Goal: Information Seeking & Learning: Understand process/instructions

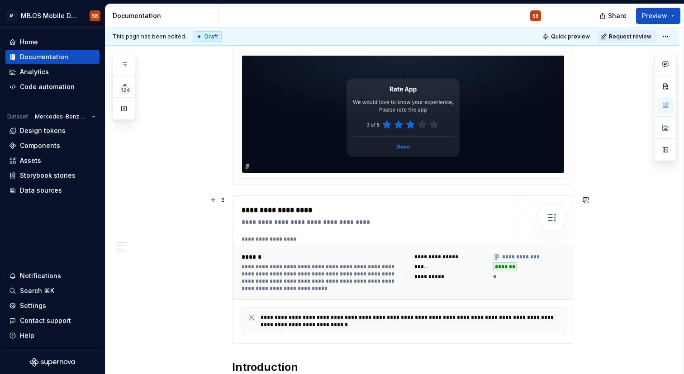
scroll to position [164, 0]
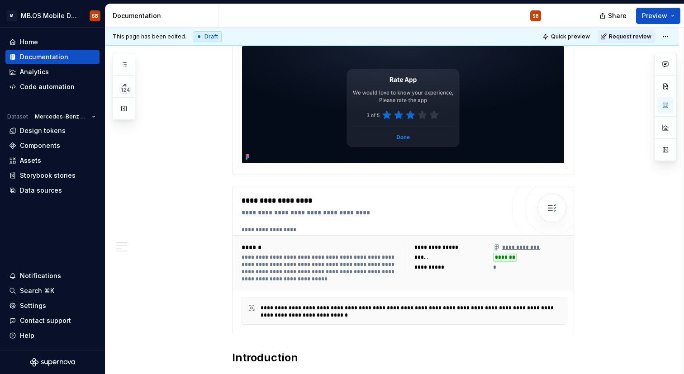
type textarea "*"
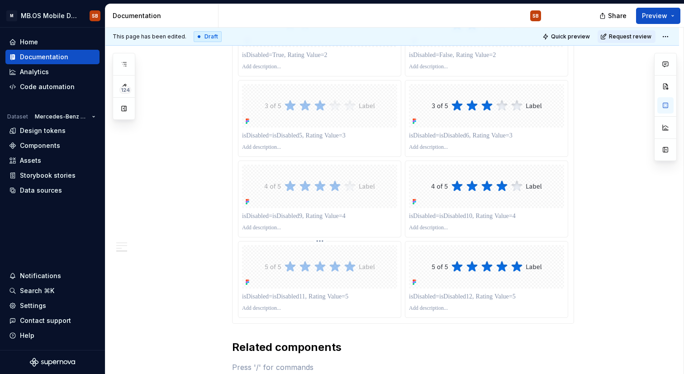
scroll to position [1180, 0]
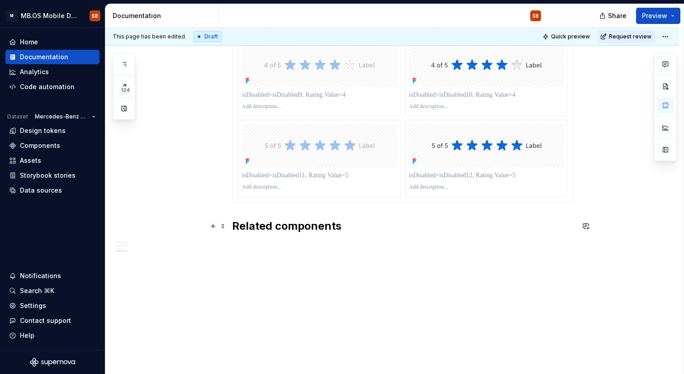
click at [316, 225] on h2 "Related components" at bounding box center [403, 226] width 342 height 14
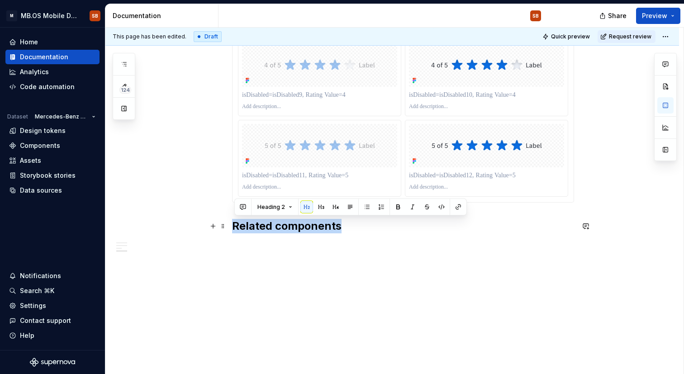
click at [316, 225] on h2 "Related components" at bounding box center [403, 226] width 342 height 14
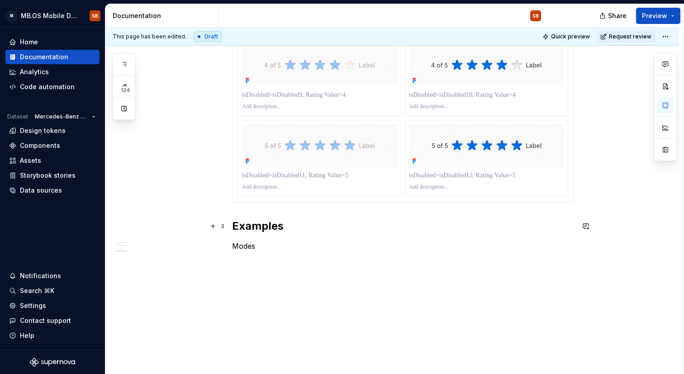
click at [294, 224] on h2 "Examples" at bounding box center [403, 226] width 342 height 14
click at [236, 263] on p "Modes" at bounding box center [403, 262] width 342 height 11
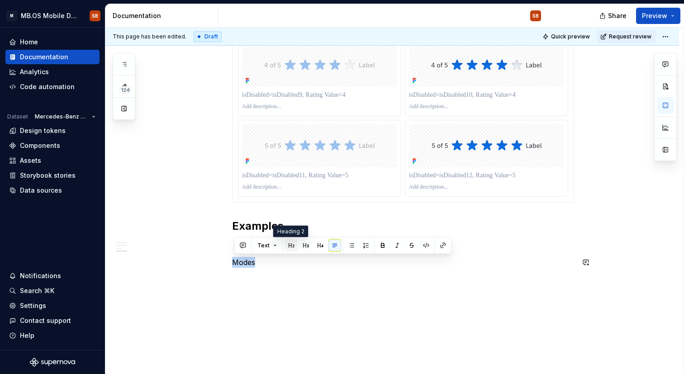
click at [288, 245] on button "button" at bounding box center [291, 245] width 13 height 13
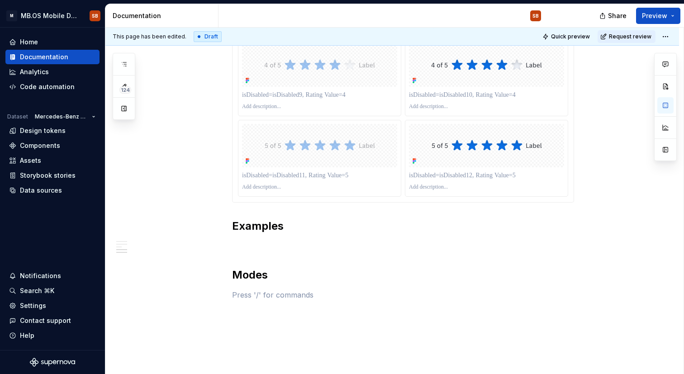
scroll to position [1229, 0]
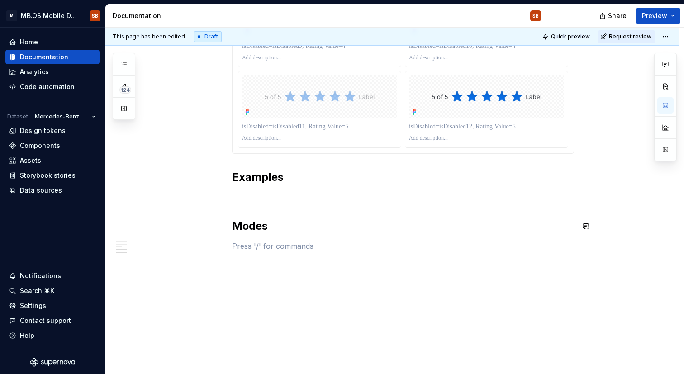
click at [216, 245] on button "button" at bounding box center [213, 246] width 13 height 13
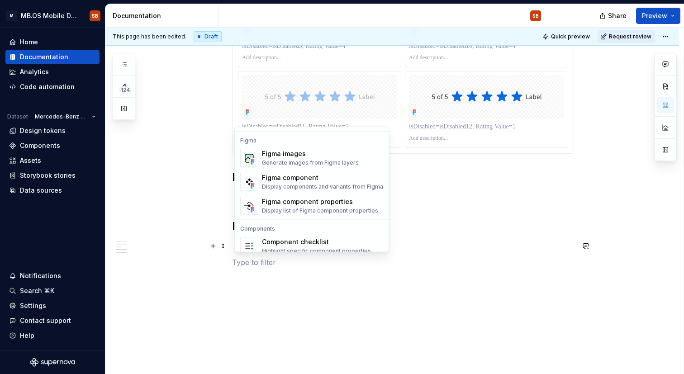
scroll to position [842, 0]
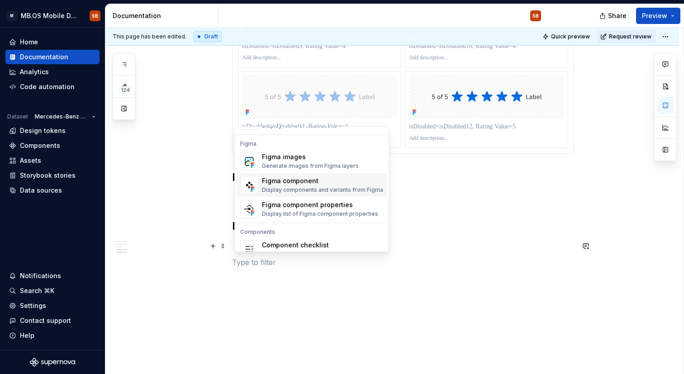
click at [292, 183] on div "Figma component" at bounding box center [322, 181] width 121 height 9
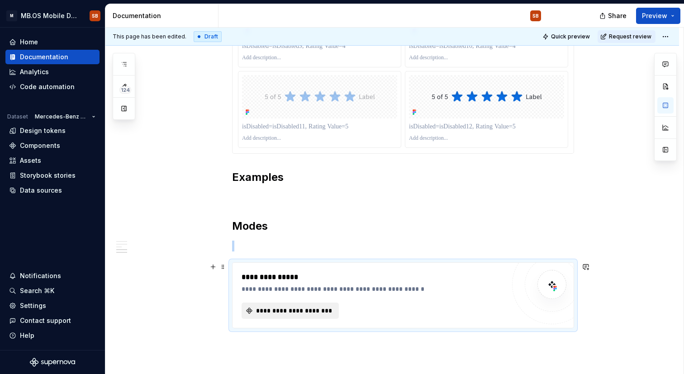
click at [277, 312] on span "**********" at bounding box center [294, 310] width 78 height 9
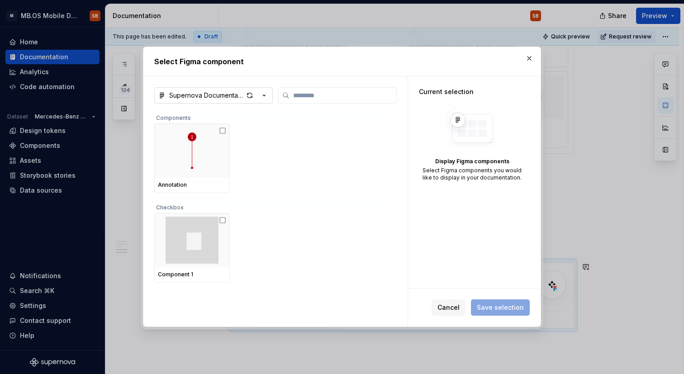
click at [264, 97] on icon "button" at bounding box center [264, 95] width 9 height 9
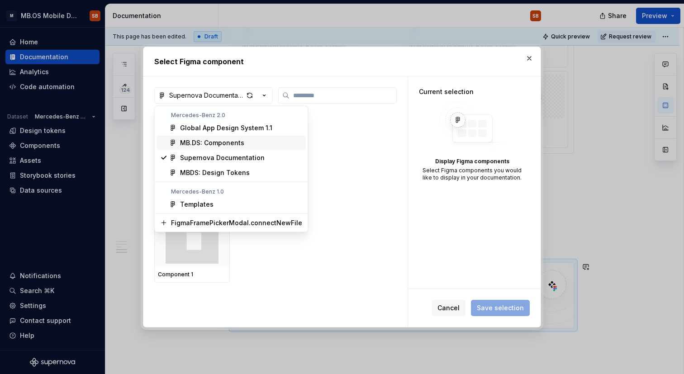
click at [248, 146] on div "MB.DS: Components" at bounding box center [241, 142] width 122 height 9
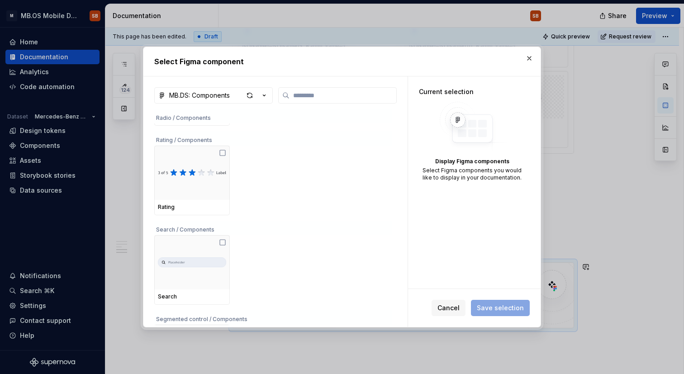
scroll to position [3452, 0]
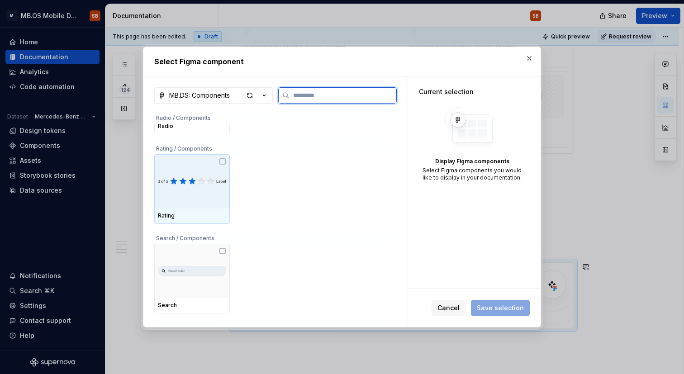
click at [183, 189] on img at bounding box center [192, 181] width 68 height 14
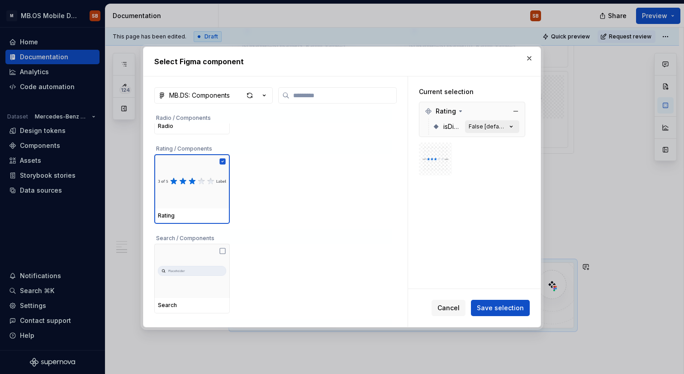
click at [491, 129] on div "False [default]" at bounding box center [488, 126] width 38 height 7
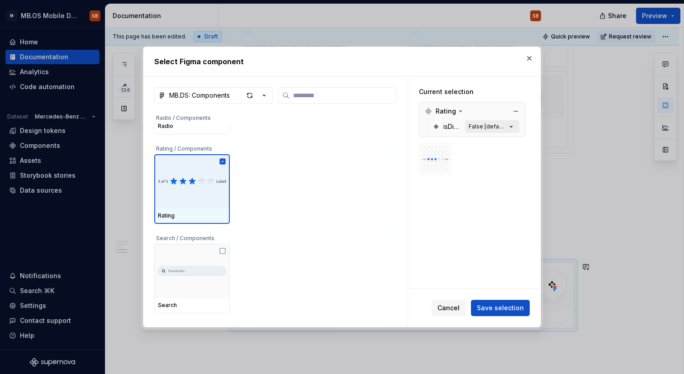
click at [514, 125] on icon "button" at bounding box center [511, 126] width 9 height 9
click at [464, 110] on div "Rating" at bounding box center [472, 111] width 102 height 14
click at [460, 112] on icon at bounding box center [460, 111] width 7 height 7
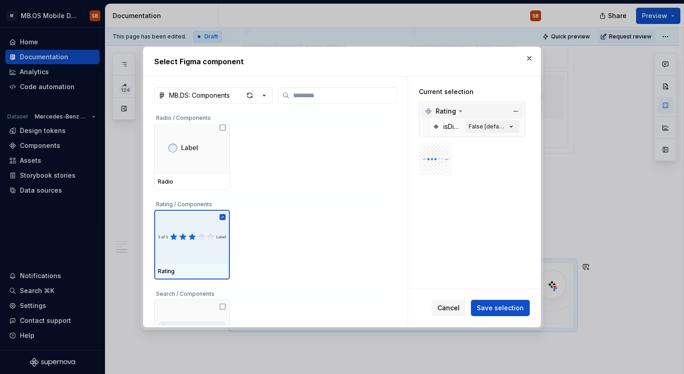
scroll to position [3391, 0]
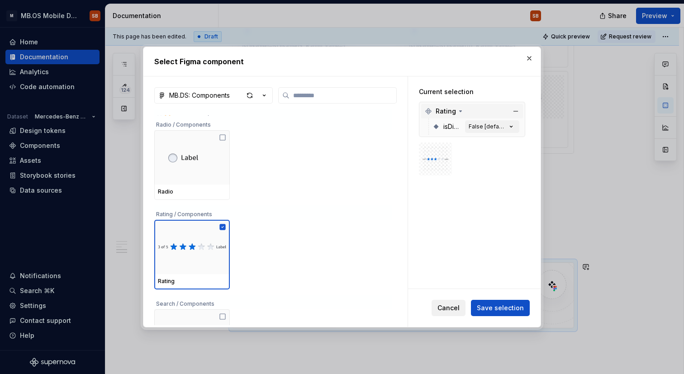
click at [454, 300] on button "Cancel" at bounding box center [449, 308] width 34 height 16
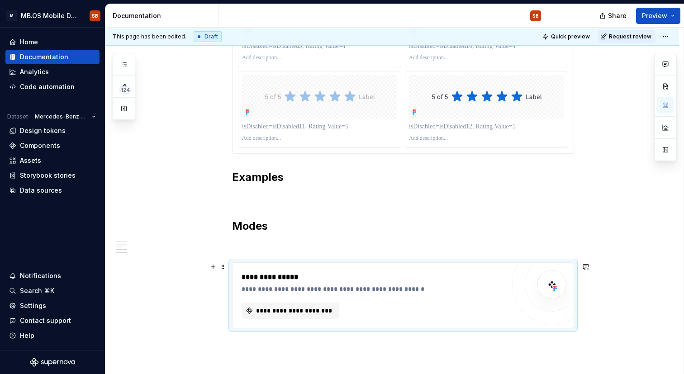
click at [305, 285] on div "**********" at bounding box center [373, 289] width 263 height 9
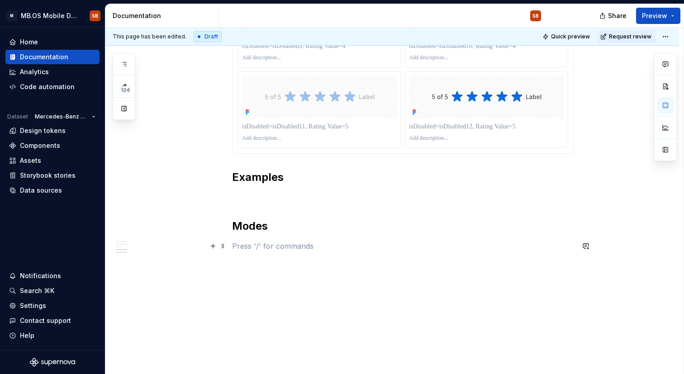
click at [253, 243] on p at bounding box center [403, 246] width 342 height 11
click at [216, 248] on button "button" at bounding box center [213, 246] width 13 height 13
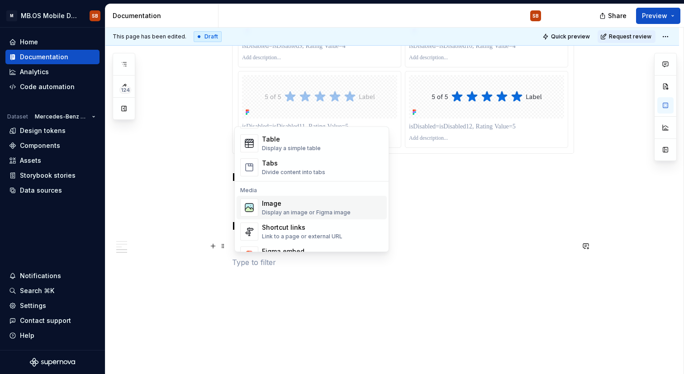
scroll to position [391, 0]
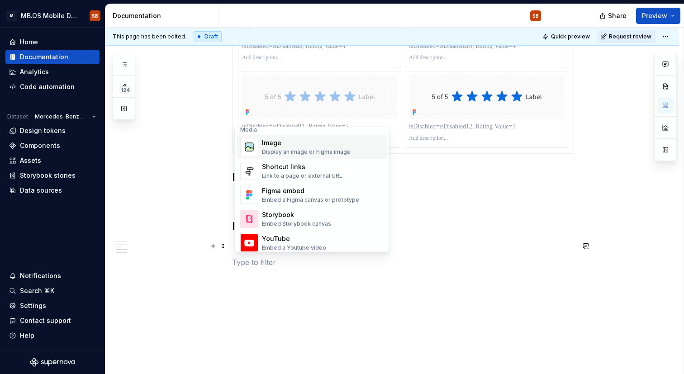
click at [302, 147] on div "Image" at bounding box center [306, 143] width 89 height 9
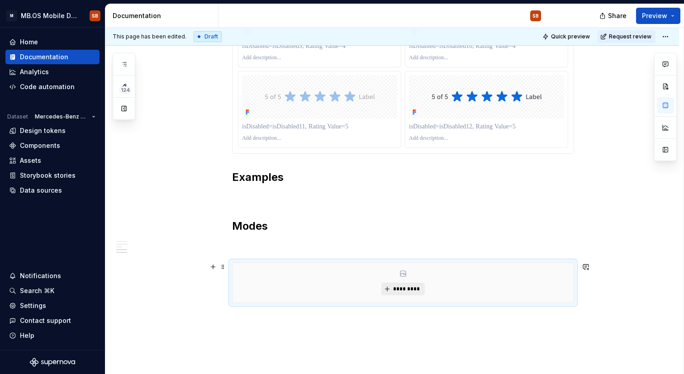
click at [398, 286] on span "*********" at bounding box center [407, 289] width 28 height 7
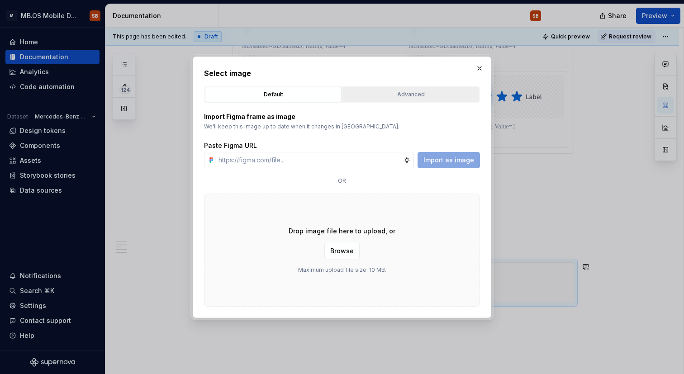
click at [392, 91] on div "Advanced" at bounding box center [411, 94] width 130 height 9
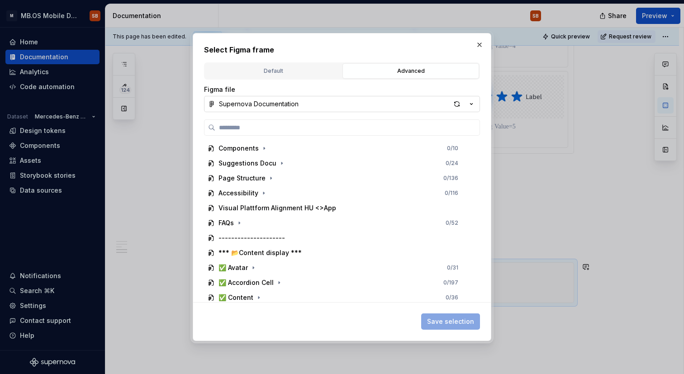
click at [265, 101] on div "Supernova Documentation" at bounding box center [259, 104] width 80 height 9
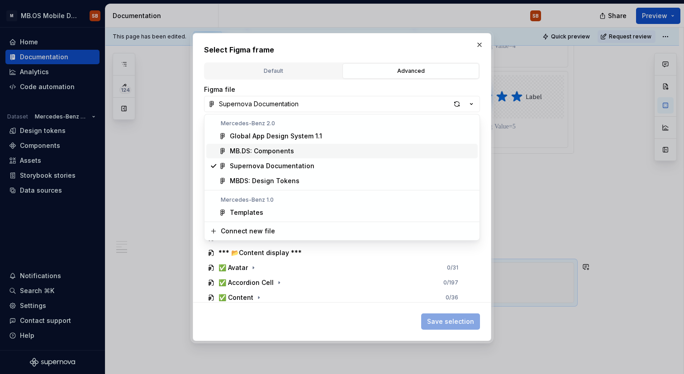
click at [273, 153] on div "MB.DS: Components" at bounding box center [262, 151] width 64 height 9
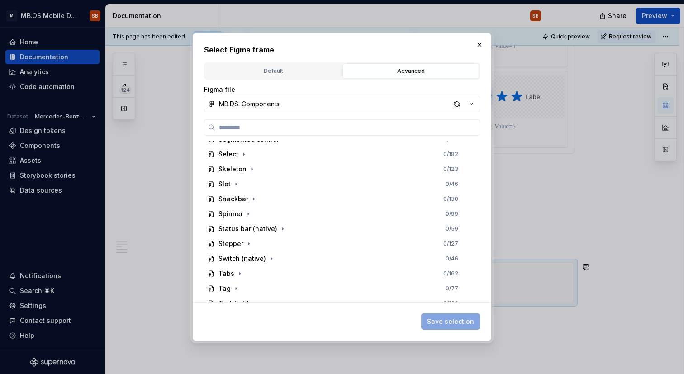
scroll to position [793, 0]
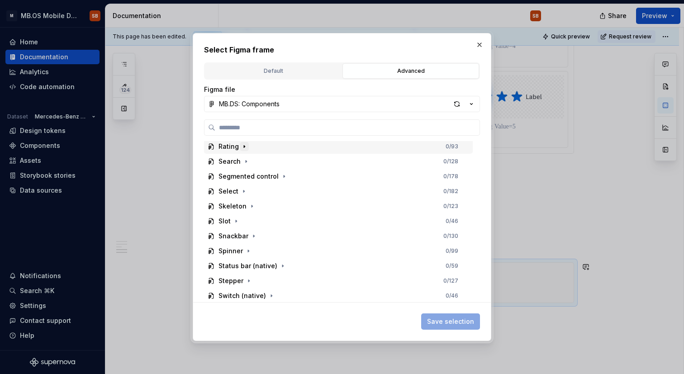
click at [241, 149] on icon "button" at bounding box center [244, 146] width 7 height 7
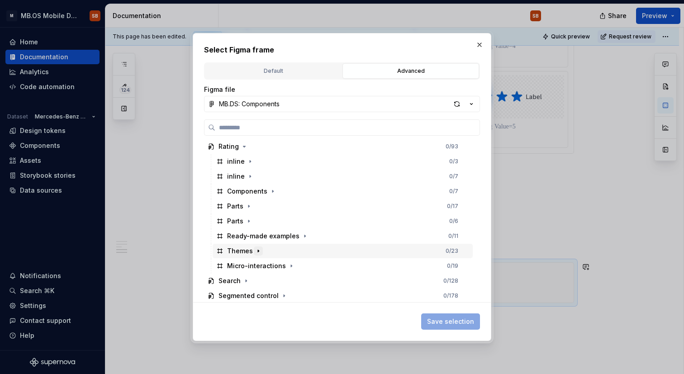
click at [255, 249] on icon "button" at bounding box center [258, 251] width 7 height 7
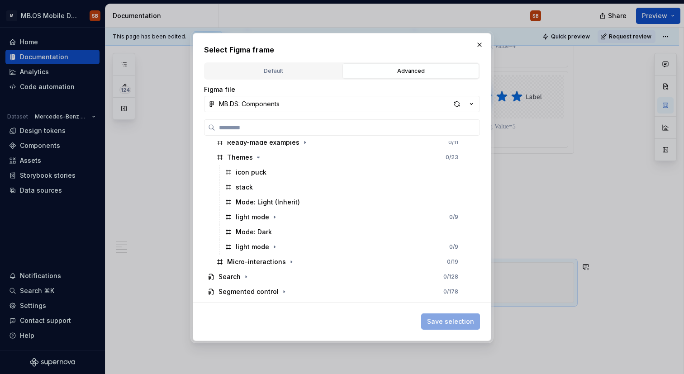
scroll to position [888, 0]
click at [272, 218] on icon "button" at bounding box center [274, 215] width 7 height 7
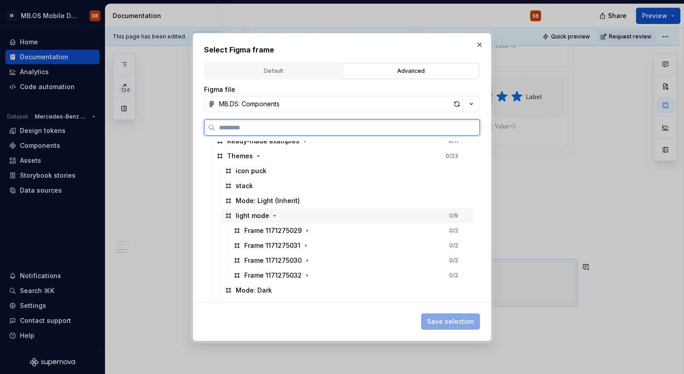
click at [262, 213] on div "light mode" at bounding box center [252, 215] width 33 height 9
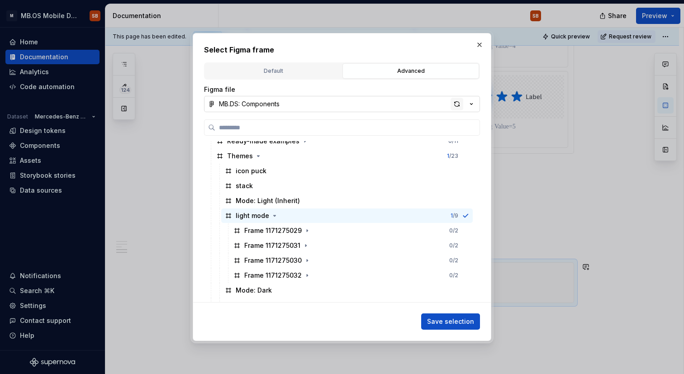
click at [460, 105] on div "button" at bounding box center [457, 104] width 13 height 13
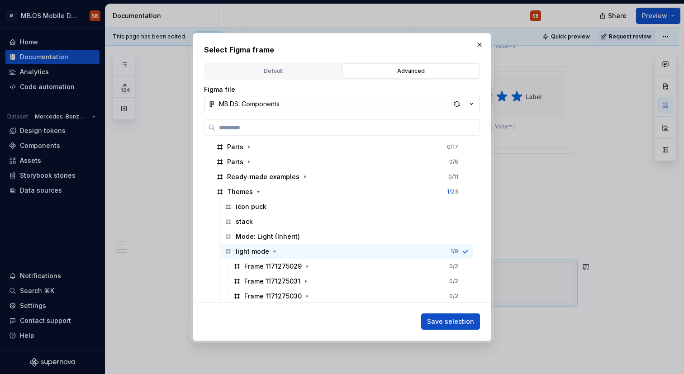
scroll to position [868, 0]
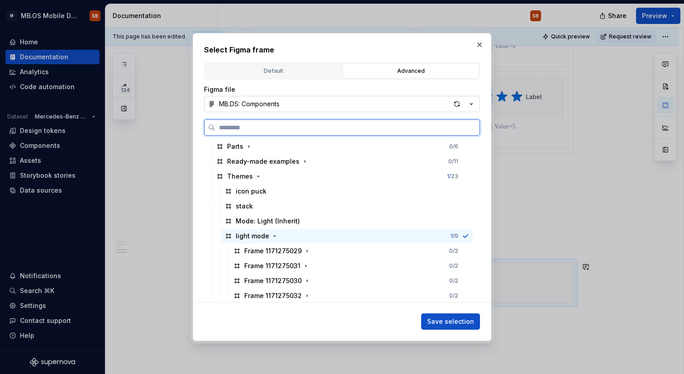
click at [265, 252] on div "Frame 1171275029" at bounding box center [272, 251] width 57 height 9
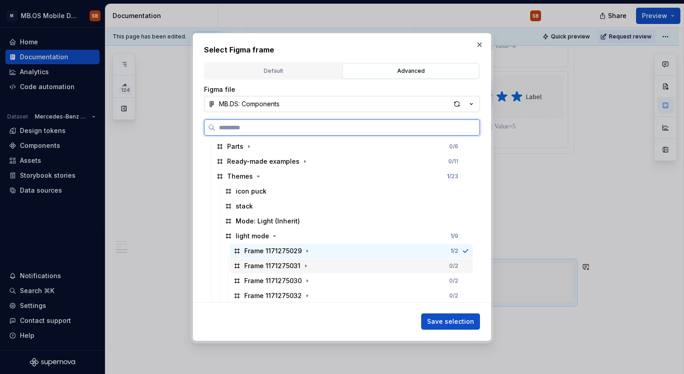
click at [284, 260] on div "Frame 1171275031 0 / 2" at bounding box center [351, 266] width 243 height 14
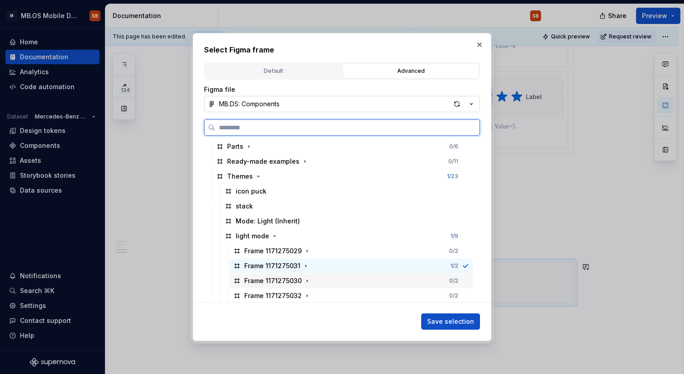
click at [452, 277] on div "Frame 1171275030 0 / 2" at bounding box center [351, 281] width 243 height 14
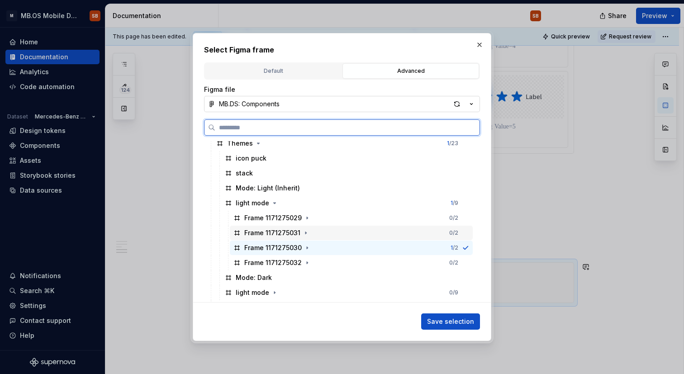
click at [347, 230] on div "Frame 1171275031 0 / 2" at bounding box center [351, 233] width 243 height 14
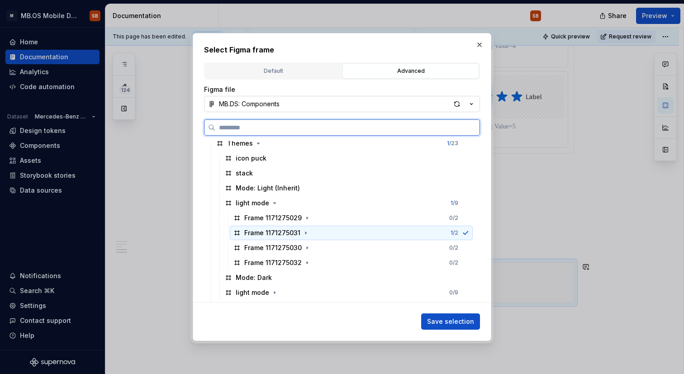
click at [347, 230] on div "Frame 1171275031 1 / 2" at bounding box center [351, 233] width 243 height 14
click at [345, 254] on div "Frame 1171275030 0 / 2" at bounding box center [351, 248] width 243 height 14
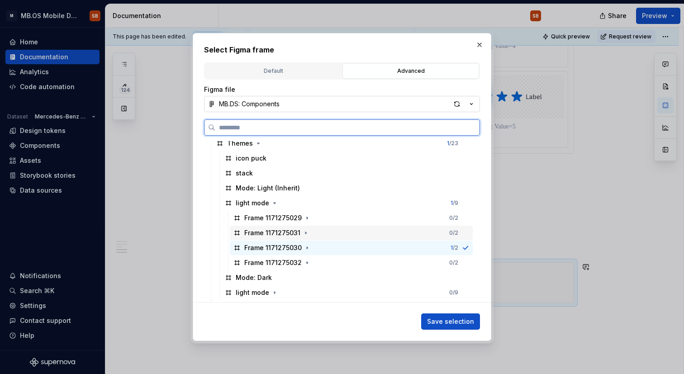
click at [340, 231] on div "Frame 1171275031 0 / 2" at bounding box center [351, 233] width 243 height 14
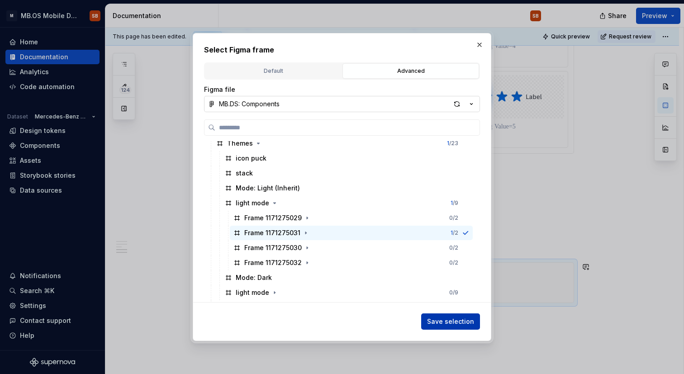
click at [457, 324] on span "Save selection" at bounding box center [450, 321] width 47 height 9
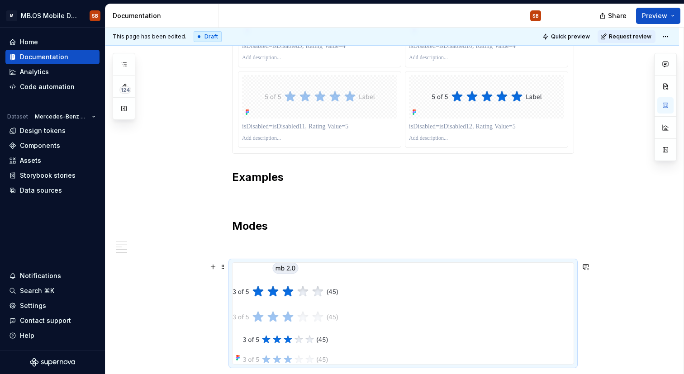
click at [382, 307] on div at bounding box center [403, 313] width 341 height 101
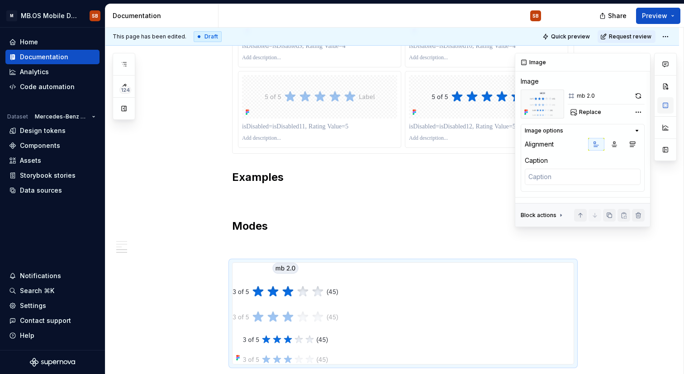
click at [662, 102] on button "button" at bounding box center [665, 105] width 16 height 16
click at [599, 144] on icon "button" at bounding box center [596, 144] width 7 height 7
click at [610, 144] on button "button" at bounding box center [614, 144] width 16 height 13
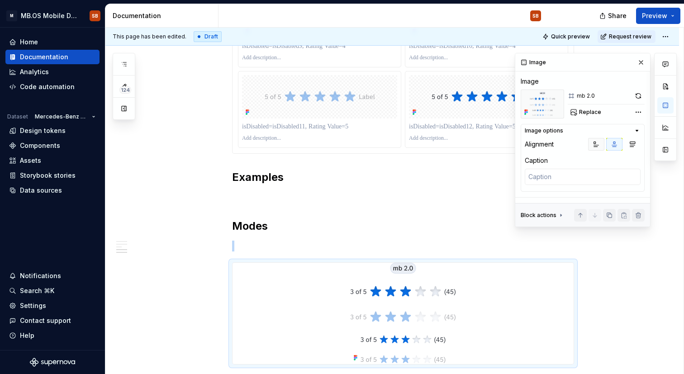
click at [593, 143] on icon "button" at bounding box center [596, 144] width 7 height 7
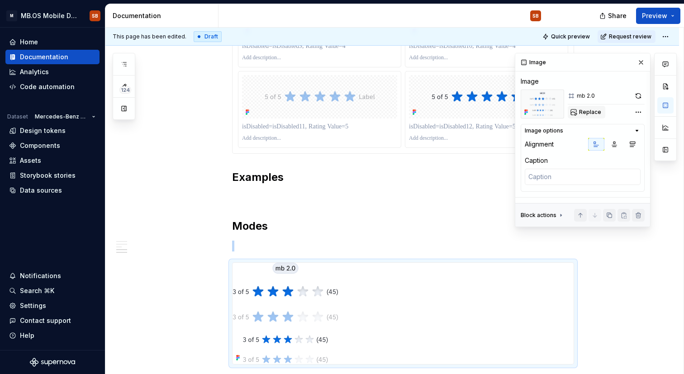
click at [588, 110] on span "Replace" at bounding box center [590, 112] width 22 height 7
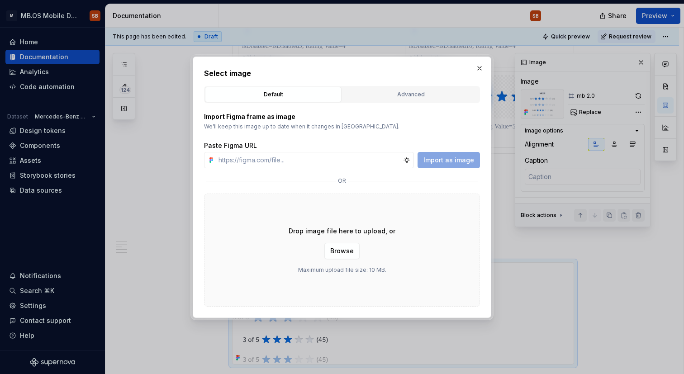
click at [443, 83] on div "Select image Default Advanced Import Figma frame as image We’ll keep this image…" at bounding box center [342, 187] width 276 height 239
click at [433, 99] on button "Advanced" at bounding box center [411, 94] width 137 height 15
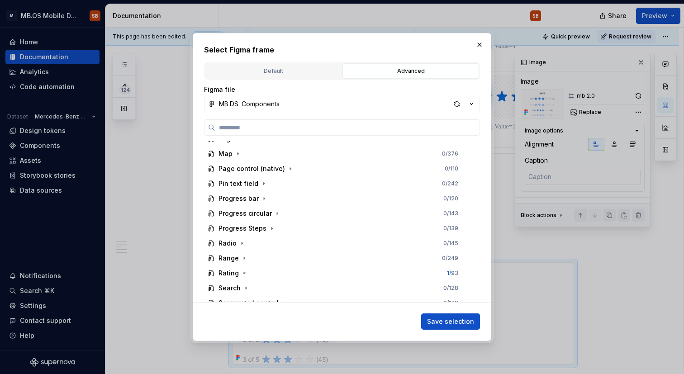
scroll to position [680, 0]
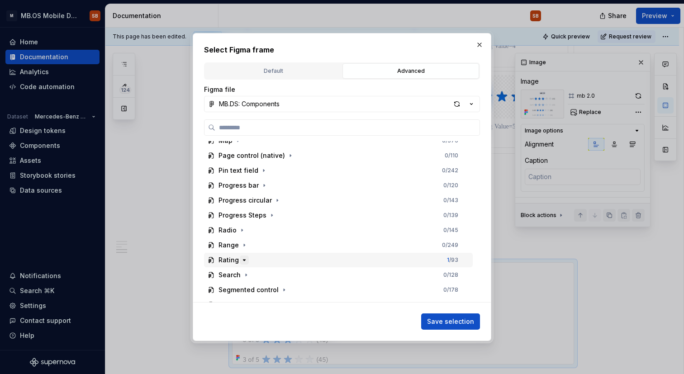
click at [243, 264] on button "button" at bounding box center [244, 260] width 9 height 9
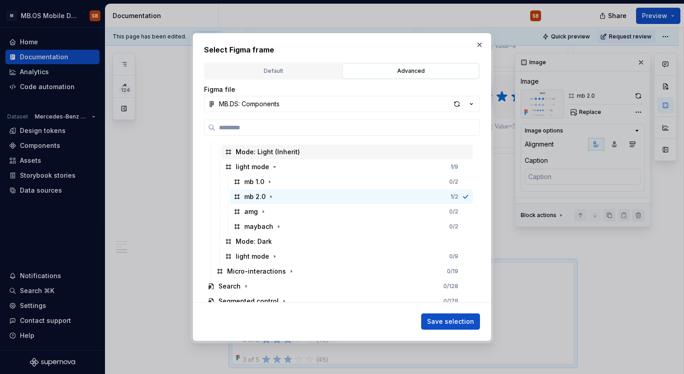
scroll to position [943, 0]
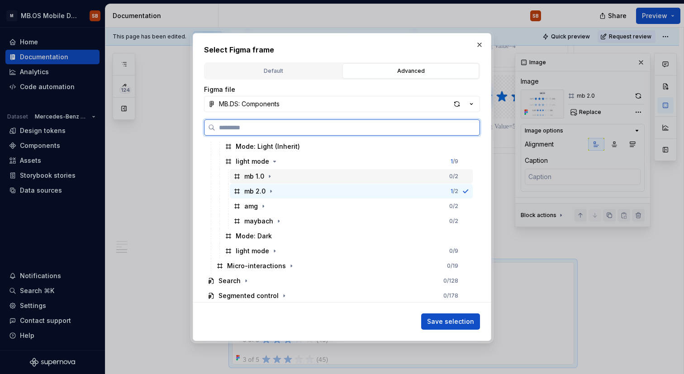
click at [254, 176] on div "mb 1.0" at bounding box center [254, 176] width 20 height 9
click at [257, 190] on div "mb 2.0" at bounding box center [254, 191] width 21 height 9
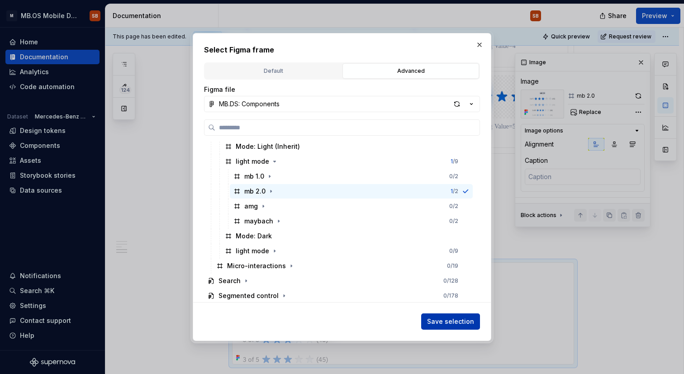
click at [452, 320] on span "Save selection" at bounding box center [450, 321] width 47 height 9
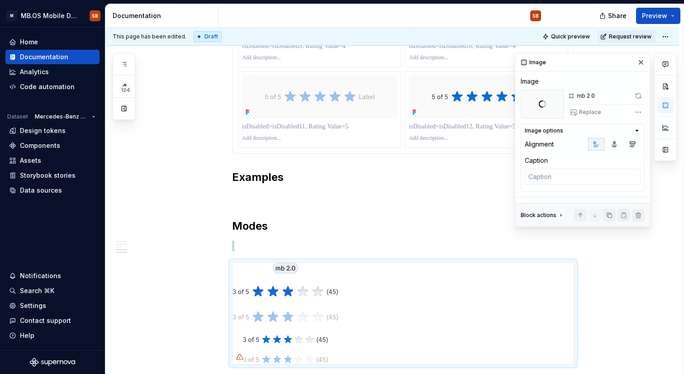
click at [636, 132] on icon "button" at bounding box center [636, 130] width 7 height 7
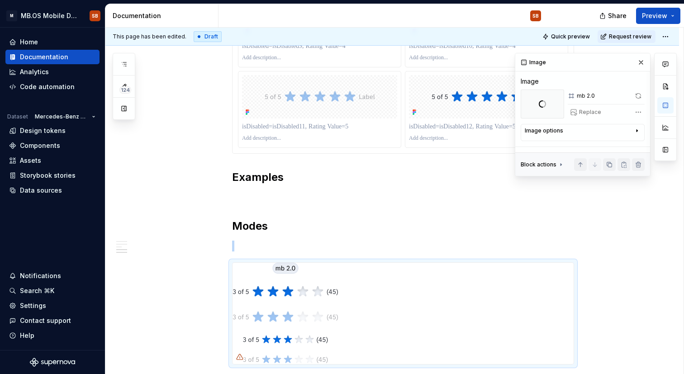
click at [636, 132] on icon "button" at bounding box center [636, 130] width 7 height 7
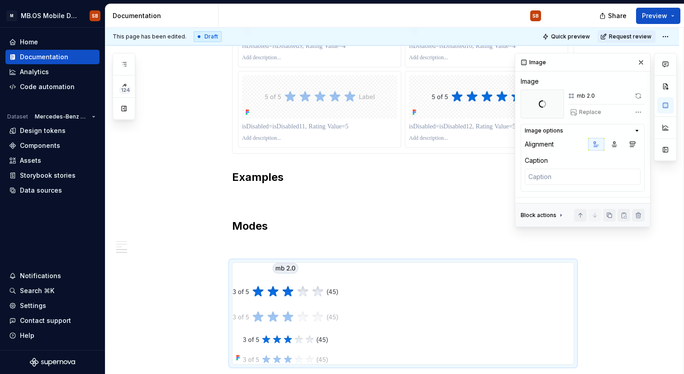
click at [561, 216] on icon at bounding box center [560, 215] width 7 height 7
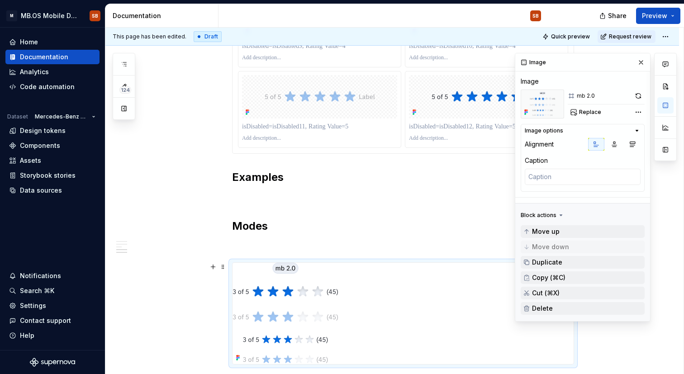
click at [418, 268] on div at bounding box center [403, 313] width 341 height 101
click at [272, 307] on img at bounding box center [286, 313] width 106 height 101
click at [532, 86] on div "Image mb 2.0 Replace" at bounding box center [583, 98] width 124 height 42
click at [532, 101] on img at bounding box center [542, 104] width 43 height 29
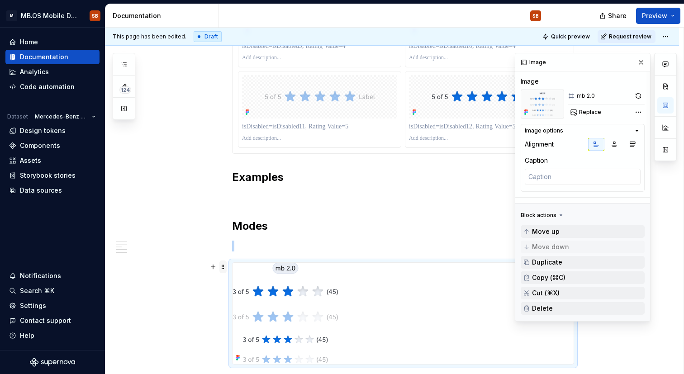
click at [224, 267] on span at bounding box center [222, 267] width 7 height 13
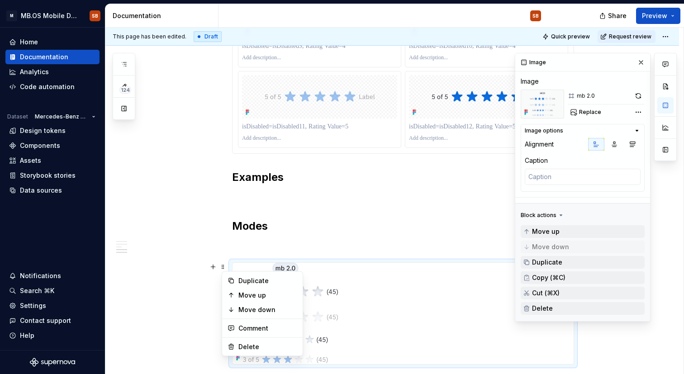
click at [254, 244] on p at bounding box center [403, 246] width 342 height 11
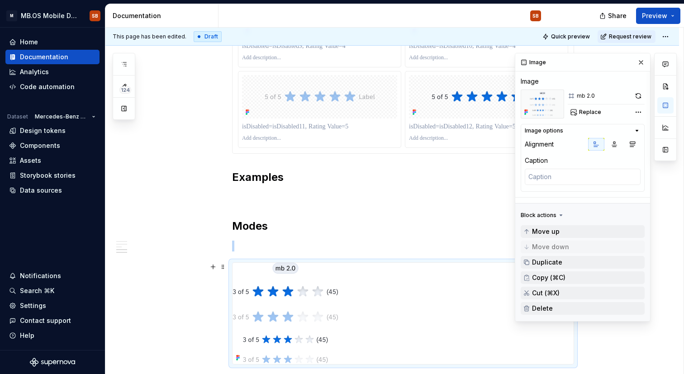
click at [277, 271] on img at bounding box center [286, 313] width 106 height 101
click at [640, 113] on div "Comments Open comments No comments yet Select ‘Comment’ from the block context …" at bounding box center [596, 187] width 162 height 269
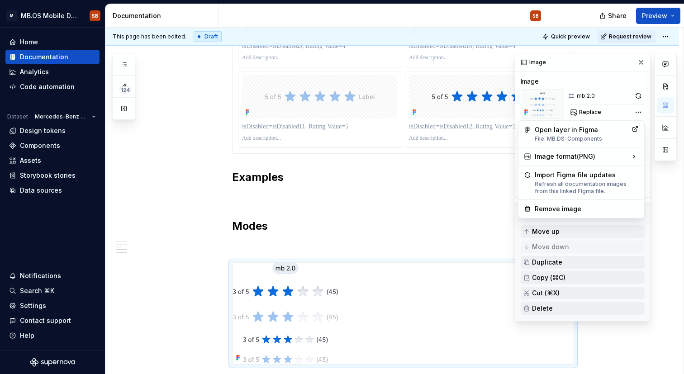
click at [540, 101] on div "Comments Open comments No comments yet Select ‘Comment’ from the block context …" at bounding box center [596, 187] width 162 height 269
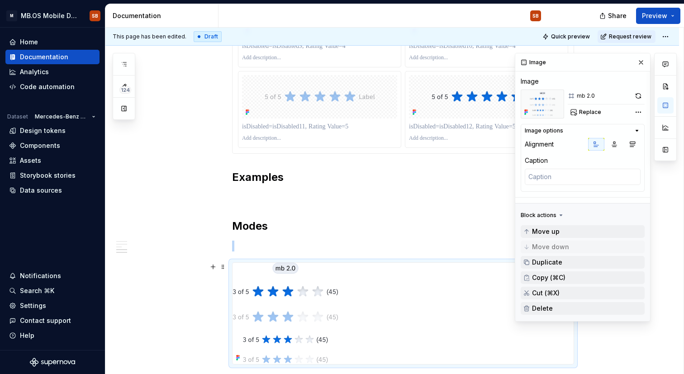
click at [256, 295] on img at bounding box center [286, 313] width 106 height 101
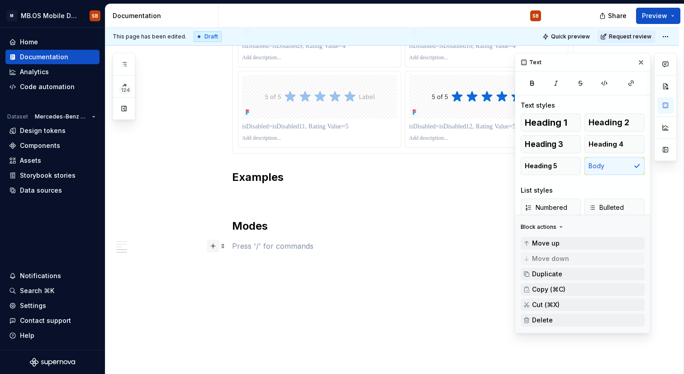
click at [216, 251] on button "button" at bounding box center [213, 246] width 13 height 13
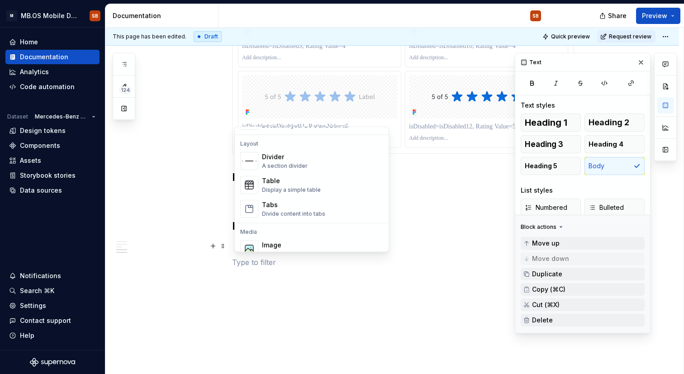
scroll to position [276, 0]
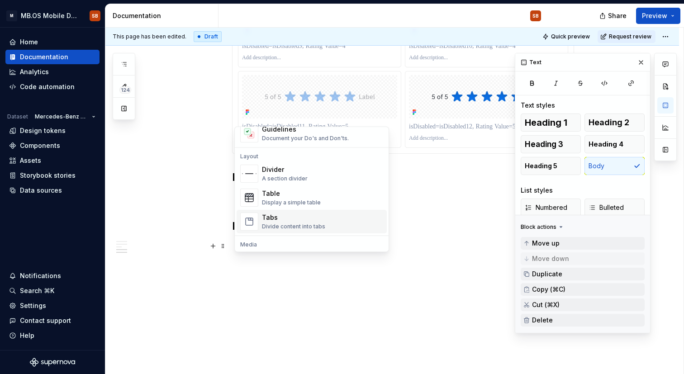
click at [295, 223] on div "Tabs Divide content into tabs" at bounding box center [293, 222] width 63 height 17
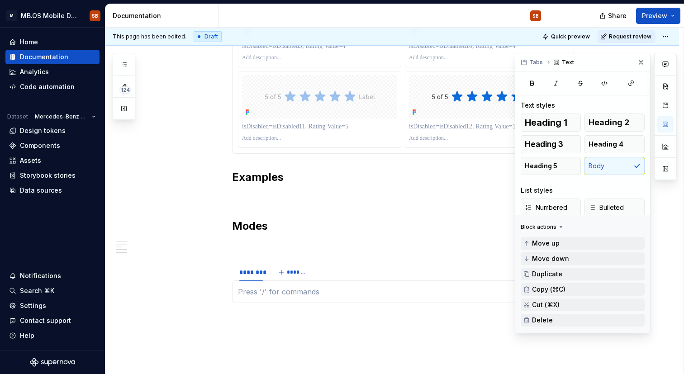
scroll to position [1288, 0]
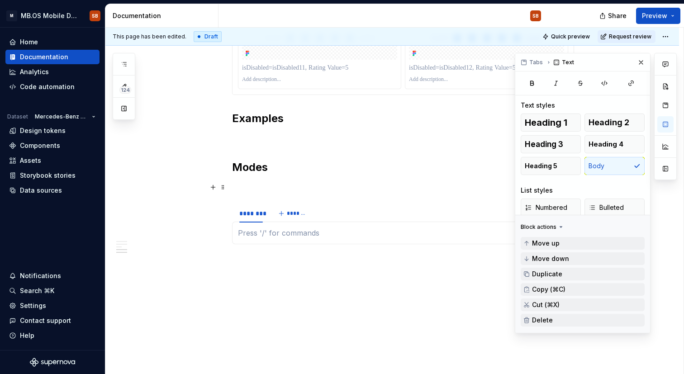
click at [236, 192] on p at bounding box center [403, 187] width 342 height 11
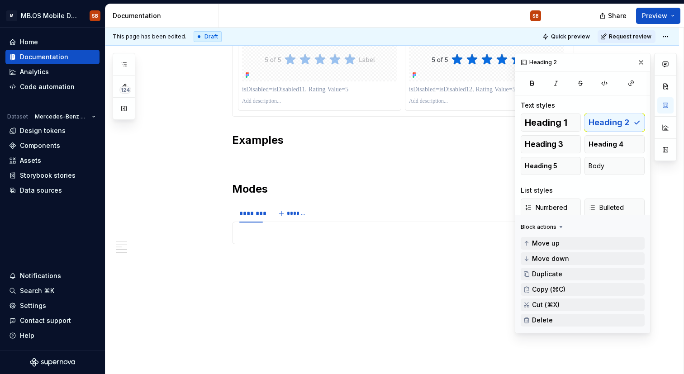
scroll to position [1266, 0]
click at [265, 228] on p at bounding box center [403, 233] width 330 height 11
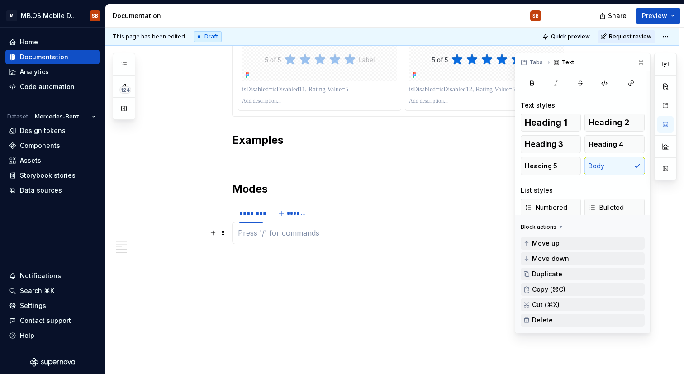
click at [265, 229] on p at bounding box center [403, 233] width 330 height 11
click at [213, 233] on button "button" at bounding box center [213, 233] width 13 height 13
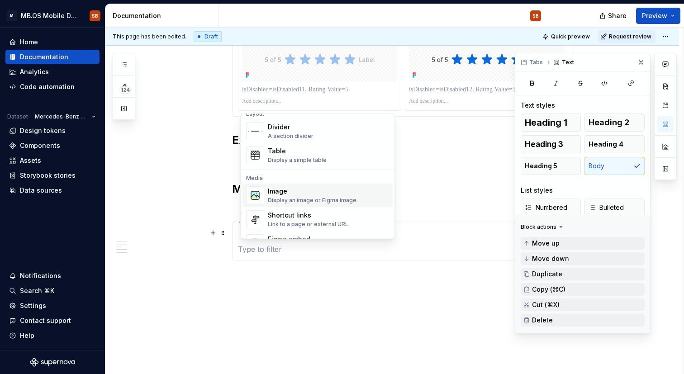
scroll to position [311, 0]
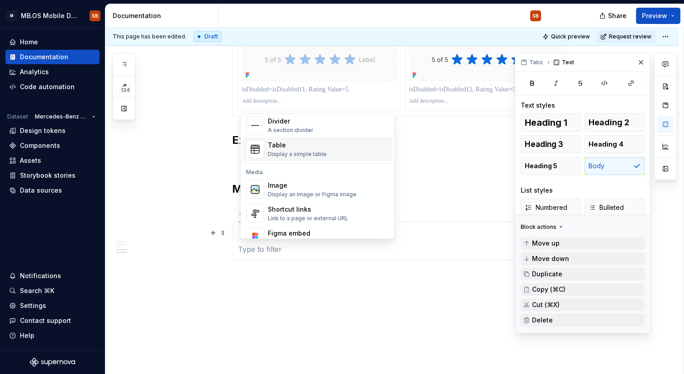
click at [288, 152] on div "Display a simple table" at bounding box center [297, 154] width 59 height 7
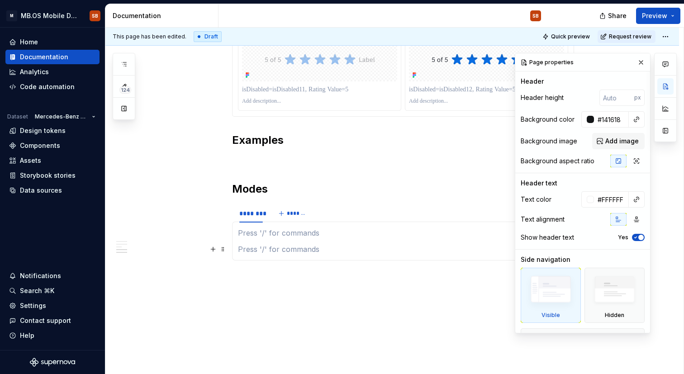
click at [257, 245] on p at bounding box center [403, 249] width 330 height 11
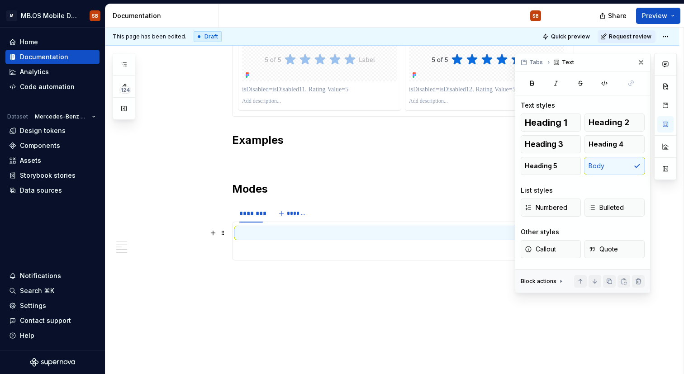
click at [254, 237] on p at bounding box center [403, 233] width 330 height 11
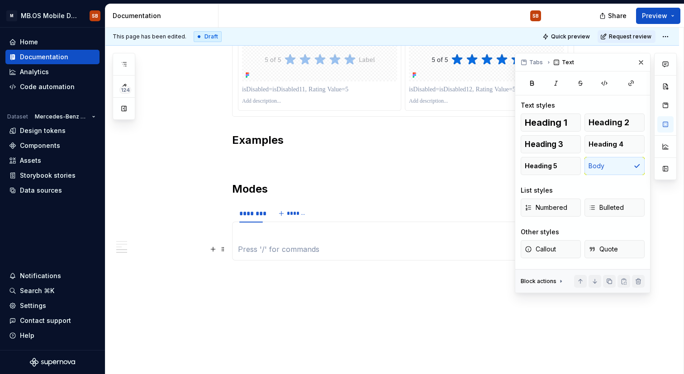
click at [254, 241] on section-item-column at bounding box center [403, 241] width 330 height 27
click at [257, 237] on p at bounding box center [403, 233] width 330 height 11
click at [214, 233] on button "button" at bounding box center [213, 233] width 13 height 13
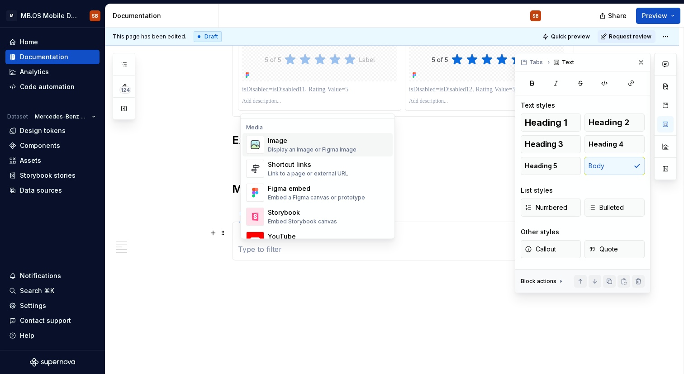
scroll to position [357, 0]
click at [485, 228] on p at bounding box center [403, 233] width 330 height 11
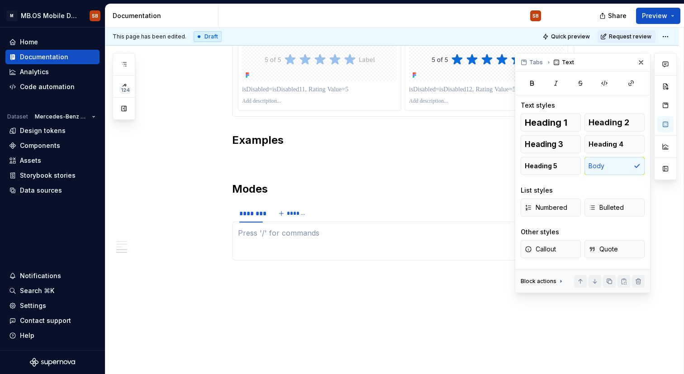
click at [565, 65] on div "Text" at bounding box center [565, 62] width 28 height 13
click at [668, 123] on button "button" at bounding box center [665, 124] width 16 height 16
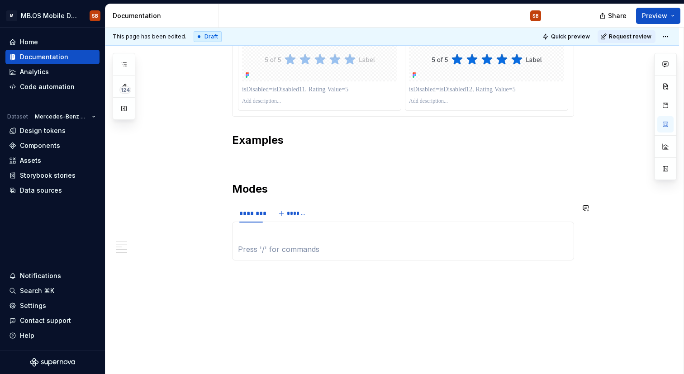
click at [369, 259] on div at bounding box center [403, 241] width 342 height 39
click at [338, 235] on p at bounding box center [403, 233] width 330 height 11
click at [225, 234] on span at bounding box center [222, 233] width 7 height 13
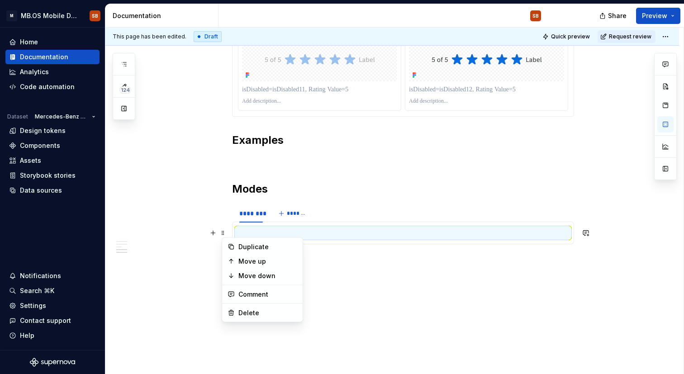
click at [264, 230] on p at bounding box center [403, 233] width 330 height 11
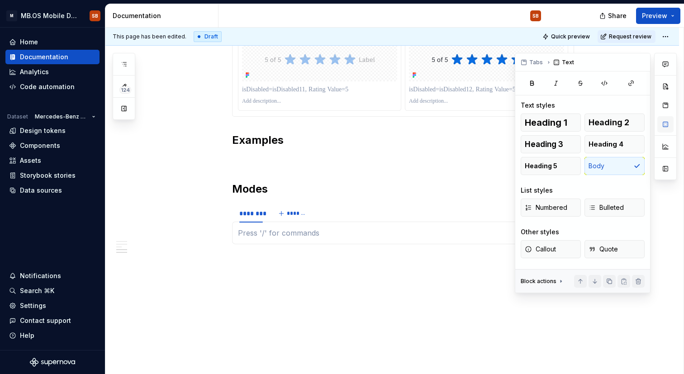
click at [663, 121] on button "button" at bounding box center [665, 124] width 16 height 16
click at [662, 103] on button "button" at bounding box center [665, 105] width 16 height 16
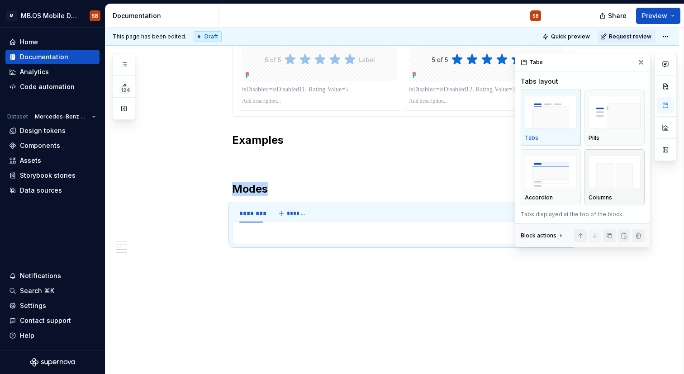
click at [618, 173] on img "button" at bounding box center [615, 172] width 52 height 33
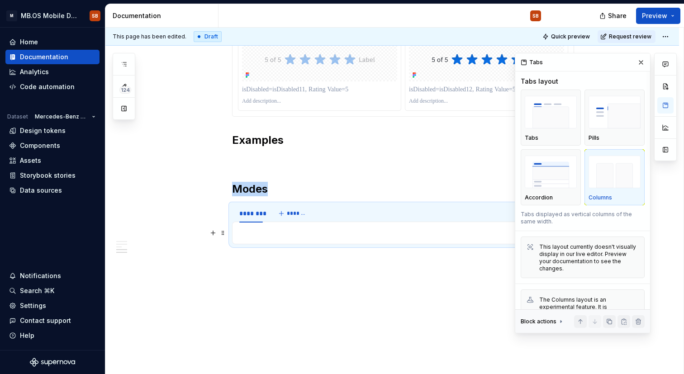
click at [371, 228] on p at bounding box center [403, 233] width 330 height 11
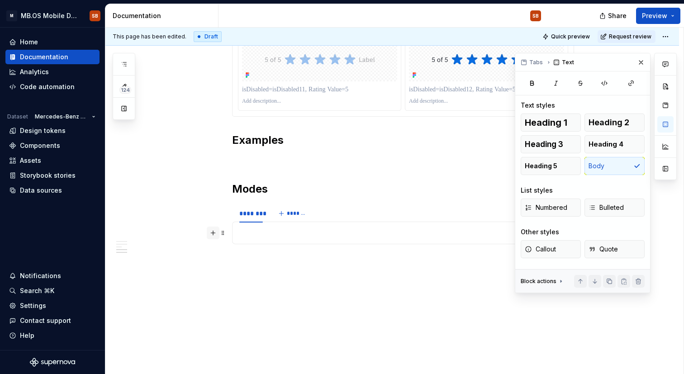
click at [218, 234] on button "button" at bounding box center [213, 233] width 13 height 13
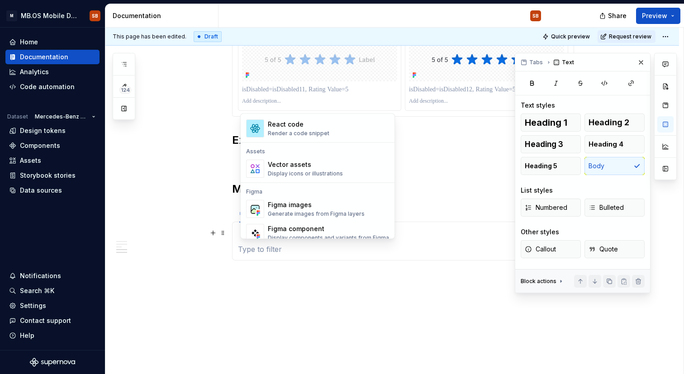
scroll to position [774, 0]
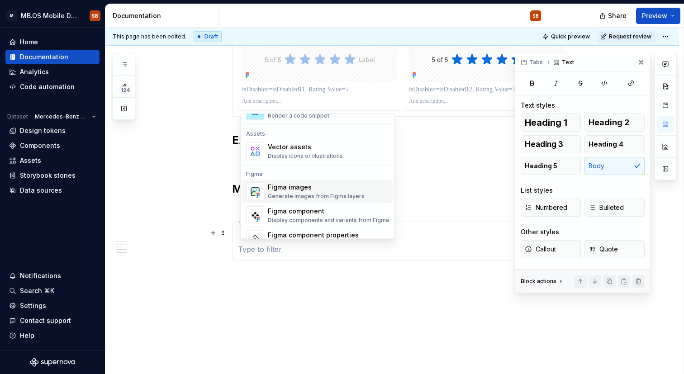
click at [293, 183] on div "Figma images Generate images from Figma layers" at bounding box center [328, 192] width 121 height 18
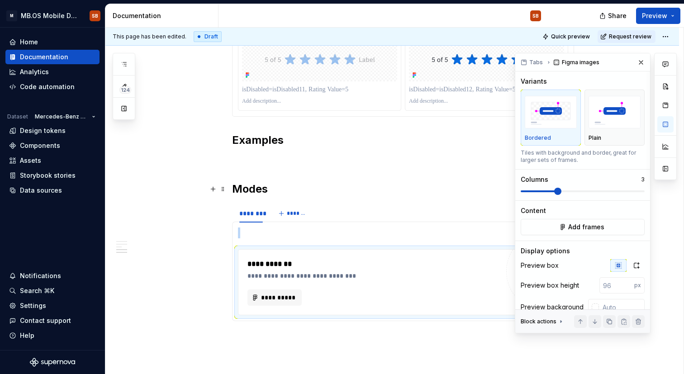
click at [554, 192] on span at bounding box center [557, 191] width 7 height 7
click at [276, 300] on span "**********" at bounding box center [278, 297] width 35 height 9
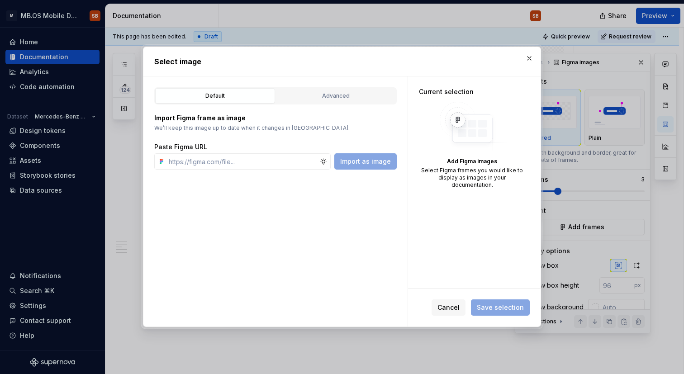
type textarea "*"
click at [352, 97] on div "Advanced" at bounding box center [336, 95] width 114 height 9
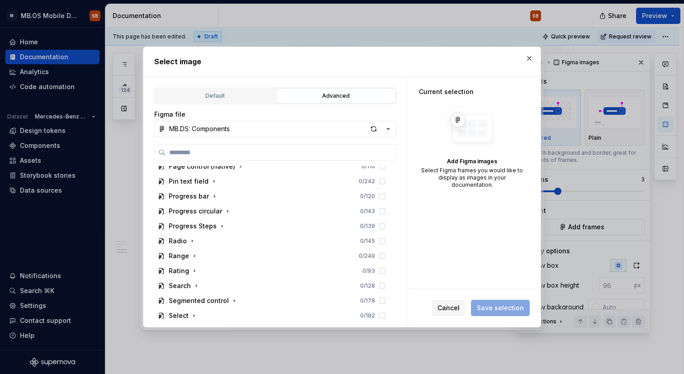
scroll to position [691, 0]
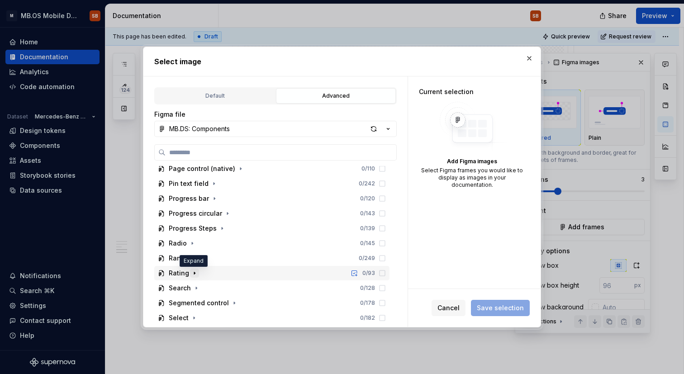
click at [196, 274] on icon "button" at bounding box center [194, 273] width 7 height 7
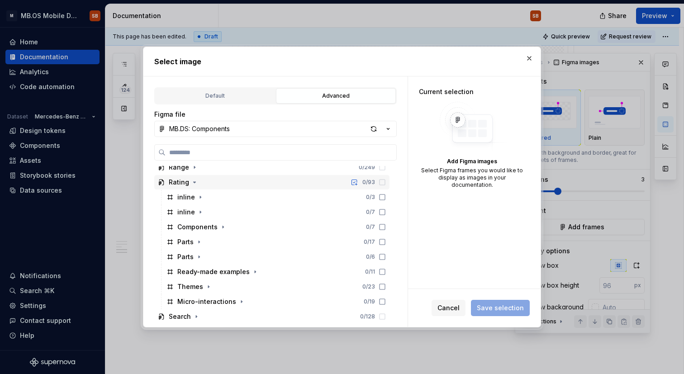
scroll to position [827, 0]
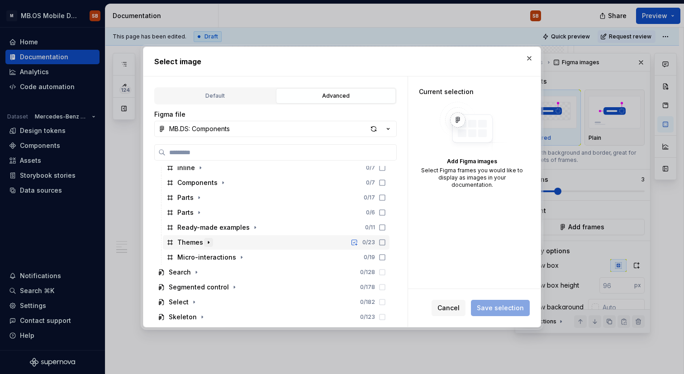
click at [208, 243] on icon "button" at bounding box center [208, 243] width 1 height 2
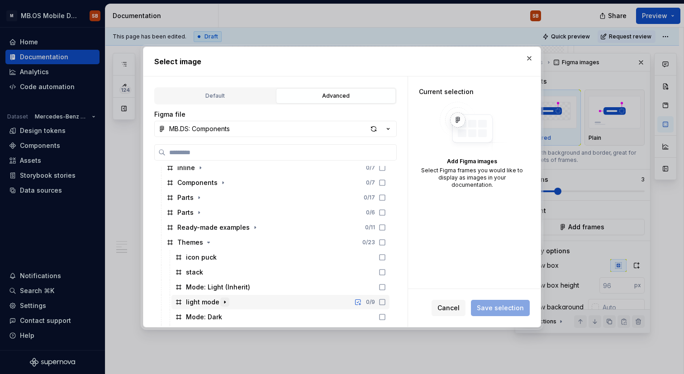
click at [223, 299] on icon "button" at bounding box center [224, 302] width 7 height 7
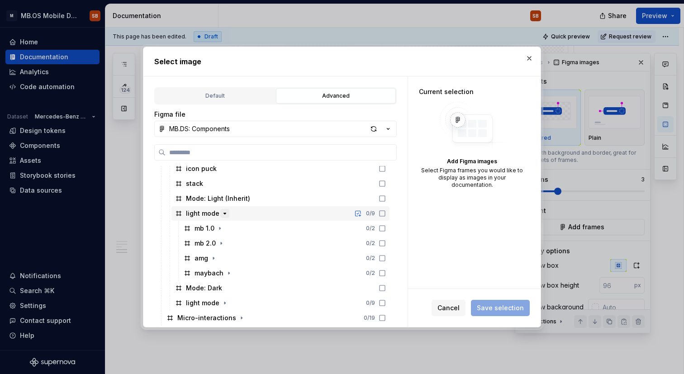
scroll to position [919, 0]
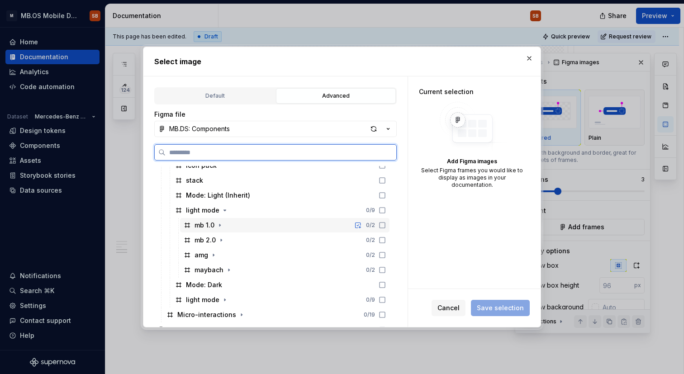
click at [386, 227] on icon at bounding box center [382, 225] width 7 height 7
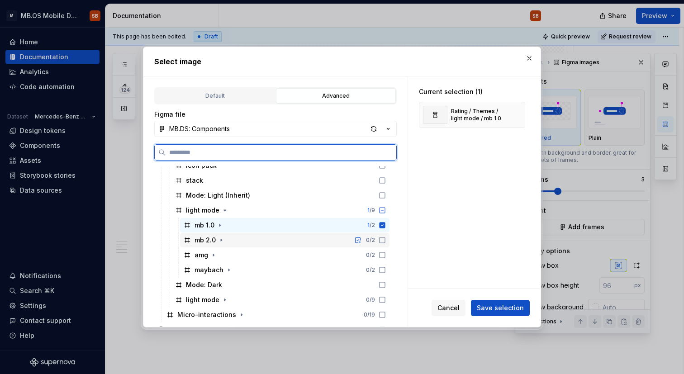
click at [385, 238] on icon at bounding box center [382, 240] width 5 height 5
click at [386, 255] on icon at bounding box center [382, 255] width 7 height 7
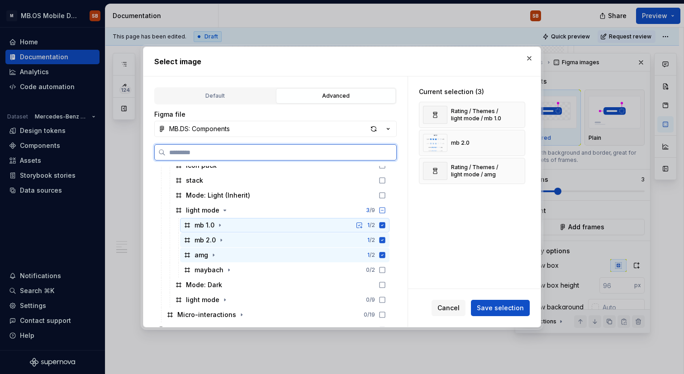
click at [386, 225] on icon at bounding box center [382, 225] width 7 height 7
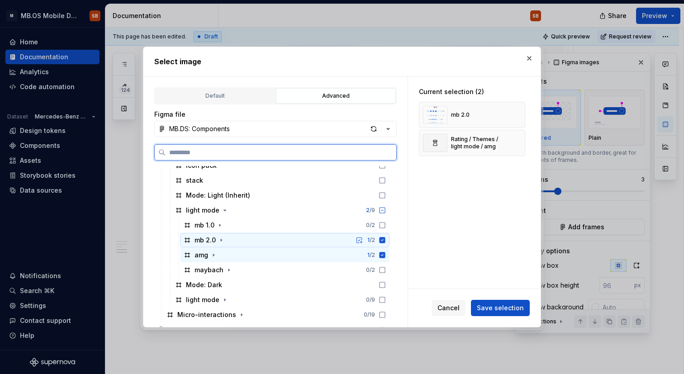
click at [386, 240] on icon at bounding box center [383, 241] width 6 height 6
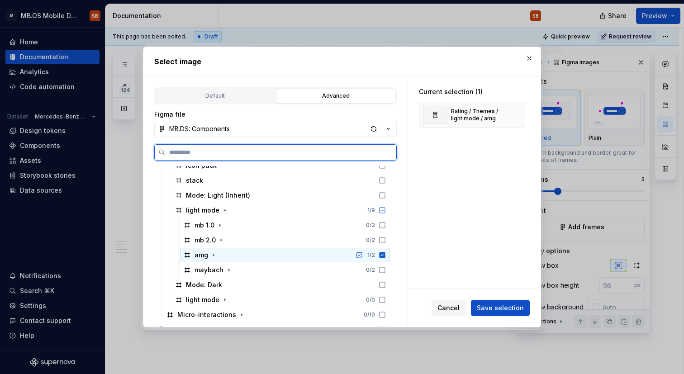
click at [386, 252] on icon at bounding box center [382, 255] width 7 height 7
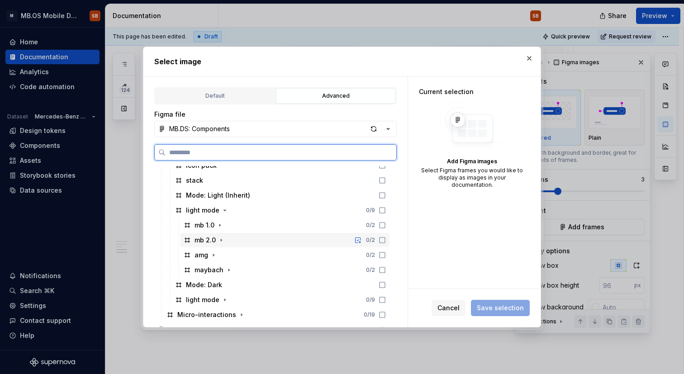
click at [386, 243] on icon at bounding box center [382, 240] width 7 height 7
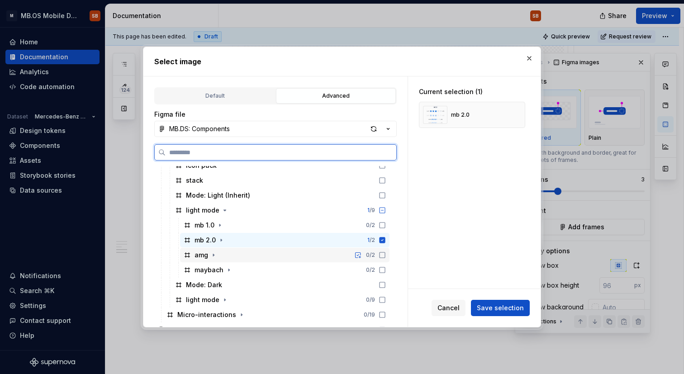
click at [386, 254] on icon at bounding box center [382, 255] width 7 height 7
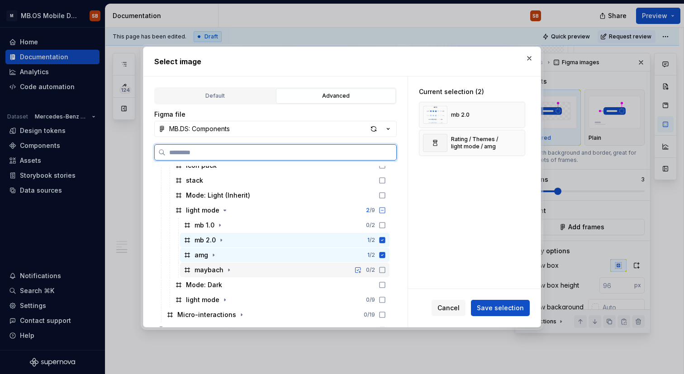
click at [386, 270] on icon at bounding box center [382, 270] width 7 height 7
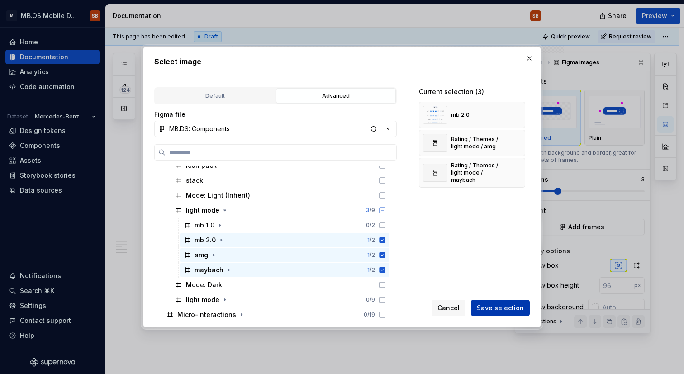
click at [505, 306] on span "Save selection" at bounding box center [500, 308] width 47 height 9
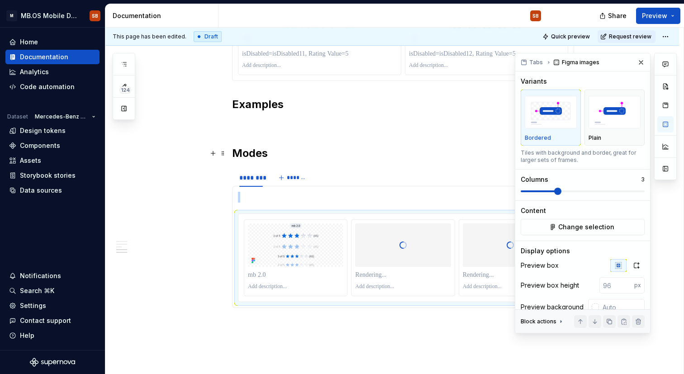
scroll to position [1309, 0]
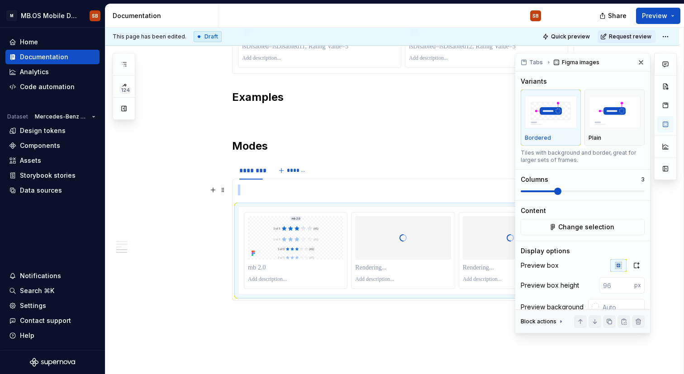
click at [350, 186] on p at bounding box center [403, 190] width 330 height 11
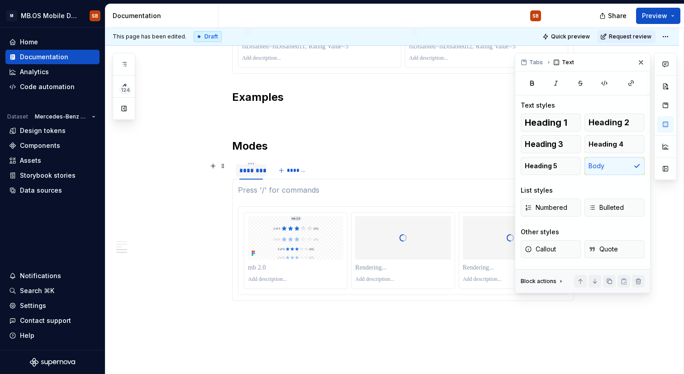
click at [247, 169] on div "********" at bounding box center [251, 170] width 24 height 9
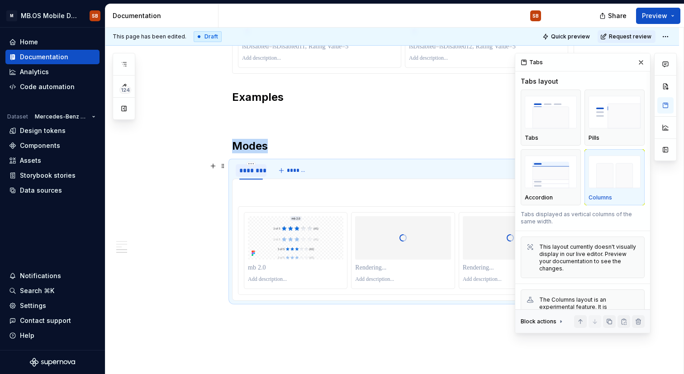
click at [247, 169] on div "********" at bounding box center [251, 170] width 24 height 9
type input "*****"
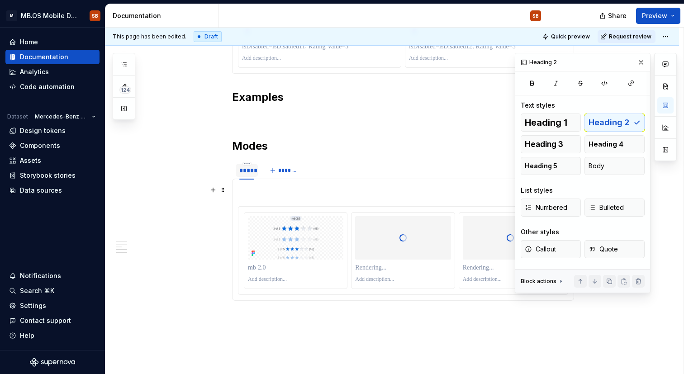
click at [294, 189] on p at bounding box center [403, 190] width 330 height 11
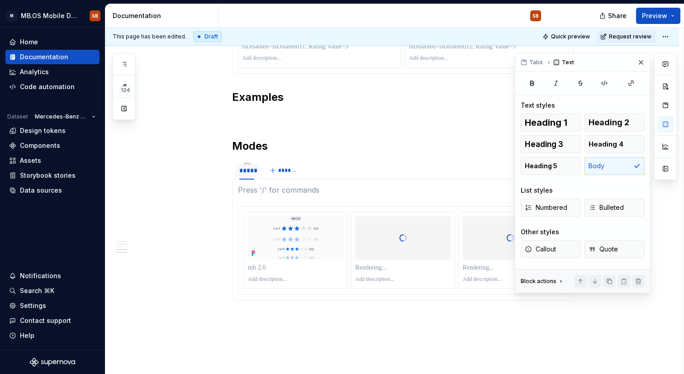
click at [291, 195] on p at bounding box center [403, 190] width 330 height 11
click at [282, 191] on p at bounding box center [403, 190] width 330 height 11
click at [262, 192] on p at bounding box center [403, 190] width 330 height 11
click at [355, 118] on p at bounding box center [403, 117] width 342 height 11
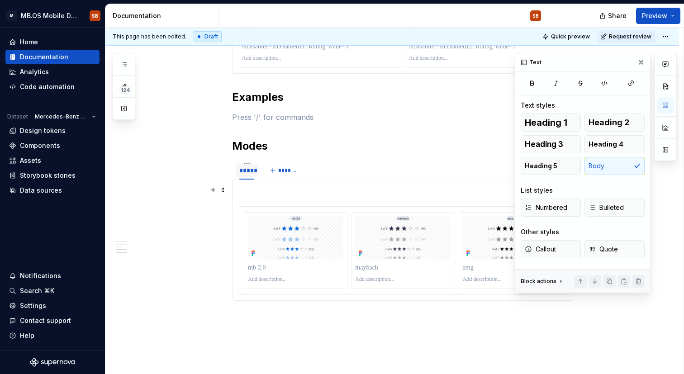
click at [288, 187] on p at bounding box center [403, 190] width 330 height 11
click at [278, 191] on p at bounding box center [403, 190] width 330 height 11
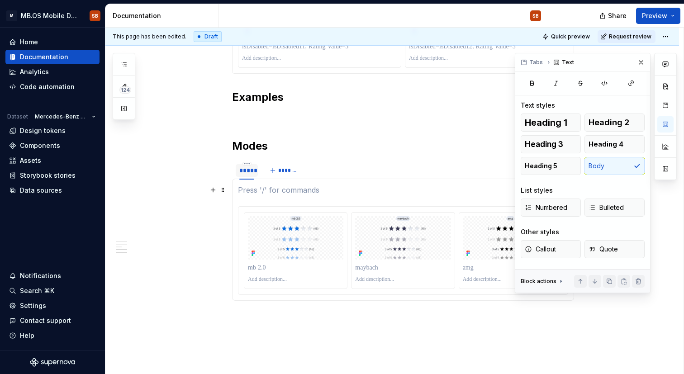
drag, startPoint x: 278, startPoint y: 191, endPoint x: 313, endPoint y: 191, distance: 34.8
click at [313, 191] on p at bounding box center [403, 190] width 330 height 11
click at [280, 300] on div at bounding box center [403, 240] width 342 height 122
click at [335, 193] on p at bounding box center [403, 190] width 330 height 11
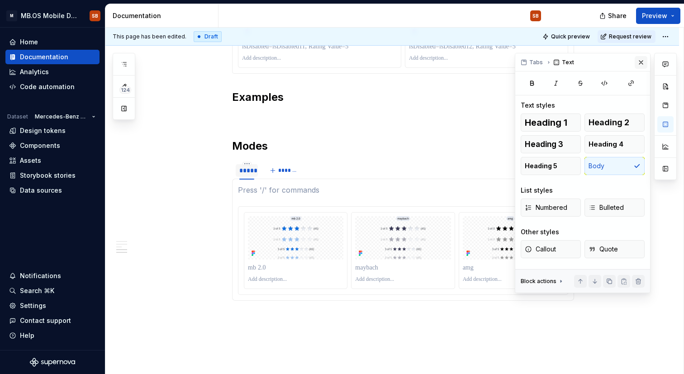
click at [640, 59] on button "button" at bounding box center [641, 62] width 13 height 13
type textarea "*"
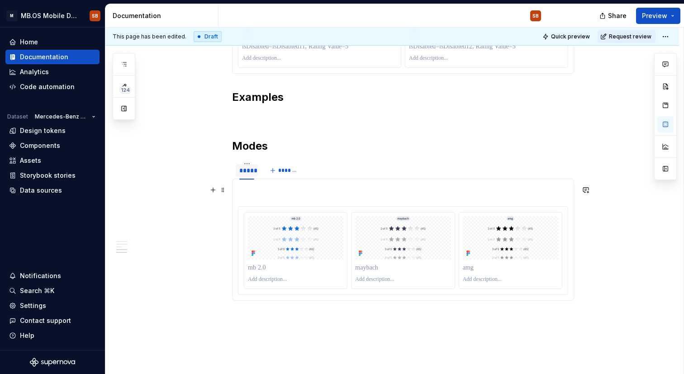
click at [406, 190] on p at bounding box center [403, 190] width 330 height 11
click at [558, 186] on p at bounding box center [403, 190] width 330 height 11
click at [225, 194] on span at bounding box center [222, 190] width 7 height 13
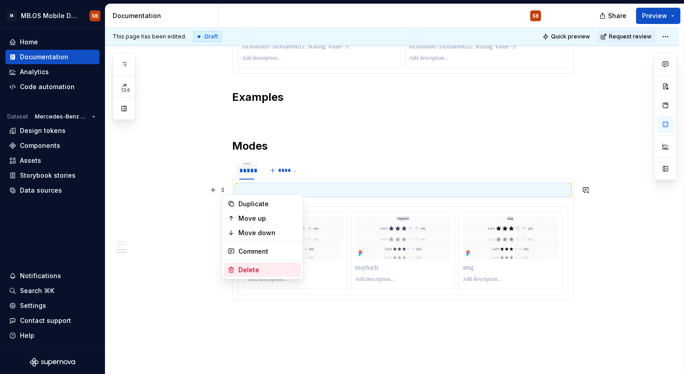
click at [248, 271] on div "Delete" at bounding box center [267, 270] width 59 height 9
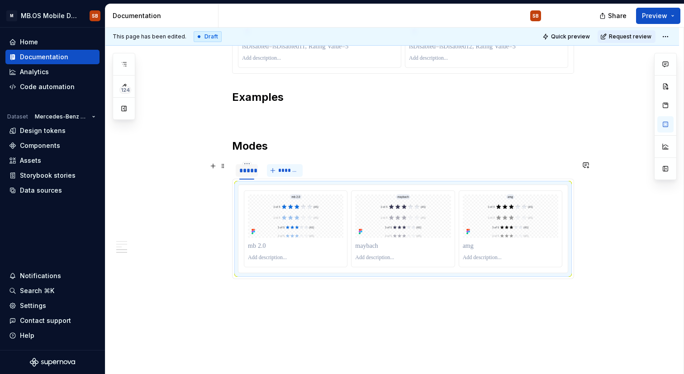
click at [287, 165] on button "*******" at bounding box center [285, 170] width 36 height 13
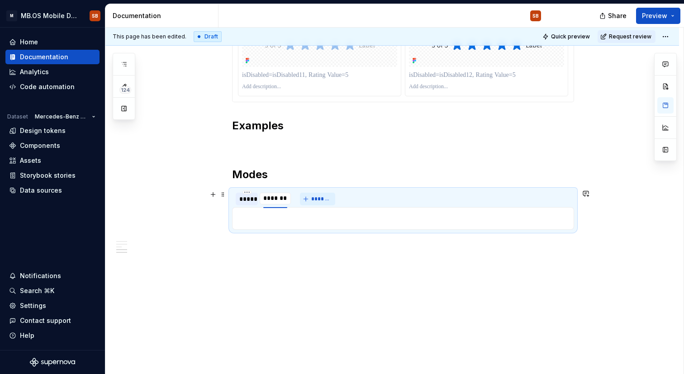
scroll to position [1281, 0]
type input "****"
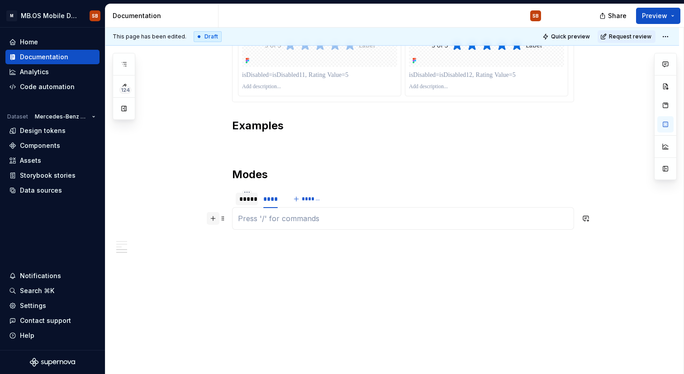
click at [216, 218] on button "button" at bounding box center [213, 218] width 13 height 13
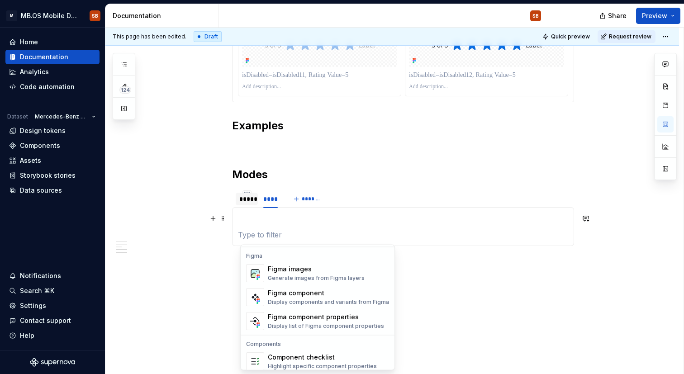
scroll to position [832, 0]
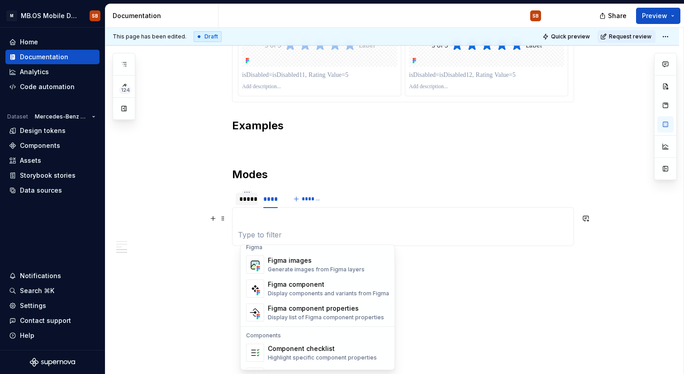
click at [280, 273] on div "Generate images from Figma layers" at bounding box center [316, 270] width 97 height 7
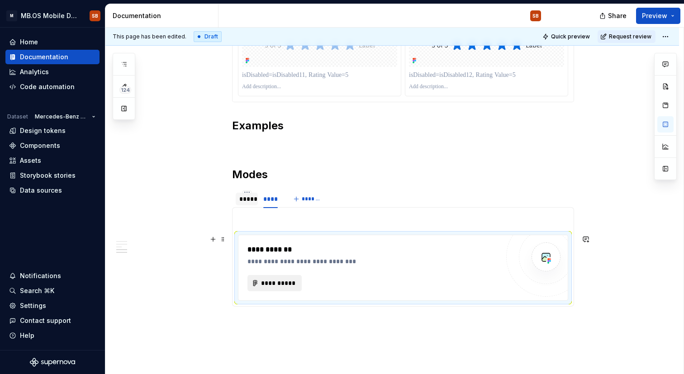
click at [279, 281] on span "**********" at bounding box center [278, 283] width 35 height 9
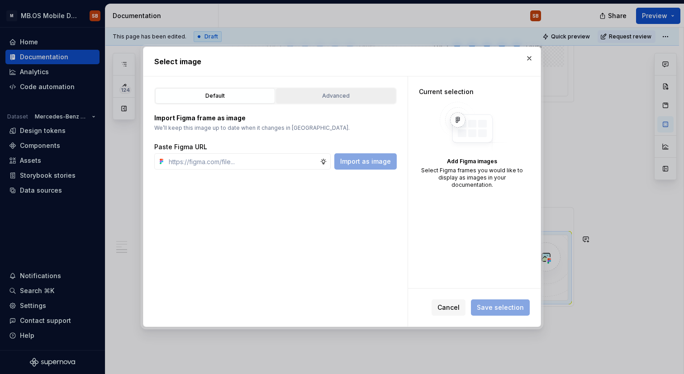
click at [333, 102] on button "Advanced" at bounding box center [336, 95] width 120 height 15
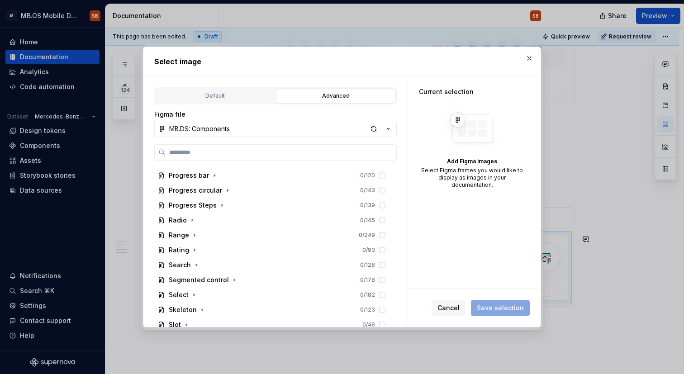
scroll to position [713, 0]
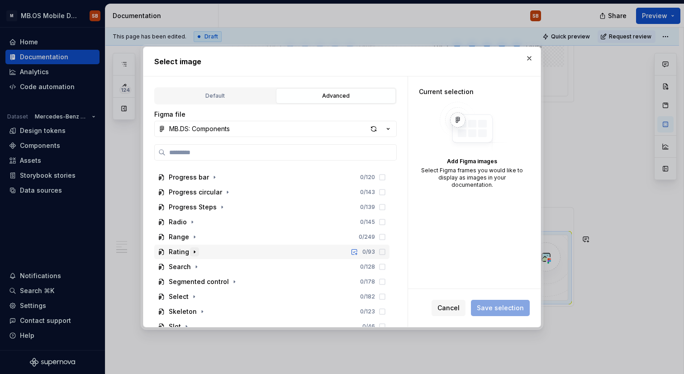
click at [195, 252] on icon "button" at bounding box center [194, 251] width 7 height 7
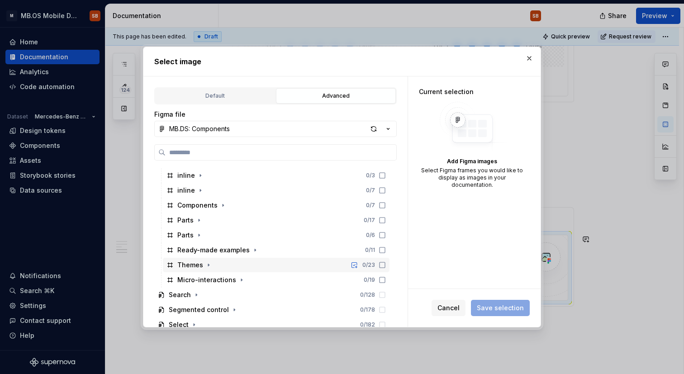
scroll to position [833, 0]
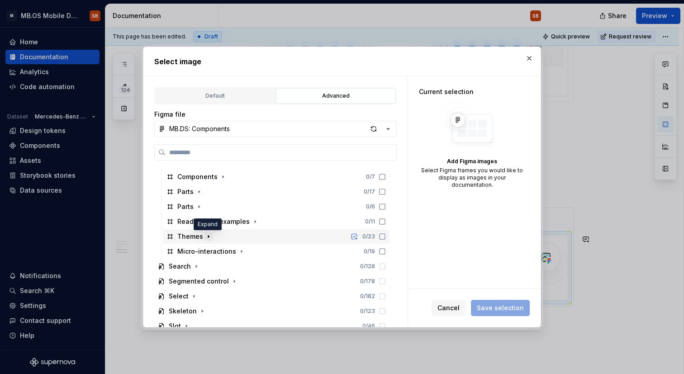
click at [209, 237] on icon "button" at bounding box center [208, 236] width 7 height 7
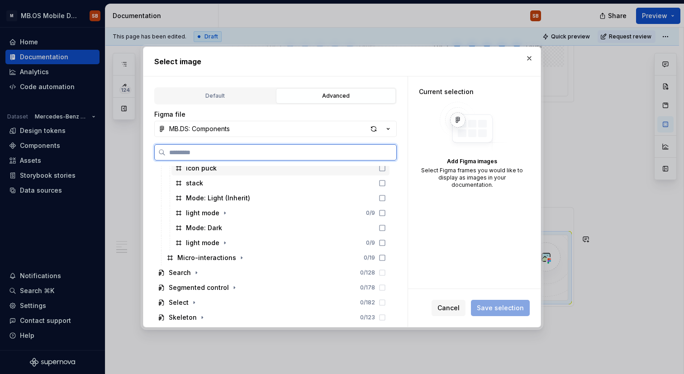
scroll to position [926, 0]
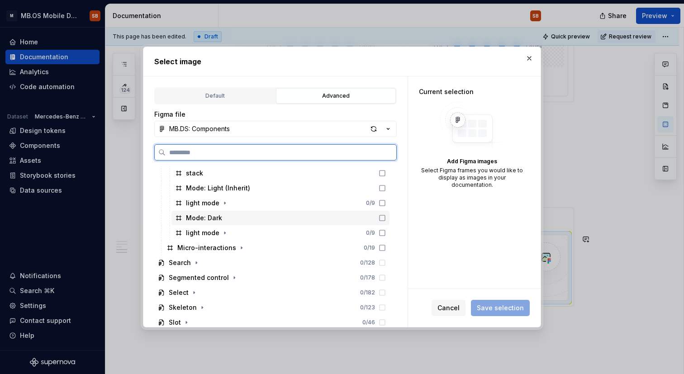
click at [223, 219] on div "Mode: Dark" at bounding box center [280, 218] width 218 height 14
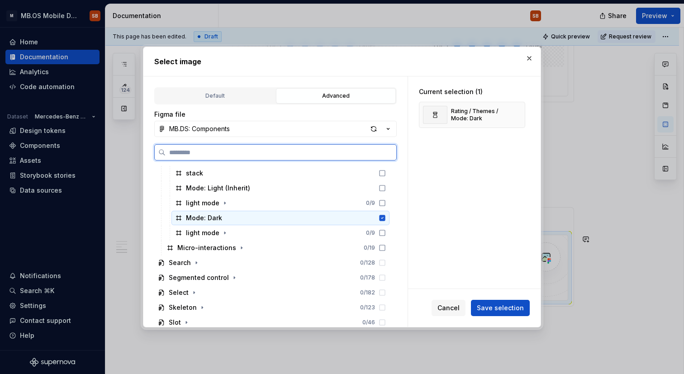
click at [386, 217] on icon at bounding box center [383, 218] width 6 height 6
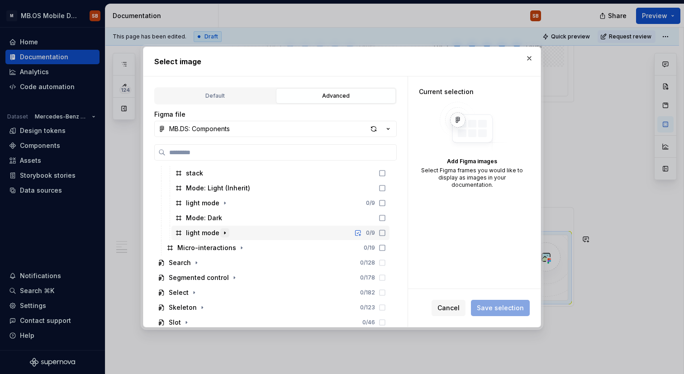
click at [222, 234] on icon "button" at bounding box center [224, 232] width 7 height 7
click at [531, 60] on button "button" at bounding box center [529, 58] width 13 height 13
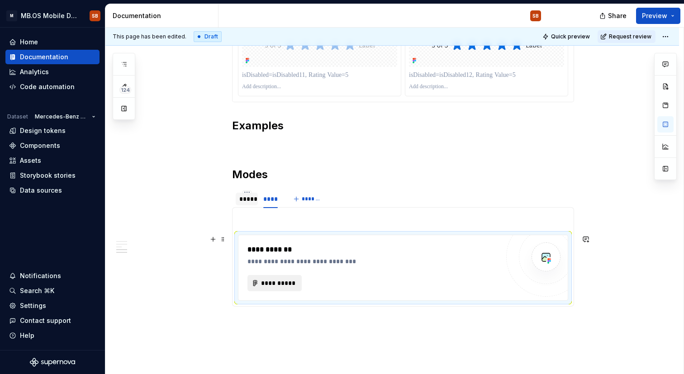
click at [271, 279] on span "**********" at bounding box center [278, 283] width 35 height 9
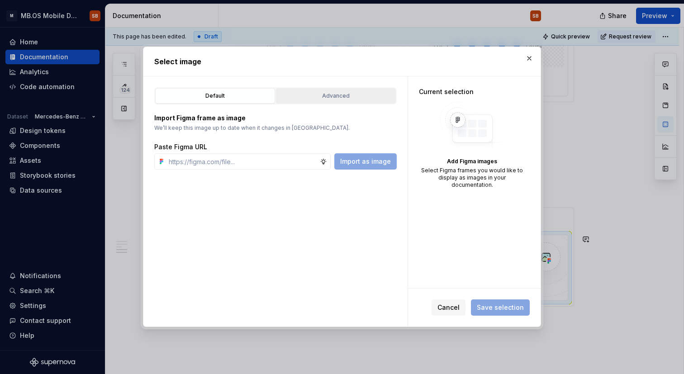
click at [320, 94] on div "Advanced" at bounding box center [336, 95] width 114 height 9
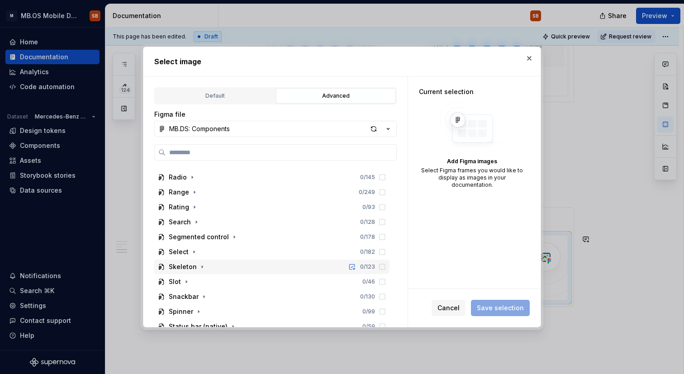
scroll to position [750, 0]
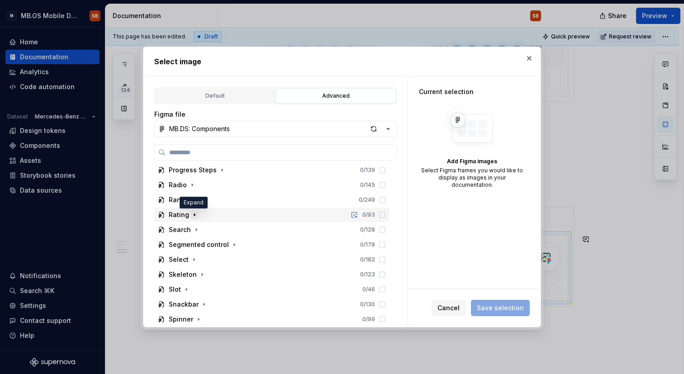
click at [194, 216] on icon "button" at bounding box center [194, 215] width 1 height 2
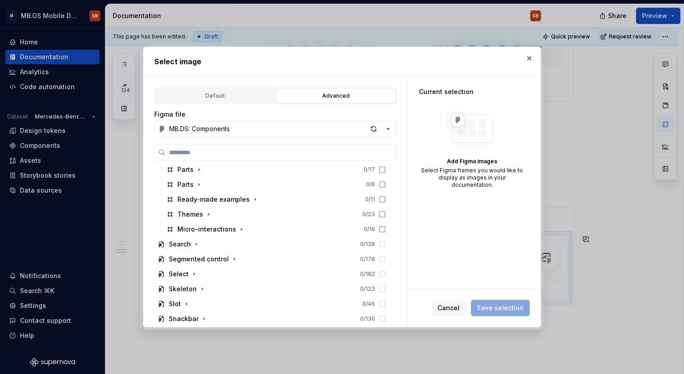
scroll to position [868, 0]
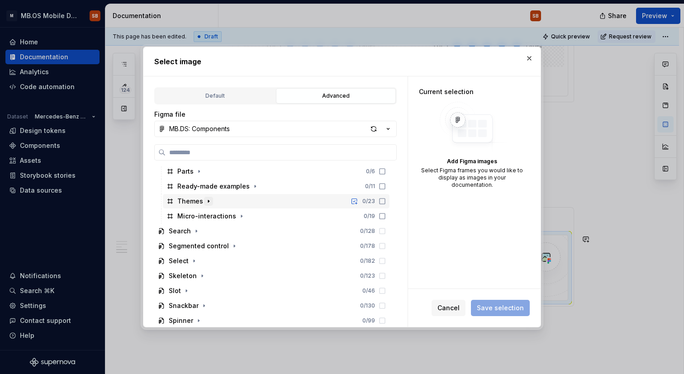
click at [208, 201] on icon "button" at bounding box center [208, 201] width 7 height 7
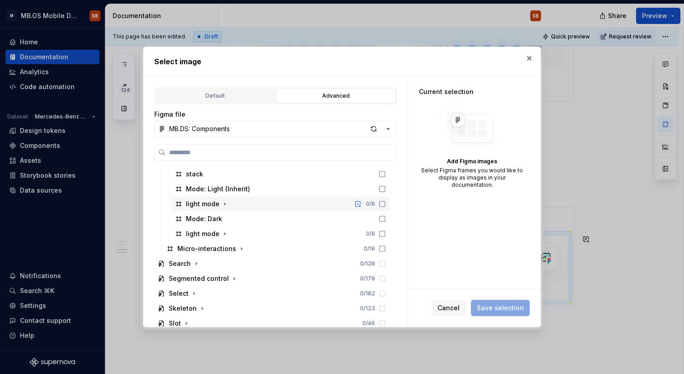
scroll to position [925, 0]
click at [373, 131] on div "button" at bounding box center [373, 129] width 13 height 13
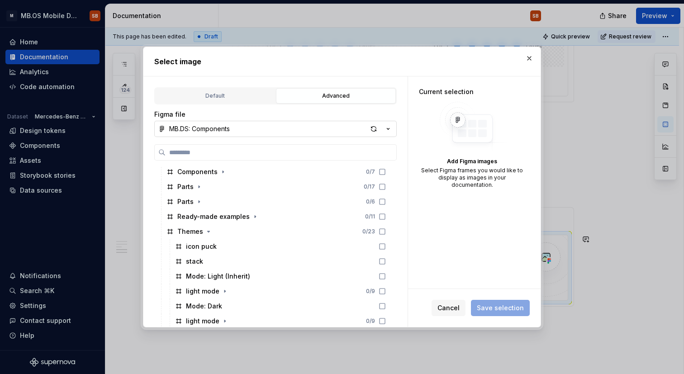
scroll to position [861, 0]
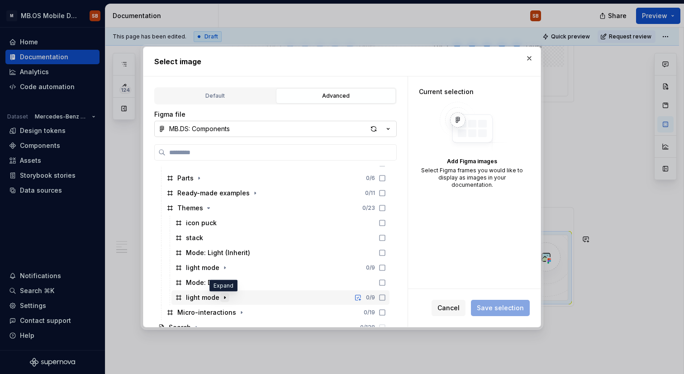
click at [224, 298] on icon "button" at bounding box center [224, 298] width 1 height 2
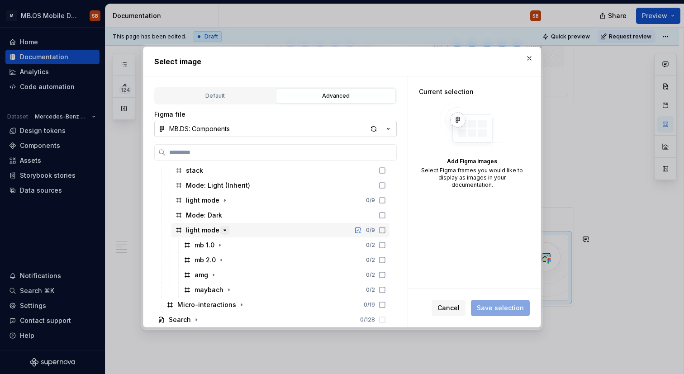
scroll to position [935, 0]
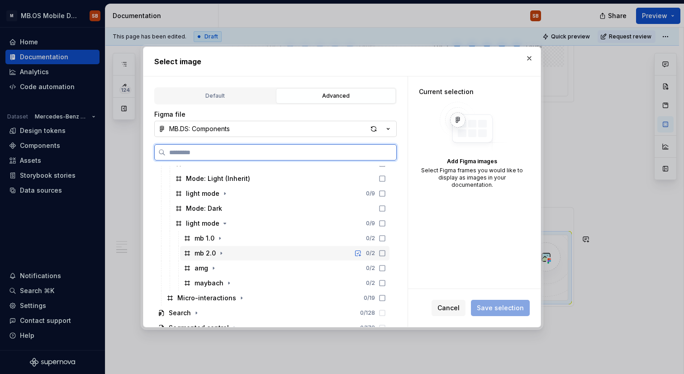
click at [386, 252] on icon at bounding box center [382, 253] width 7 height 7
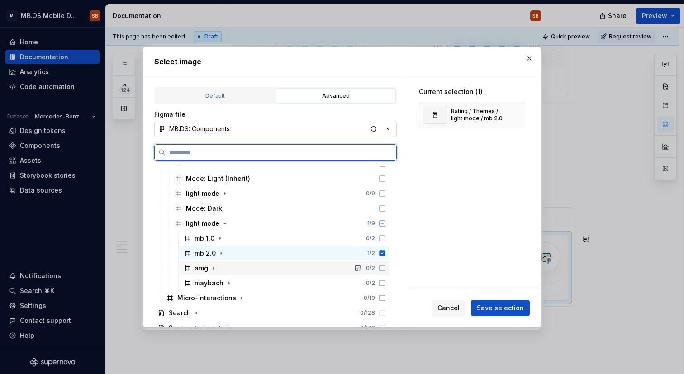
click at [386, 268] on icon at bounding box center [382, 268] width 7 height 7
click at [385, 285] on icon at bounding box center [382, 283] width 5 height 5
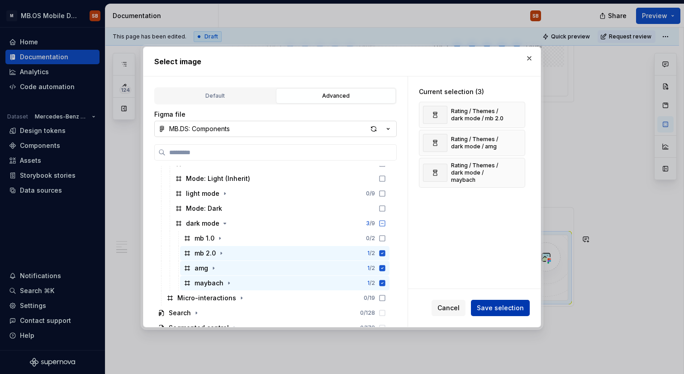
click at [505, 312] on button "Save selection" at bounding box center [500, 308] width 59 height 16
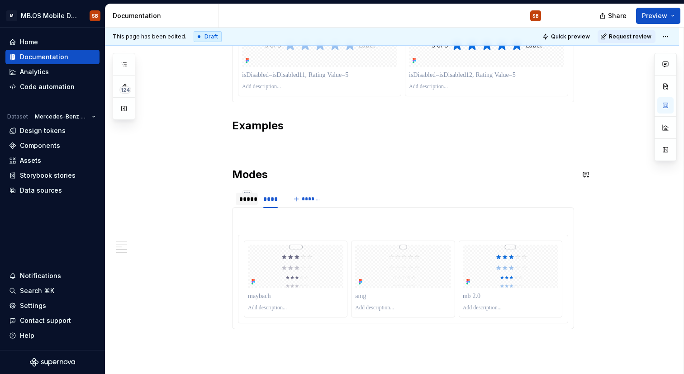
click at [272, 144] on p at bounding box center [403, 145] width 342 height 11
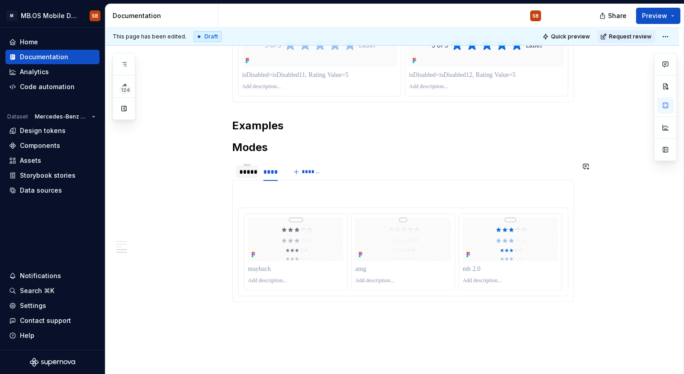
scroll to position [1305, 0]
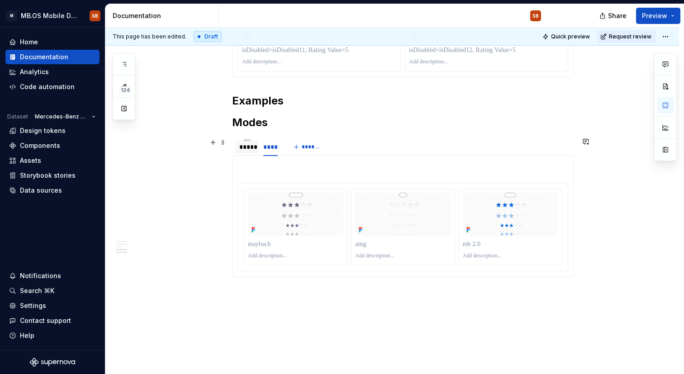
click at [253, 147] on div "*****" at bounding box center [246, 147] width 15 height 9
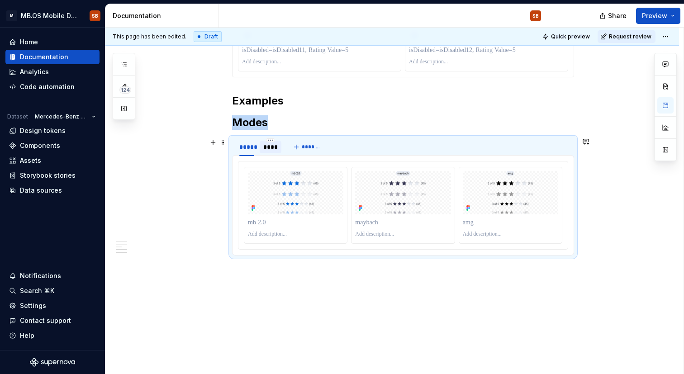
click at [270, 146] on div "****" at bounding box center [270, 147] width 14 height 9
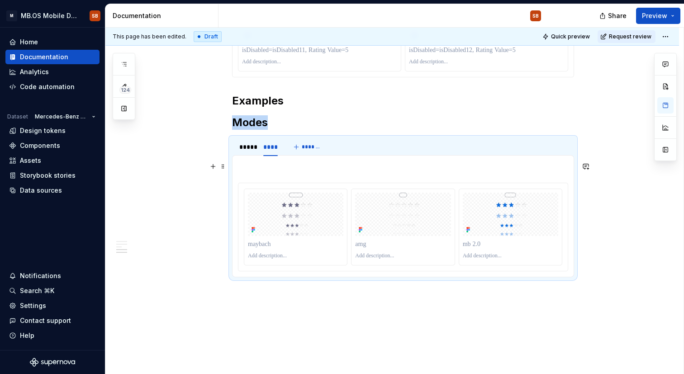
click at [253, 171] on p at bounding box center [403, 166] width 330 height 11
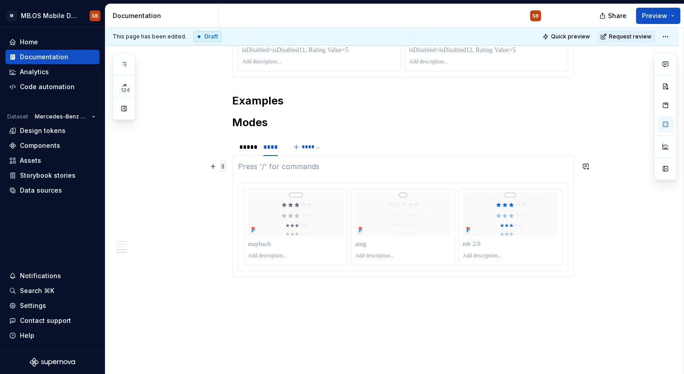
click at [223, 167] on span at bounding box center [222, 166] width 7 height 13
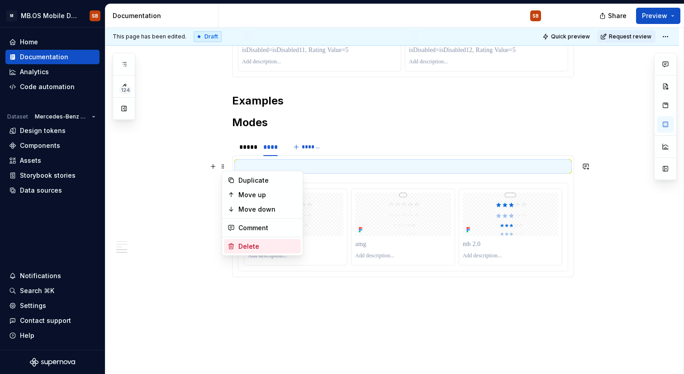
click at [248, 242] on div "Delete" at bounding box center [267, 246] width 59 height 9
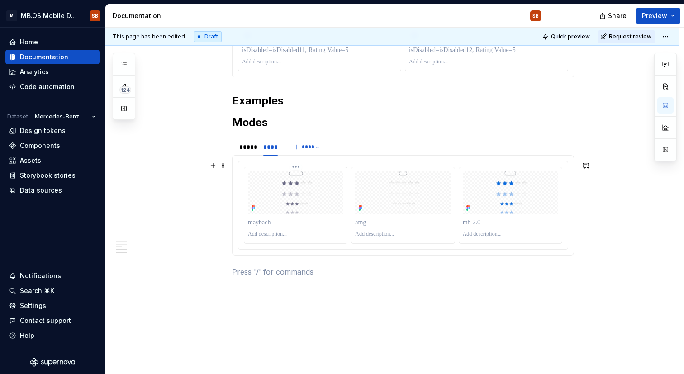
click at [281, 218] on p at bounding box center [295, 222] width 95 height 9
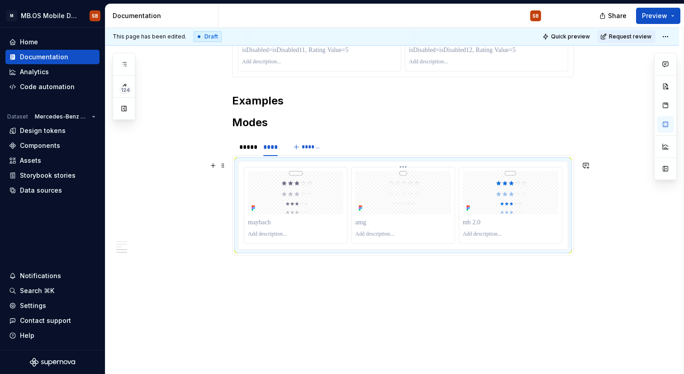
click at [424, 209] on img at bounding box center [402, 192] width 95 height 43
click at [532, 195] on img at bounding box center [510, 192] width 95 height 43
click at [249, 151] on div "*****" at bounding box center [246, 147] width 15 height 9
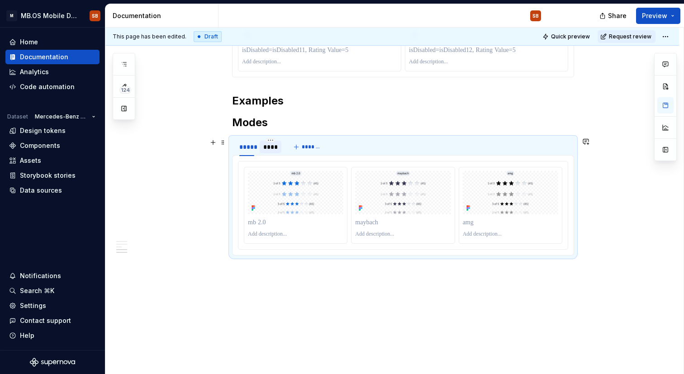
click at [271, 150] on div "****" at bounding box center [270, 147] width 14 height 9
click at [272, 178] on img at bounding box center [295, 192] width 95 height 43
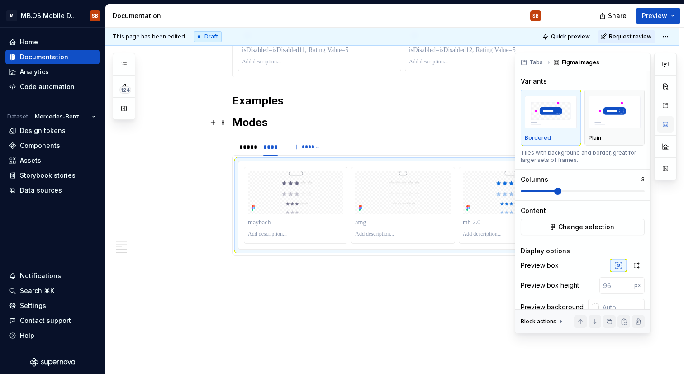
click at [670, 124] on button "button" at bounding box center [665, 124] width 16 height 16
click at [579, 228] on span "Change selection" at bounding box center [586, 227] width 56 height 9
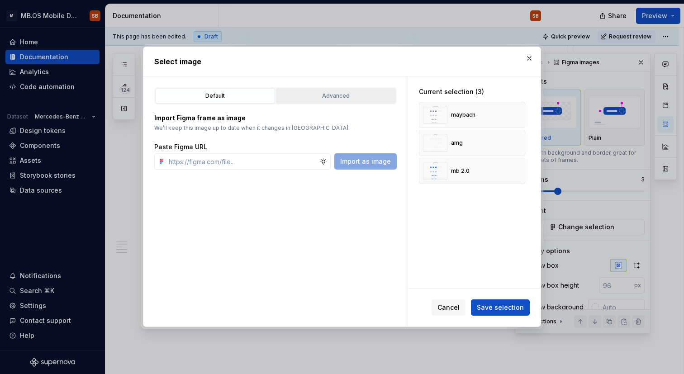
click at [310, 92] on div "Advanced" at bounding box center [336, 95] width 114 height 9
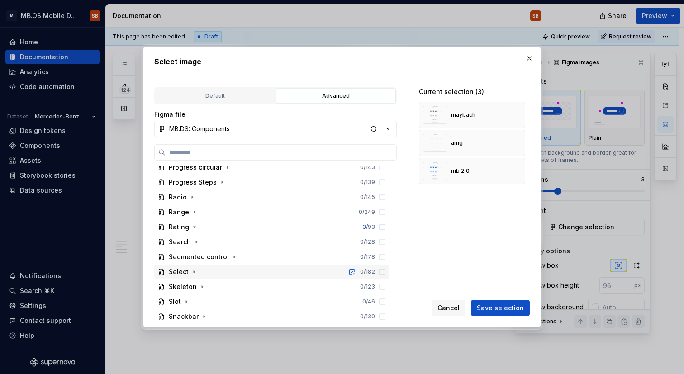
scroll to position [732, 0]
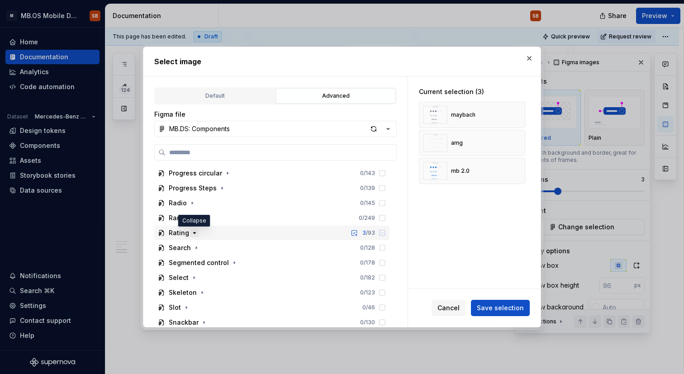
click at [195, 236] on icon "button" at bounding box center [194, 232] width 7 height 7
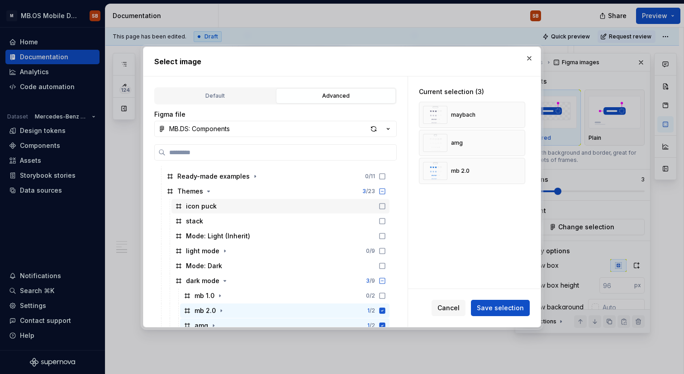
scroll to position [904, 0]
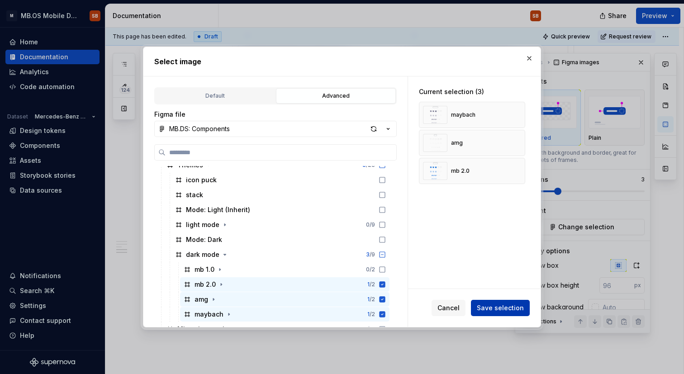
click at [492, 310] on span "Save selection" at bounding box center [500, 308] width 47 height 9
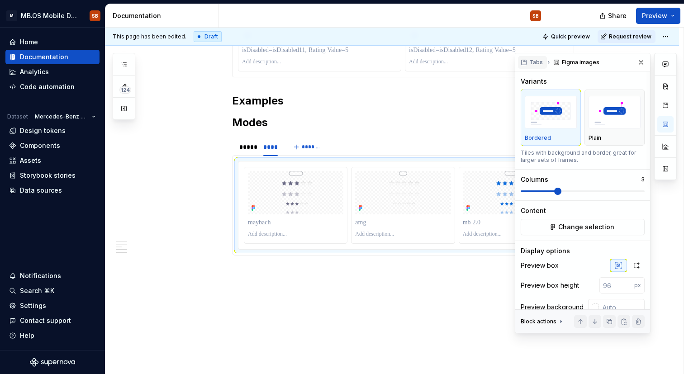
click at [527, 57] on button "Tabs" at bounding box center [532, 62] width 29 height 13
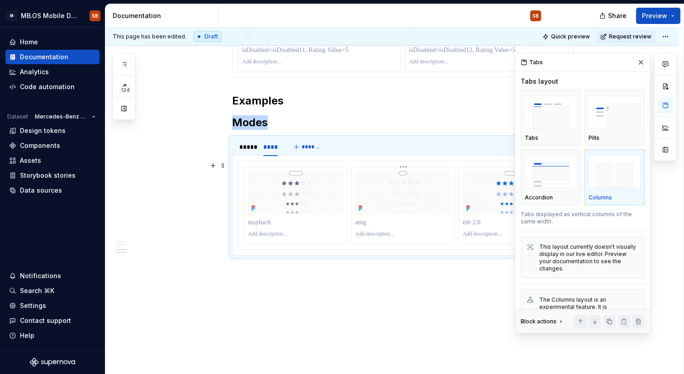
click at [433, 219] on p at bounding box center [402, 222] width 95 height 9
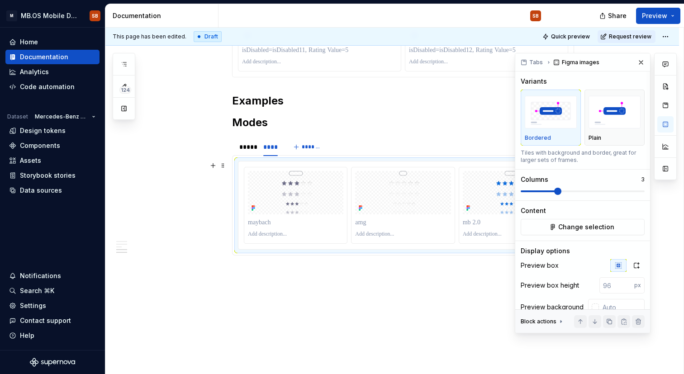
scroll to position [35, 0]
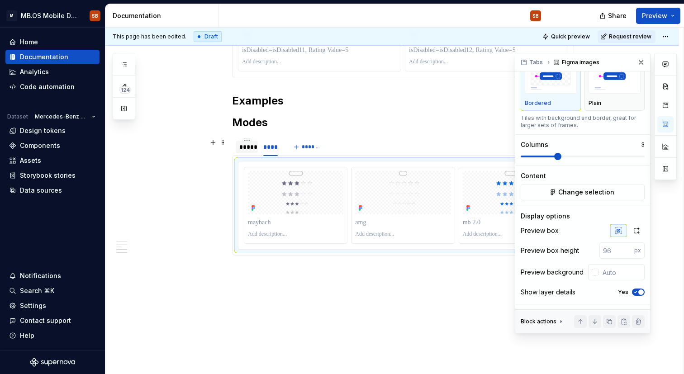
click at [252, 144] on div "*****" at bounding box center [246, 147] width 15 height 9
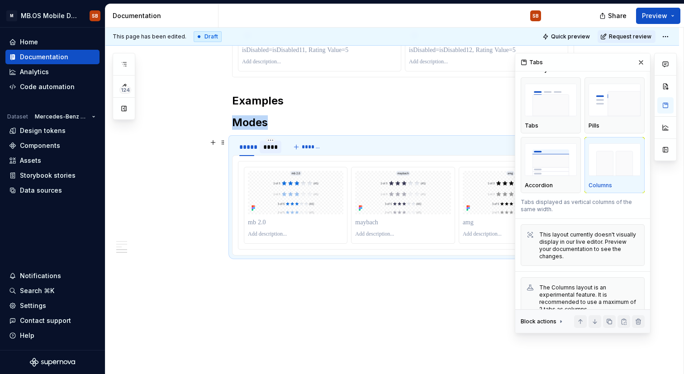
click at [269, 147] on div "****" at bounding box center [270, 147] width 14 height 9
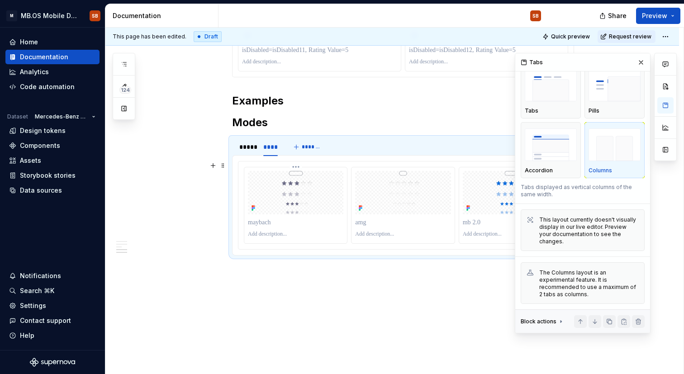
click at [346, 229] on div at bounding box center [295, 205] width 103 height 76
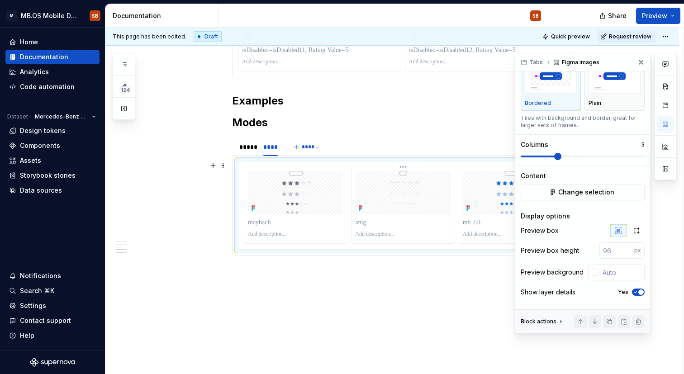
click at [424, 213] on img at bounding box center [402, 192] width 95 height 43
click at [401, 213] on img at bounding box center [402, 192] width 95 height 43
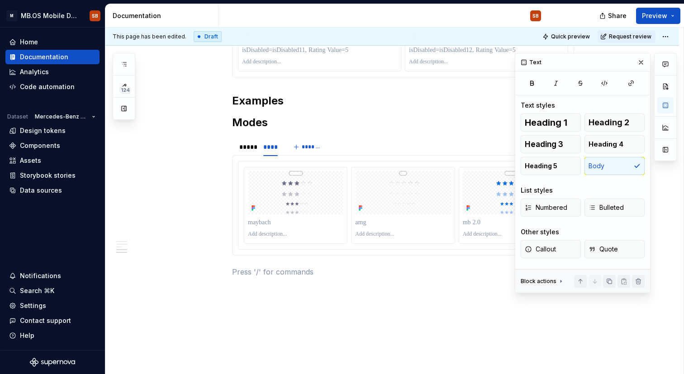
scroll to position [0, 0]
click at [424, 193] on img at bounding box center [402, 192] width 95 height 43
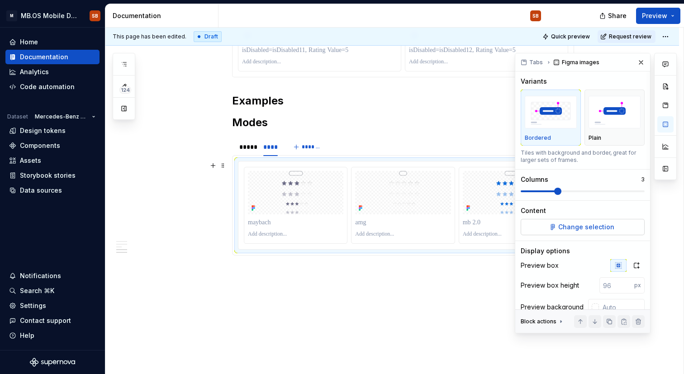
click at [606, 230] on span "Change selection" at bounding box center [586, 227] width 56 height 9
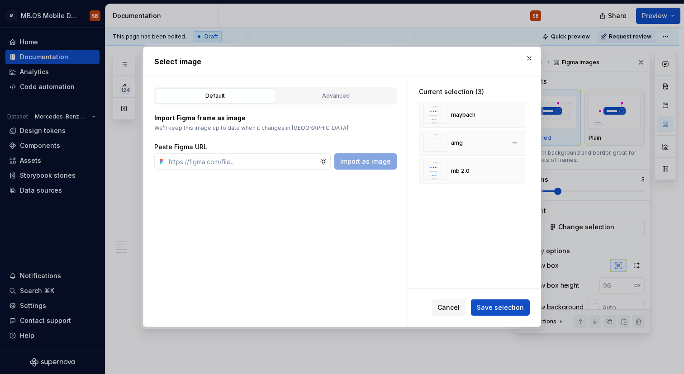
click at [452, 150] on div "amg" at bounding box center [443, 143] width 40 height 18
click at [297, 94] on div "Advanced" at bounding box center [336, 95] width 114 height 9
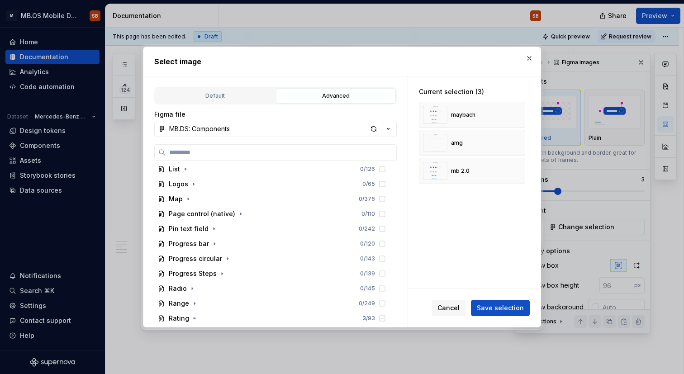
scroll to position [688, 0]
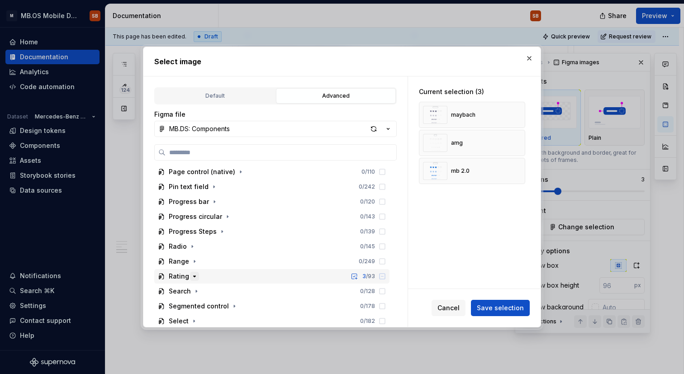
click at [195, 279] on icon "button" at bounding box center [194, 276] width 7 height 7
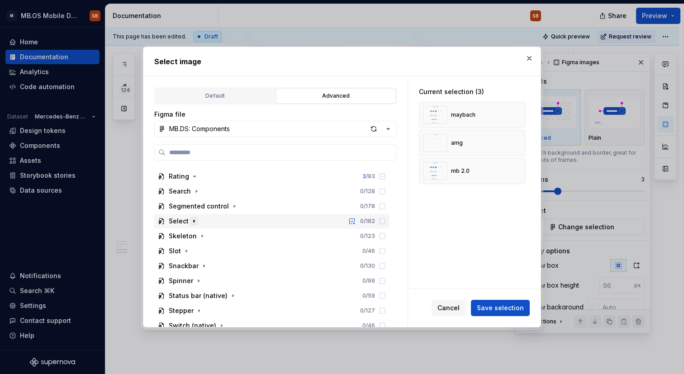
scroll to position [762, 0]
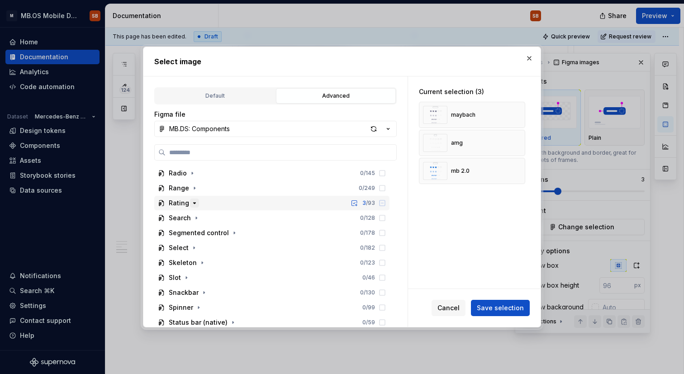
click at [194, 204] on icon "button" at bounding box center [194, 203] width 7 height 7
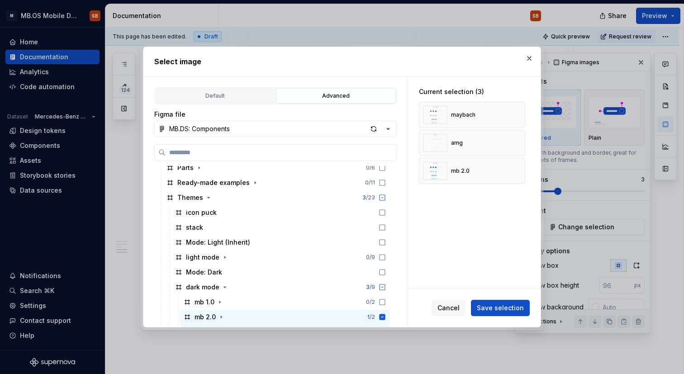
scroll to position [928, 0]
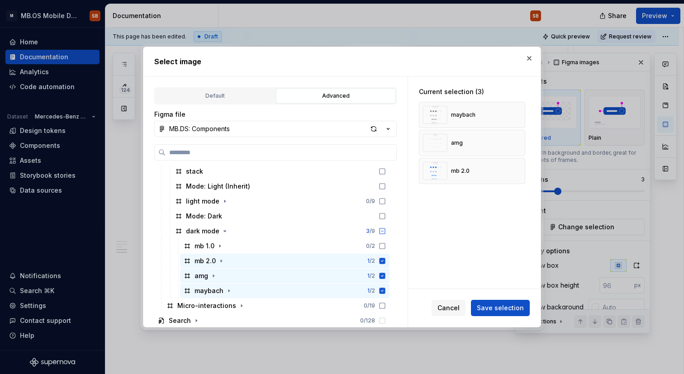
type textarea "*"
click at [526, 60] on button "button" at bounding box center [529, 58] width 13 height 13
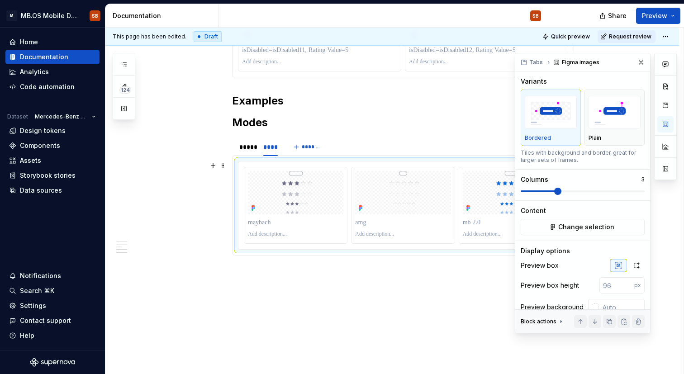
scroll to position [35, 0]
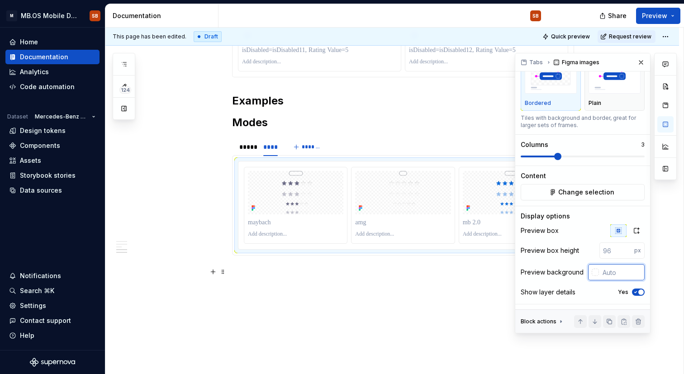
click at [615, 272] on input "text" at bounding box center [622, 272] width 46 height 16
paste input "161A1D"
type input "#161A1D"
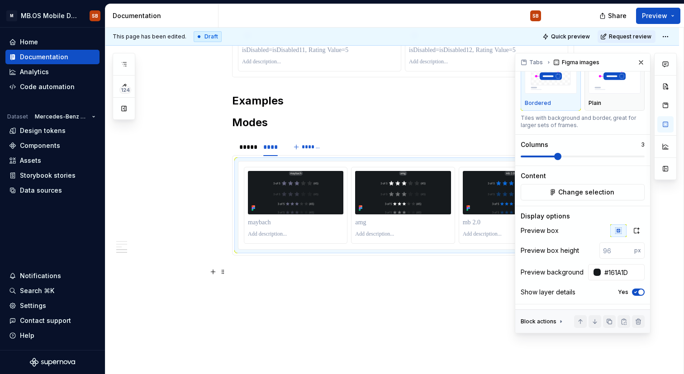
scroll to position [0, 0]
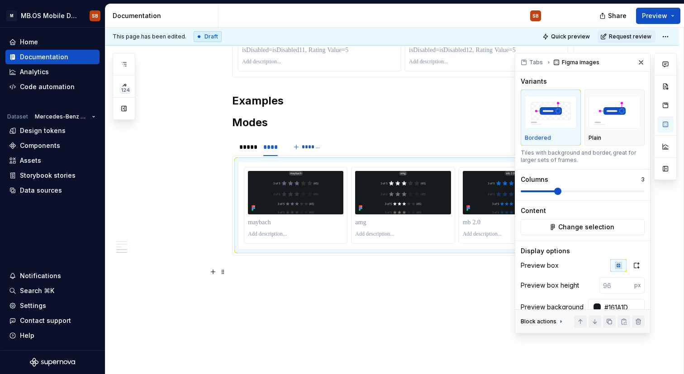
click at [455, 269] on p at bounding box center [403, 272] width 342 height 11
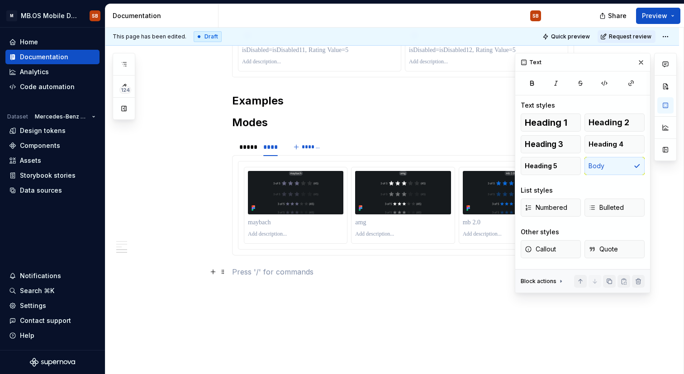
click at [246, 144] on div "*****" at bounding box center [246, 147] width 15 height 9
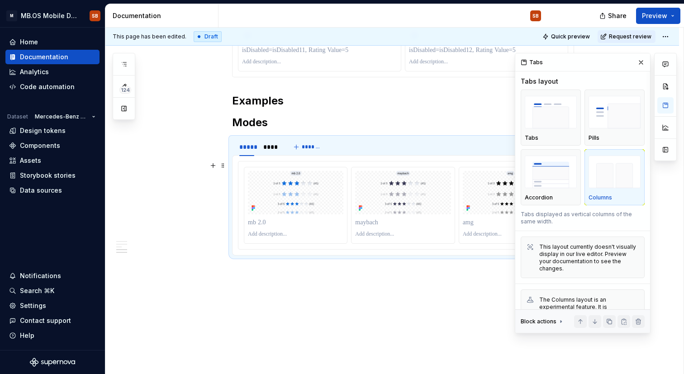
click at [352, 217] on div at bounding box center [403, 205] width 319 height 77
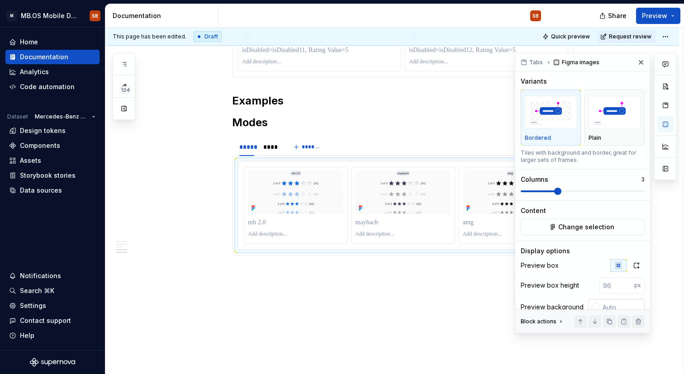
click at [613, 302] on input "text" at bounding box center [622, 307] width 46 height 16
type input "#FFFFFF"
type textarea "*"
click at [271, 147] on div "****" at bounding box center [270, 147] width 14 height 9
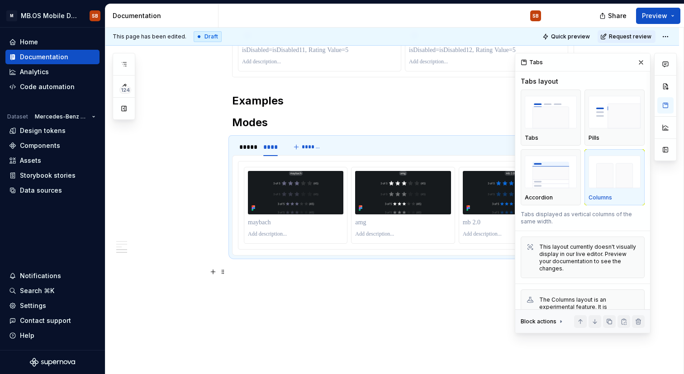
click at [422, 271] on p at bounding box center [403, 272] width 342 height 11
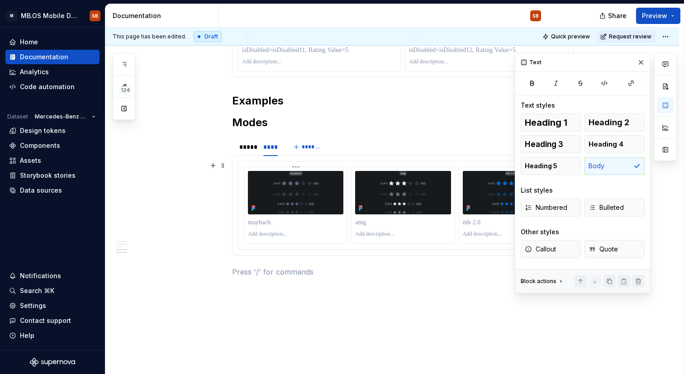
click at [290, 231] on p at bounding box center [295, 234] width 95 height 7
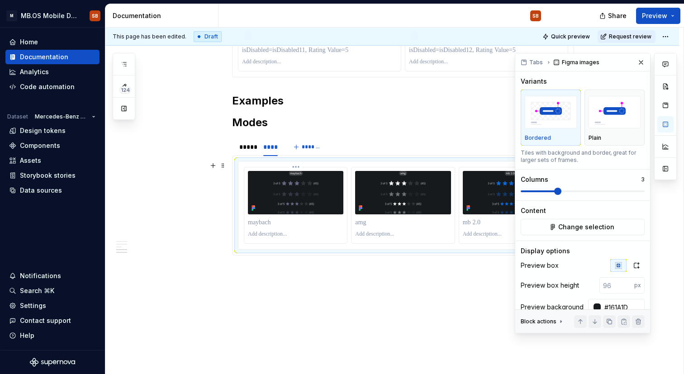
click at [297, 191] on img at bounding box center [295, 192] width 95 height 43
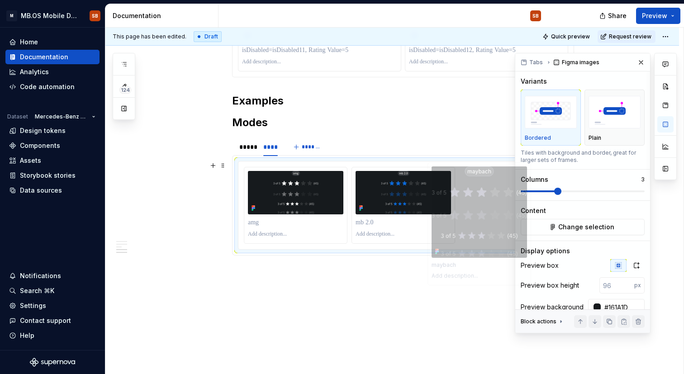
drag, startPoint x: 281, startPoint y: 191, endPoint x: 461, endPoint y: 186, distance: 180.2
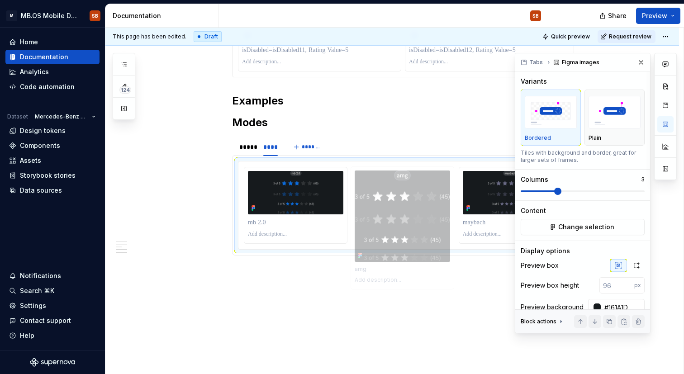
drag, startPoint x: 293, startPoint y: 198, endPoint x: 397, endPoint y: 197, distance: 104.1
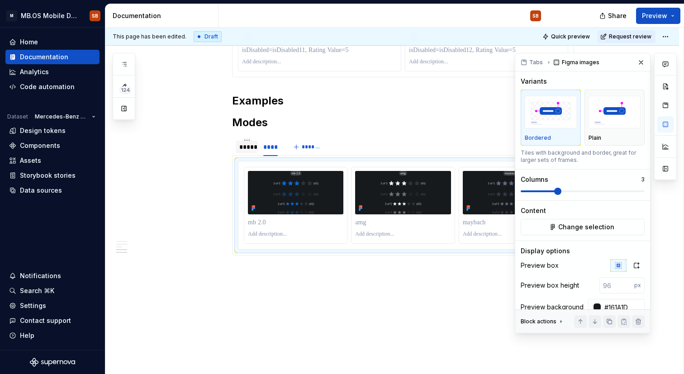
click at [250, 147] on div "*****" at bounding box center [246, 147] width 15 height 9
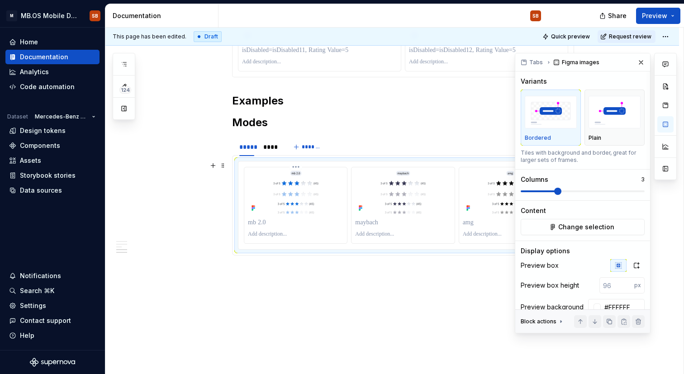
click at [289, 189] on img at bounding box center [295, 192] width 95 height 43
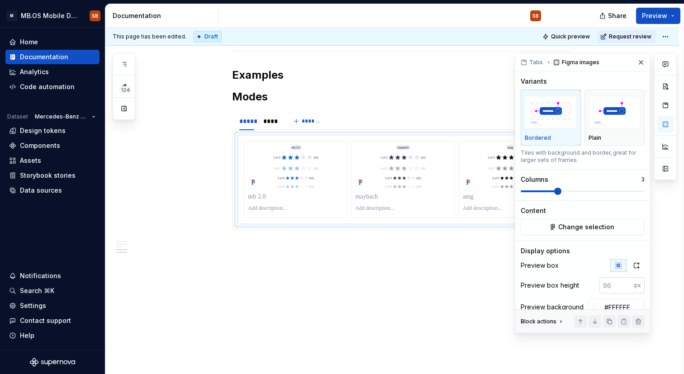
click at [623, 287] on input "number" at bounding box center [617, 285] width 35 height 16
click at [612, 287] on input "100" at bounding box center [617, 285] width 35 height 16
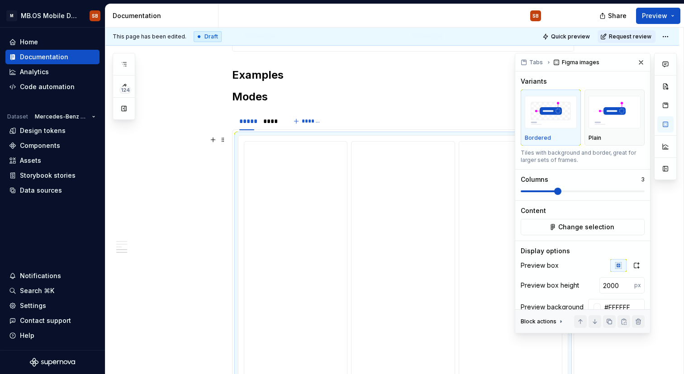
click at [609, 295] on div "Preview box Preview box height 2000 px Preview background #FFFFFF Show layer de…" at bounding box center [583, 299] width 124 height 80
click at [609, 286] on input "2000" at bounding box center [617, 285] width 35 height 16
type input "110"
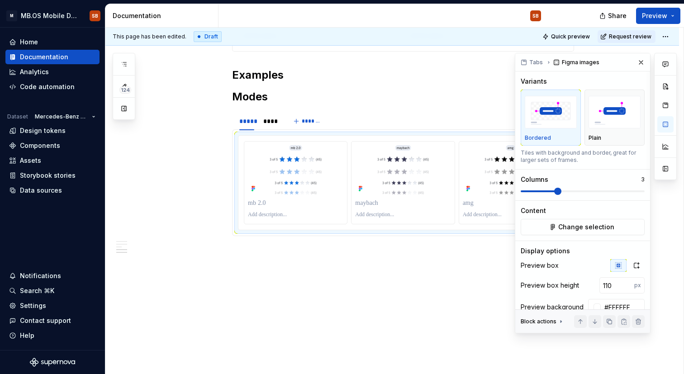
click at [260, 219] on div at bounding box center [295, 215] width 95 height 11
type textarea "*"
click at [262, 187] on img at bounding box center [295, 170] width 95 height 50
click at [286, 199] on p at bounding box center [295, 203] width 95 height 9
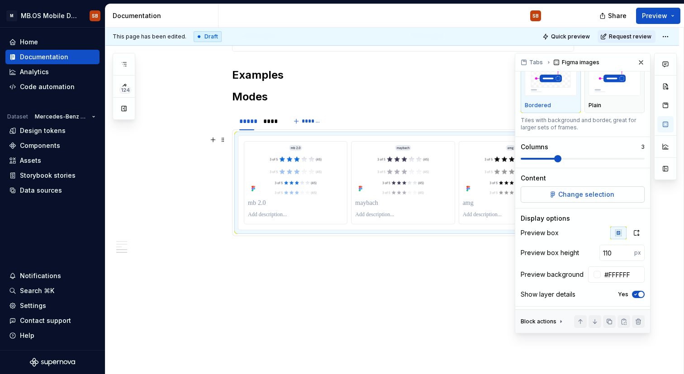
scroll to position [35, 0]
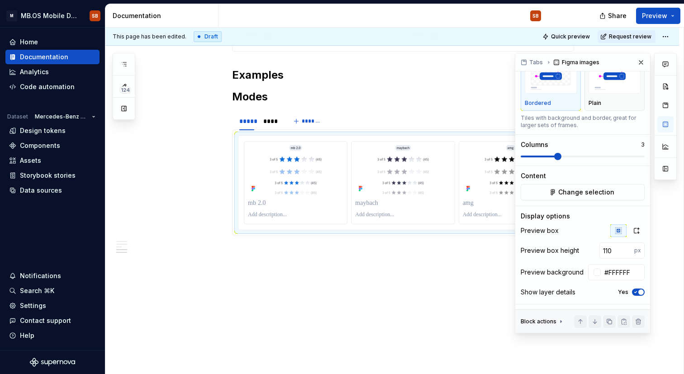
click at [638, 291] on icon "button" at bounding box center [635, 292] width 7 height 5
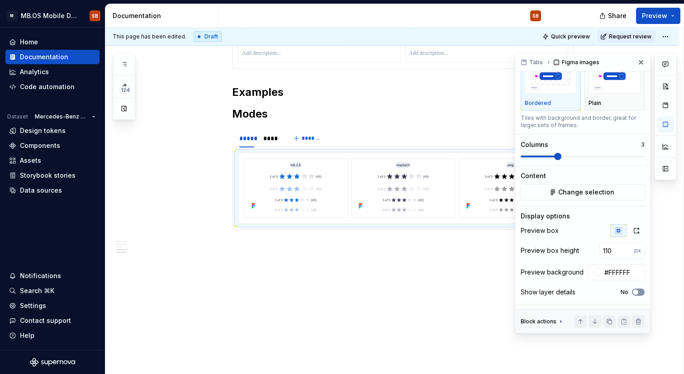
scroll to position [1314, 0]
click at [614, 91] on img "button" at bounding box center [615, 77] width 52 height 33
click at [546, 93] on img "button" at bounding box center [551, 77] width 52 height 33
click at [265, 140] on div "****" at bounding box center [271, 138] width 22 height 13
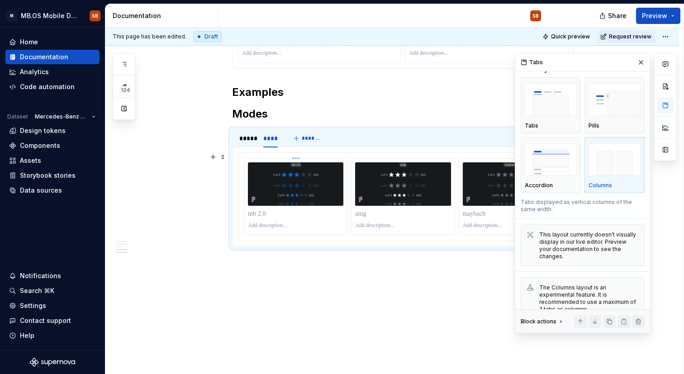
click at [302, 214] on p at bounding box center [295, 214] width 95 height 9
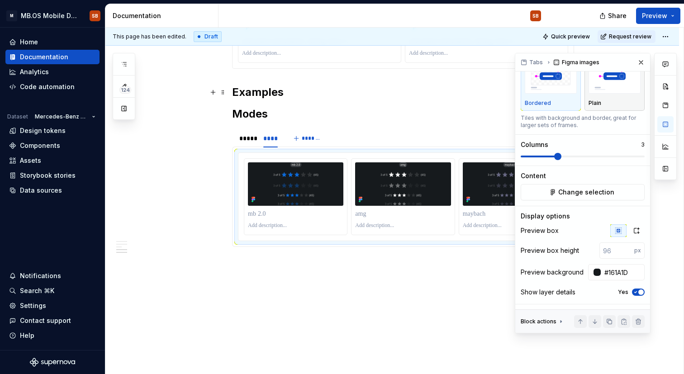
click at [616, 87] on img "button" at bounding box center [615, 77] width 52 height 33
click at [551, 93] on img "button" at bounding box center [551, 77] width 52 height 33
click at [638, 297] on div "Show layer details Yes" at bounding box center [583, 292] width 124 height 13
click at [638, 294] on icon "button" at bounding box center [635, 292] width 7 height 5
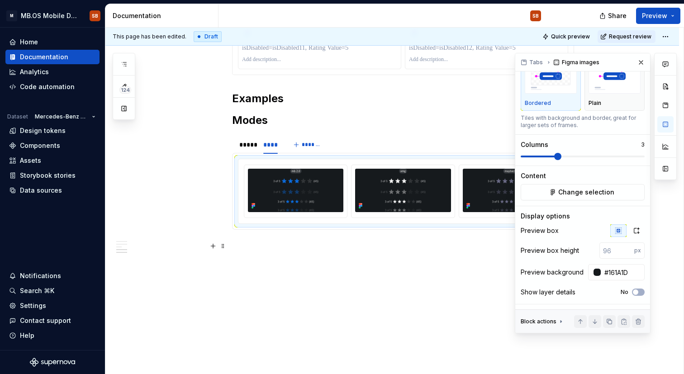
scroll to position [0, 0]
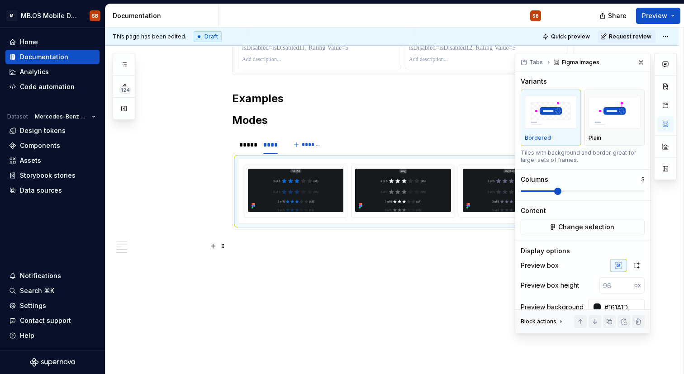
click at [341, 246] on p at bounding box center [403, 246] width 342 height 11
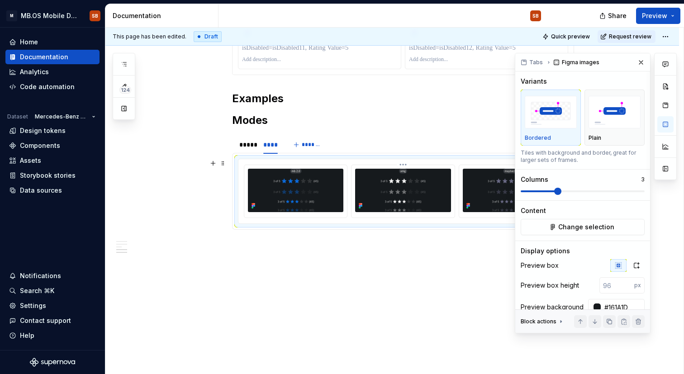
click at [396, 216] on div at bounding box center [403, 191] width 103 height 52
click at [256, 162] on div at bounding box center [402, 191] width 329 height 64
click at [239, 135] on section "***** **** *******" at bounding box center [403, 182] width 342 height 95
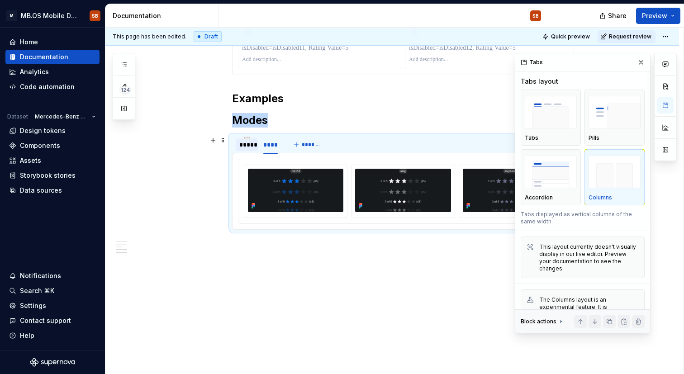
click at [244, 143] on div "*****" at bounding box center [246, 144] width 15 height 9
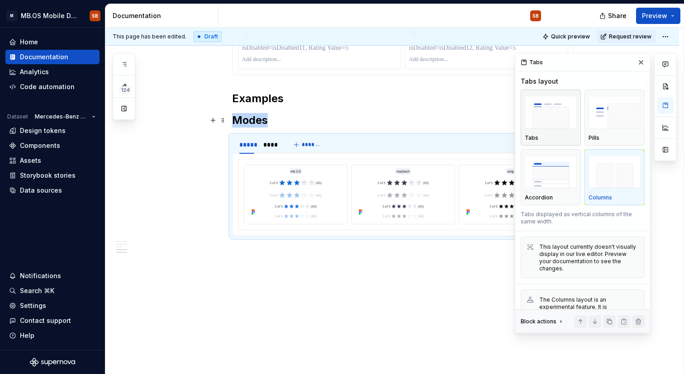
click at [561, 125] on img "button" at bounding box center [551, 112] width 52 height 33
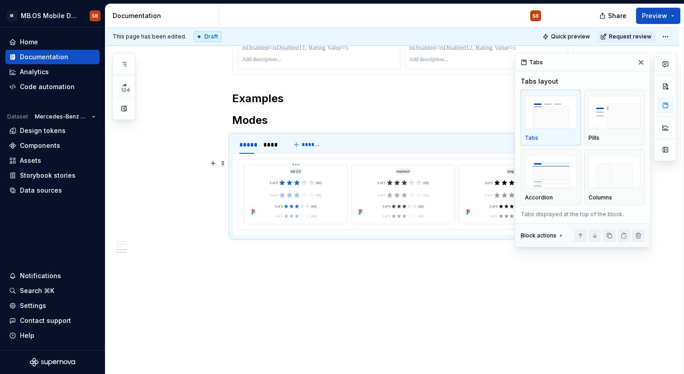
click at [296, 172] on img at bounding box center [295, 194] width 95 height 50
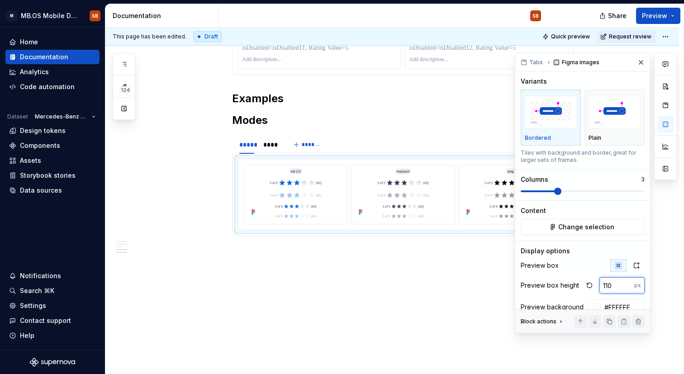
click at [620, 285] on input "110" at bounding box center [617, 285] width 35 height 16
drag, startPoint x: 620, startPoint y: 285, endPoint x: 545, endPoint y: 285, distance: 75.6
click at [545, 285] on div "Preview box height 110 px" at bounding box center [583, 285] width 124 height 16
drag, startPoint x: 622, startPoint y: 291, endPoint x: 591, endPoint y: 289, distance: 30.8
click at [591, 289] on div "120 px" at bounding box center [614, 285] width 62 height 16
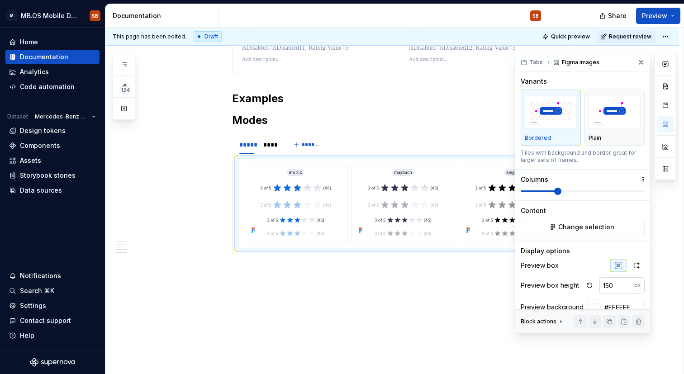
click at [616, 289] on input "150" at bounding box center [617, 285] width 35 height 16
type input "160"
click at [263, 141] on div "****" at bounding box center [271, 144] width 22 height 13
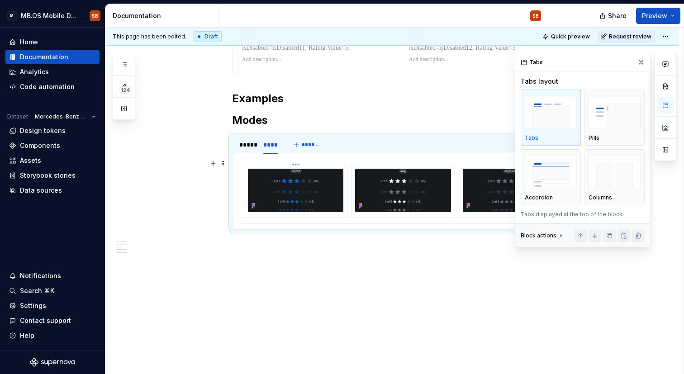
click at [299, 181] on img at bounding box center [295, 190] width 95 height 43
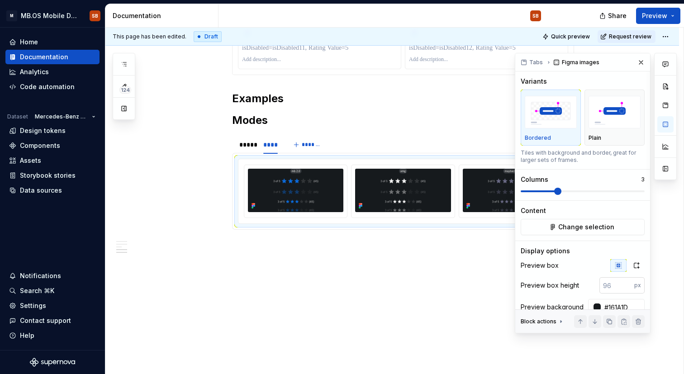
click at [612, 287] on input "number" at bounding box center [617, 285] width 35 height 16
type input "160"
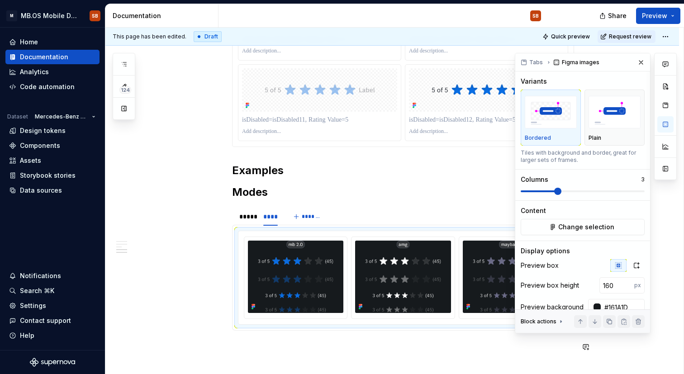
scroll to position [1232, 0]
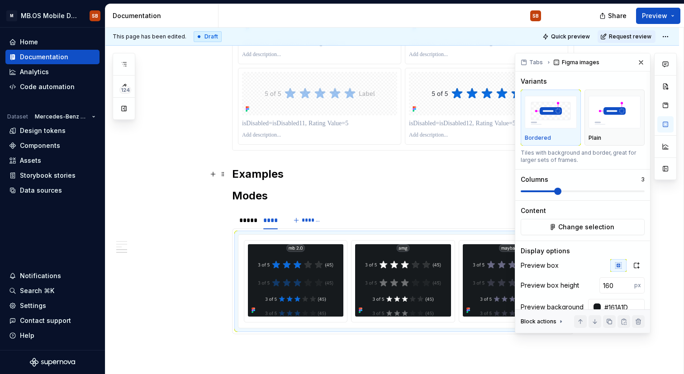
click at [334, 171] on h2 "Examples" at bounding box center [403, 174] width 342 height 14
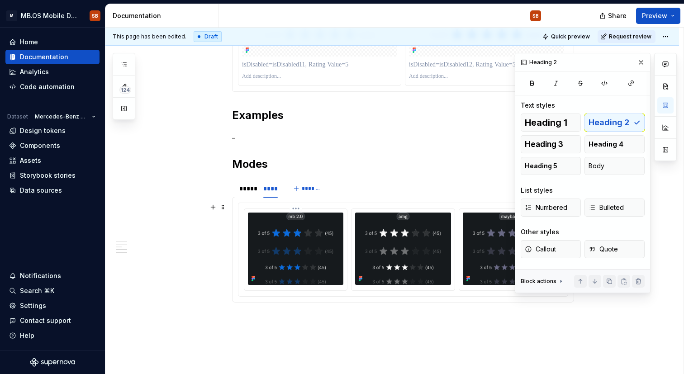
scroll to position [1364, 0]
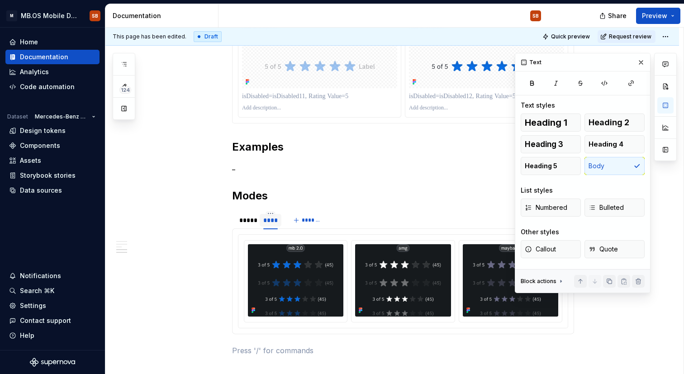
scroll to position [1254, 0]
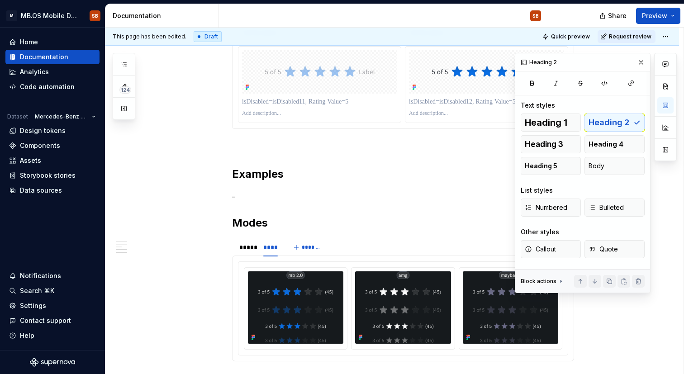
click at [216, 150] on button "button" at bounding box center [213, 145] width 13 height 13
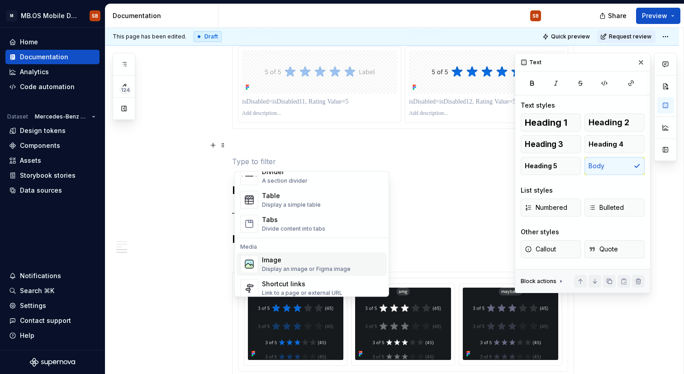
scroll to position [301, 0]
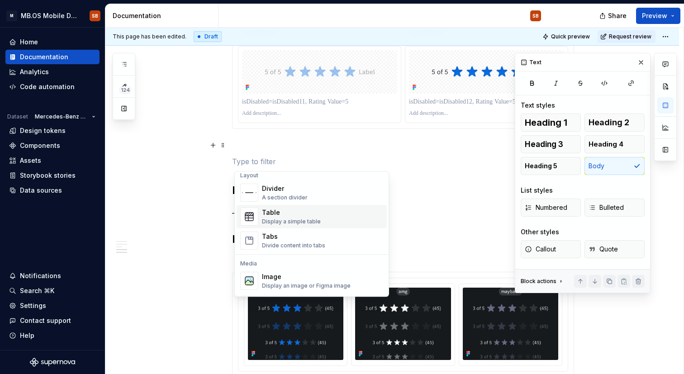
click at [287, 214] on div "Table" at bounding box center [291, 213] width 59 height 9
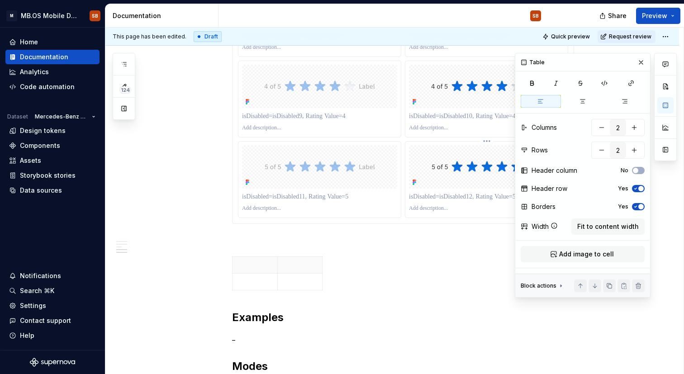
scroll to position [1158, 0]
type textarea "*"
click at [299, 270] on p at bounding box center [300, 266] width 34 height 9
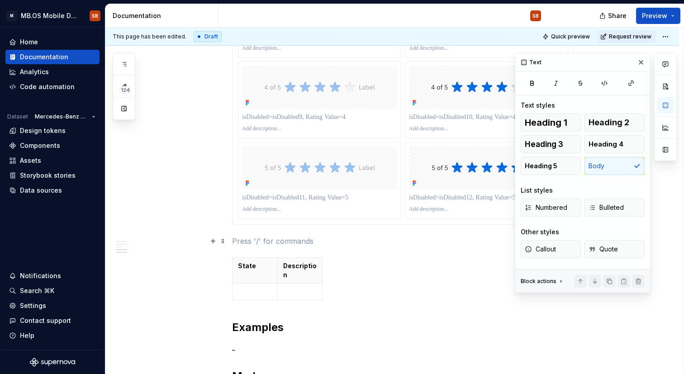
click at [293, 244] on p at bounding box center [403, 241] width 342 height 11
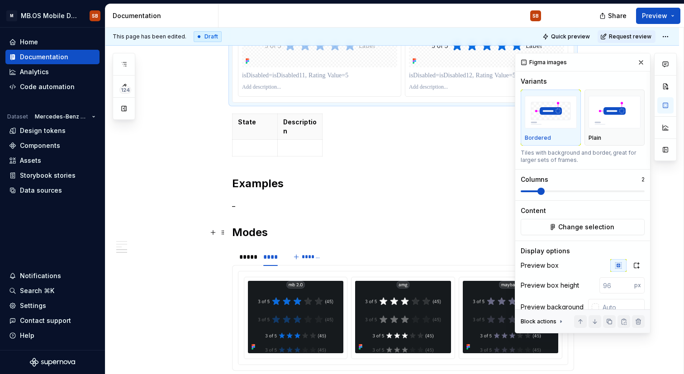
scroll to position [1278, 0]
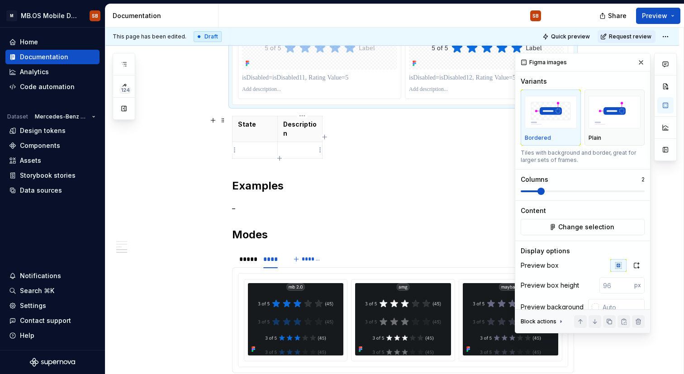
click at [319, 144] on td at bounding box center [299, 150] width 45 height 17
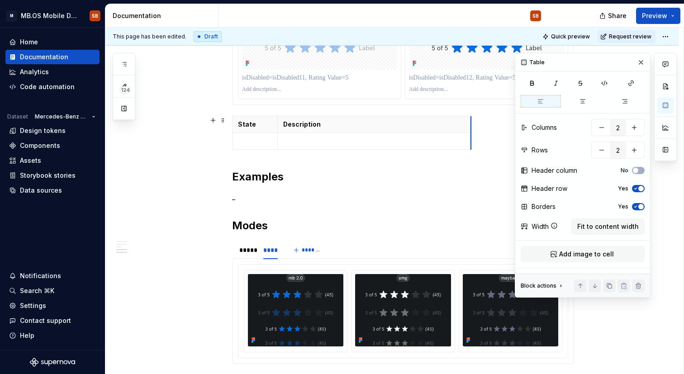
drag, startPoint x: 323, startPoint y: 144, endPoint x: 472, endPoint y: 133, distance: 149.3
drag, startPoint x: 280, startPoint y: 143, endPoint x: 312, endPoint y: 141, distance: 32.2
click at [312, 141] on td at bounding box center [407, 141] width 194 height 17
click at [279, 140] on p at bounding box center [271, 141] width 66 height 9
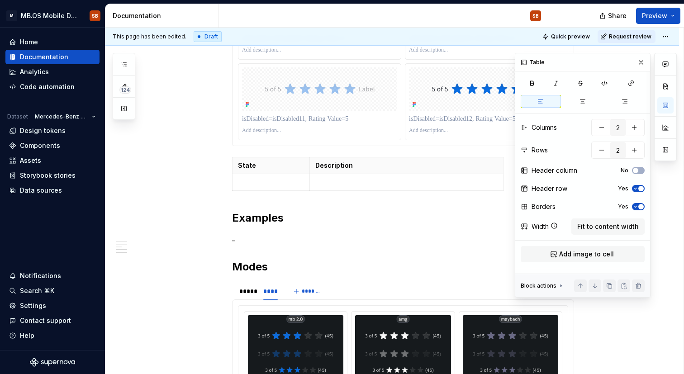
scroll to position [1233, 0]
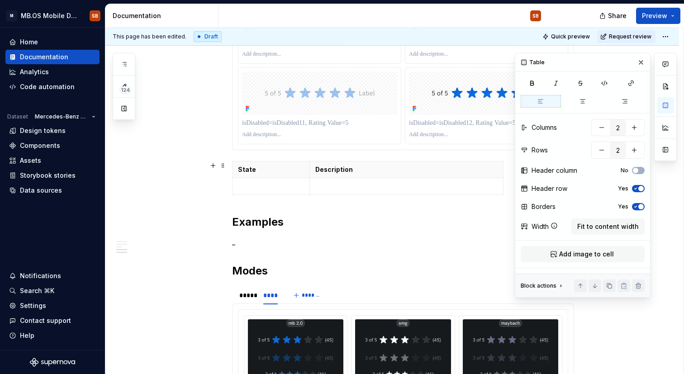
click at [320, 195] on div "State Description" at bounding box center [403, 180] width 342 height 38
click at [632, 151] on button "button" at bounding box center [634, 150] width 16 height 16
type input "3"
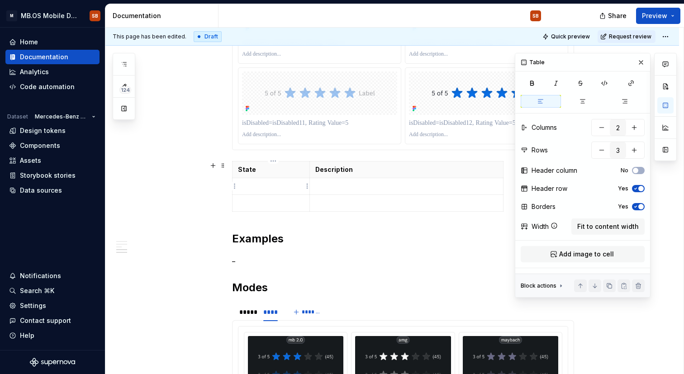
click at [290, 191] on td at bounding box center [271, 186] width 77 height 17
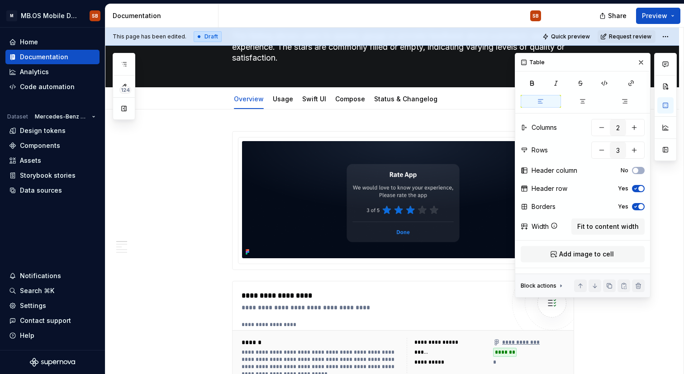
scroll to position [0, 0]
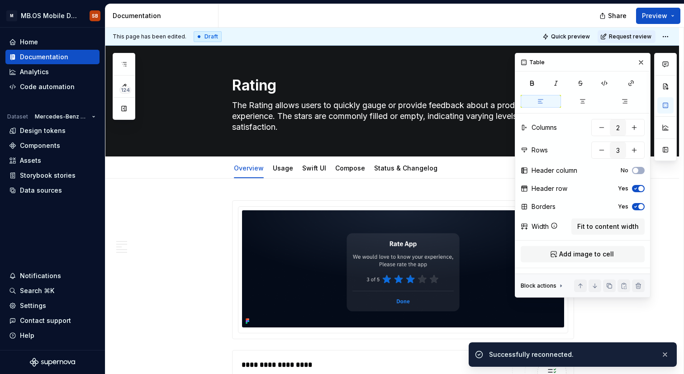
type textarea "*"
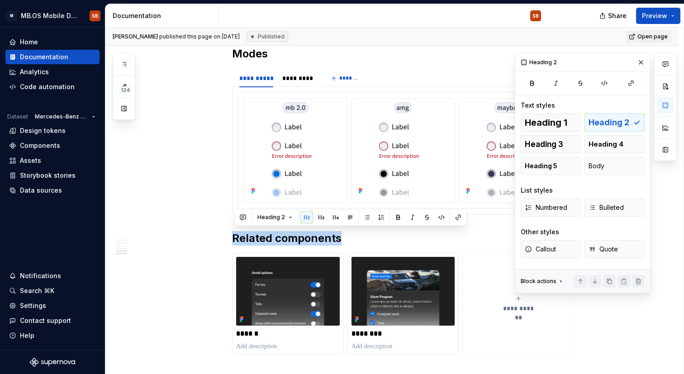
scroll to position [1227, 0]
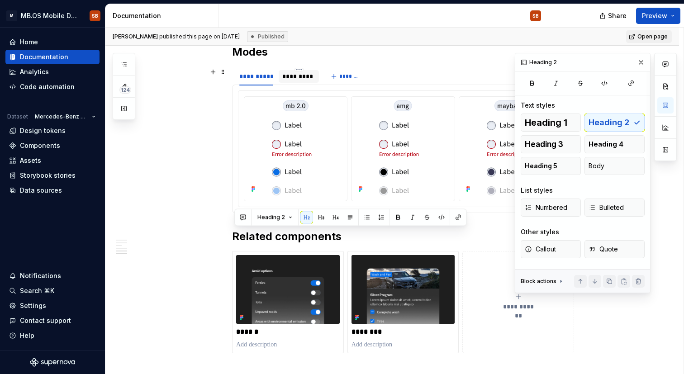
click at [303, 72] on div "*********" at bounding box center [298, 76] width 33 height 9
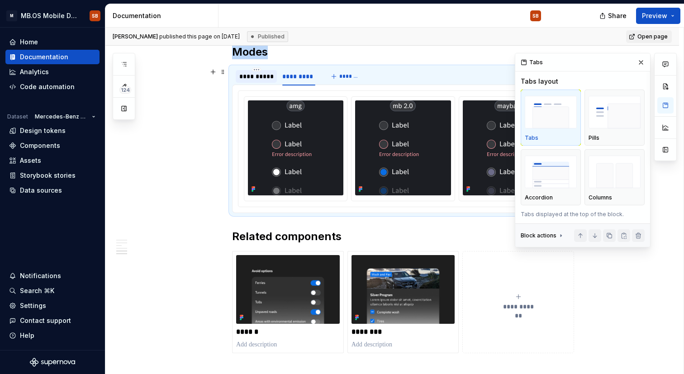
click at [252, 71] on div "**********" at bounding box center [256, 76] width 41 height 13
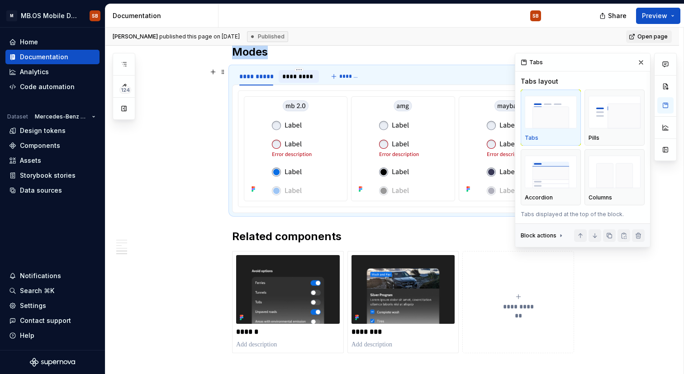
click at [295, 81] on div "*********" at bounding box center [299, 76] width 40 height 13
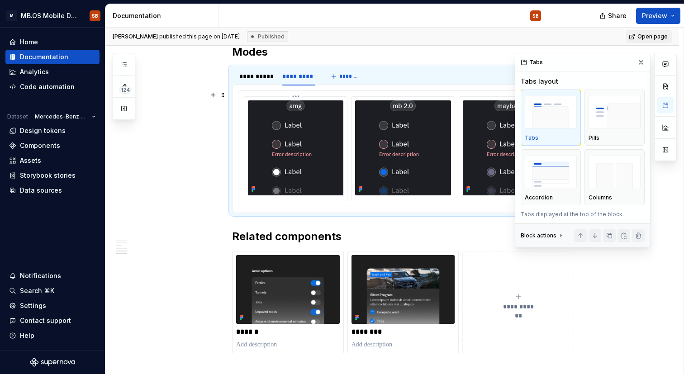
click at [296, 119] on img at bounding box center [296, 147] width 48 height 95
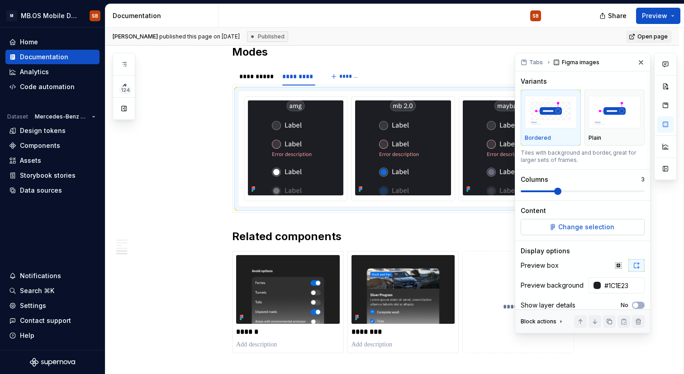
click at [562, 226] on span "Change selection" at bounding box center [586, 227] width 56 height 9
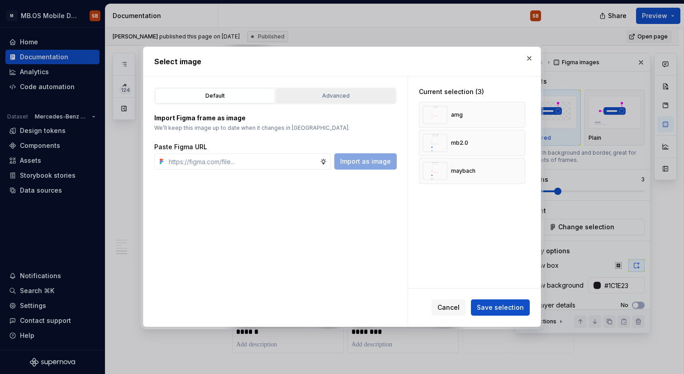
click at [320, 94] on div "Advanced" at bounding box center [336, 95] width 114 height 9
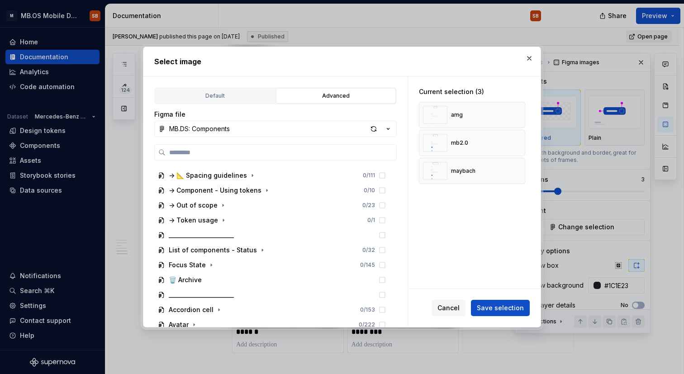
scroll to position [147, 0]
click at [452, 94] on div "Current selection (3)" at bounding box center [472, 91] width 106 height 9
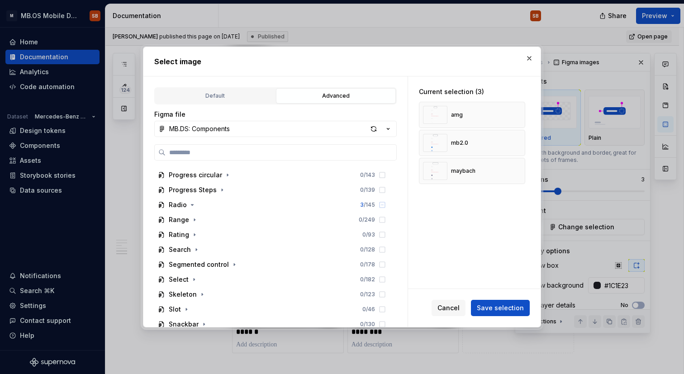
scroll to position [717, 0]
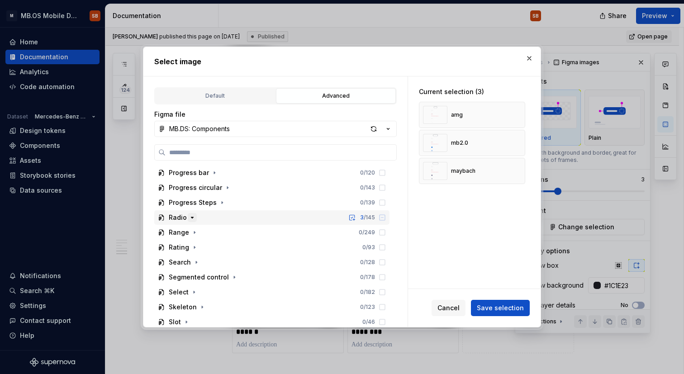
click at [190, 221] on icon "button" at bounding box center [192, 217] width 7 height 7
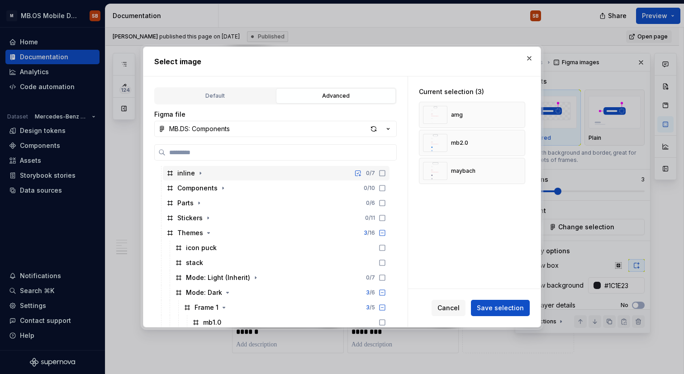
scroll to position [799, 0]
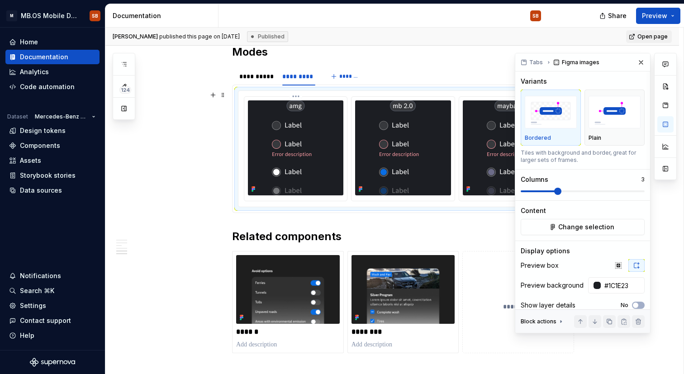
click at [319, 194] on img at bounding box center [296, 147] width 48 height 95
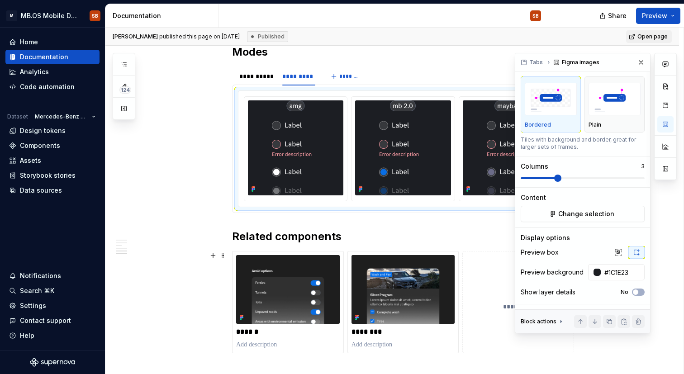
scroll to position [0, 0]
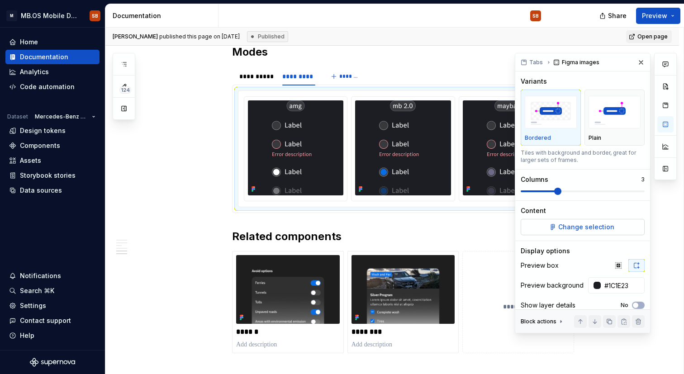
click at [560, 228] on span "Change selection" at bounding box center [586, 227] width 56 height 9
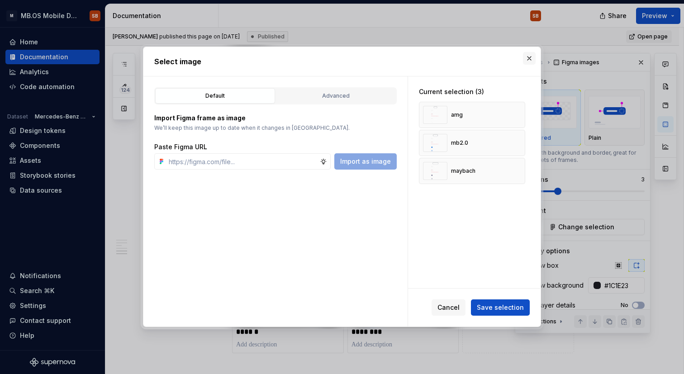
click at [530, 61] on button "button" at bounding box center [529, 58] width 13 height 13
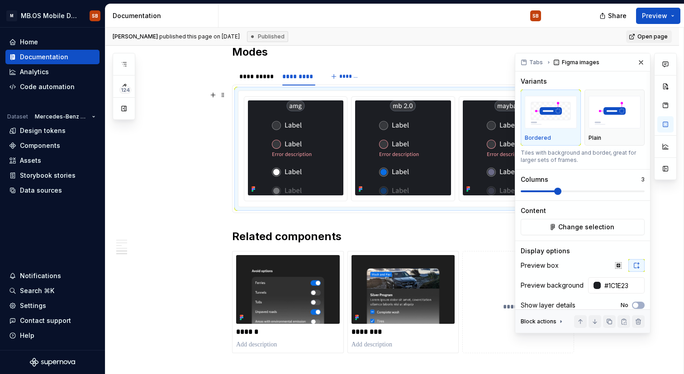
click at [260, 82] on div "**********" at bounding box center [256, 76] width 41 height 13
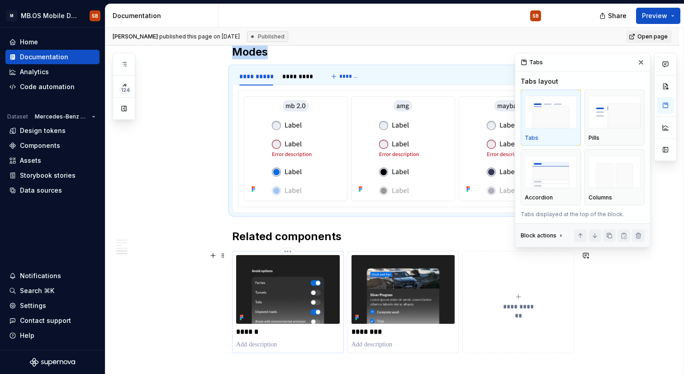
scroll to position [1244, 0]
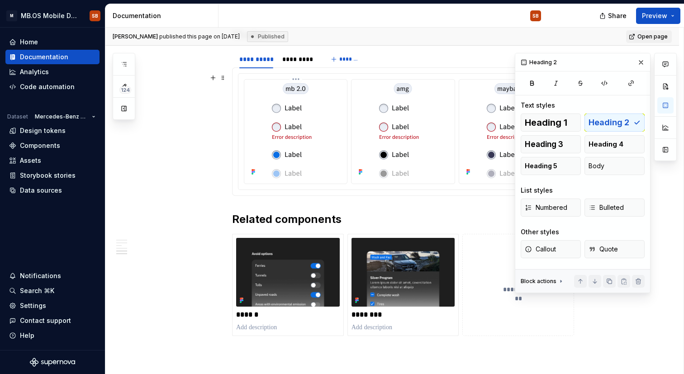
click at [294, 137] on img at bounding box center [296, 130] width 48 height 95
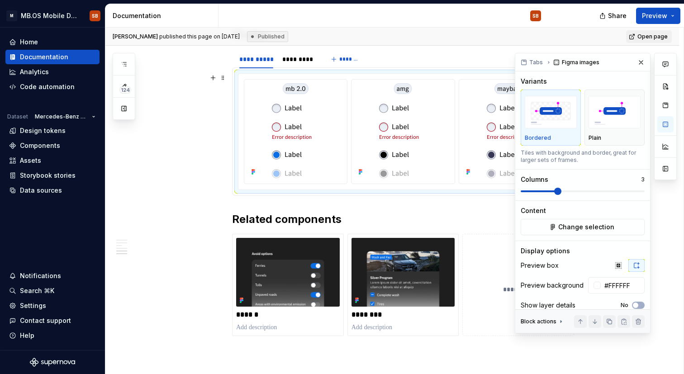
click at [239, 82] on div at bounding box center [403, 131] width 330 height 117
click at [234, 66] on div "**********" at bounding box center [277, 61] width 90 height 23
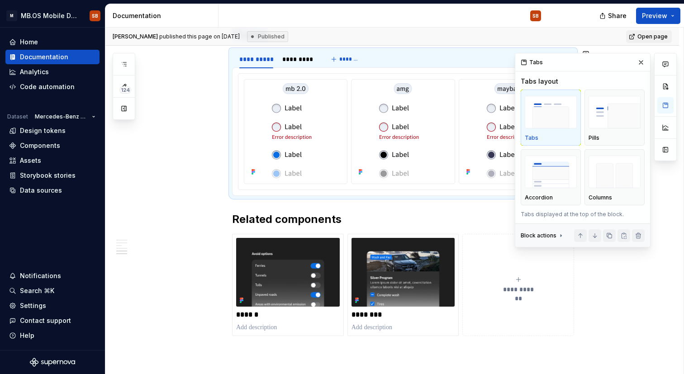
click at [234, 69] on div at bounding box center [403, 131] width 342 height 129
click at [258, 77] on div at bounding box center [402, 132] width 329 height 116
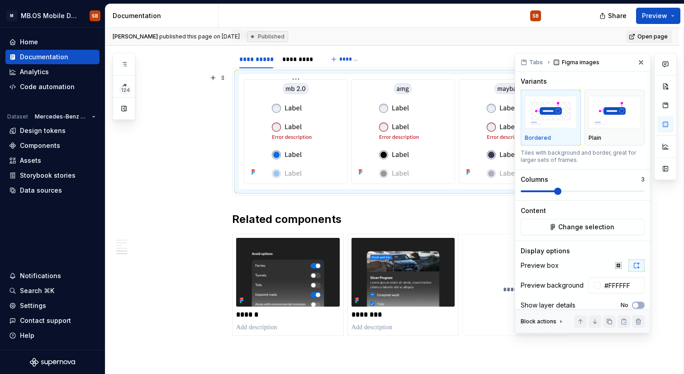
click at [259, 85] on div at bounding box center [295, 130] width 95 height 95
click at [257, 80] on div at bounding box center [295, 132] width 103 height 104
click at [266, 103] on div at bounding box center [295, 130] width 95 height 95
click at [235, 67] on div "**********" at bounding box center [277, 61] width 90 height 23
click at [252, 91] on div at bounding box center [295, 130] width 95 height 95
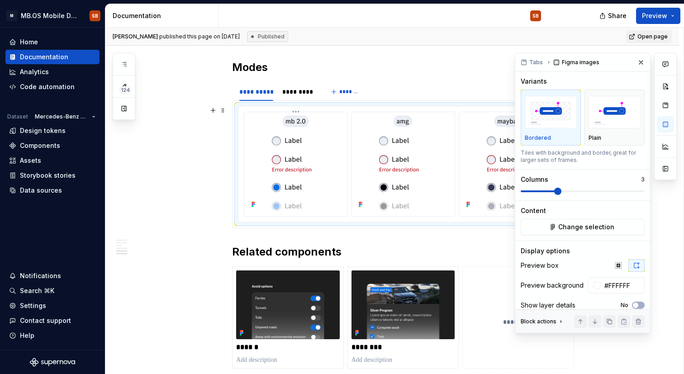
scroll to position [1215, 0]
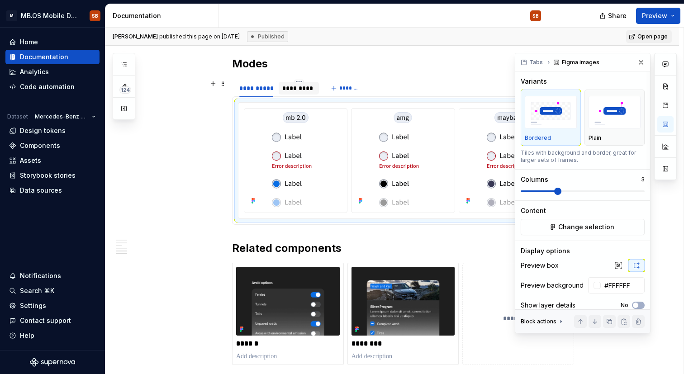
click at [287, 88] on div "*********" at bounding box center [298, 88] width 33 height 9
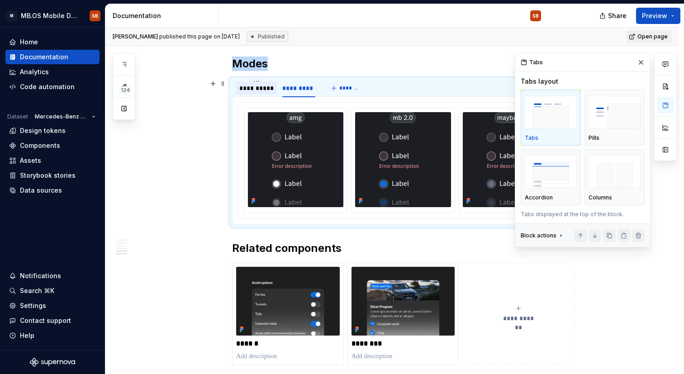
click at [250, 88] on div "**********" at bounding box center [256, 88] width 34 height 9
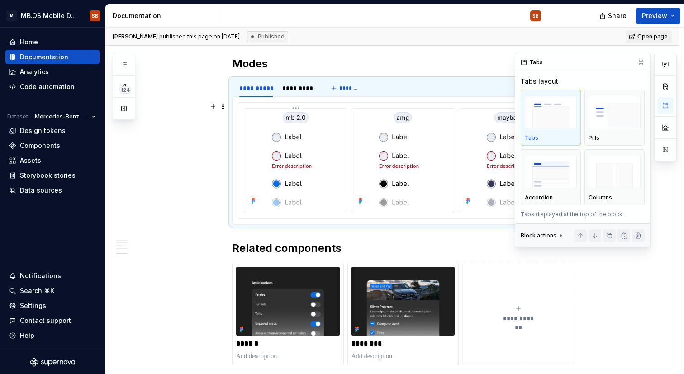
click at [277, 153] on img at bounding box center [296, 159] width 48 height 95
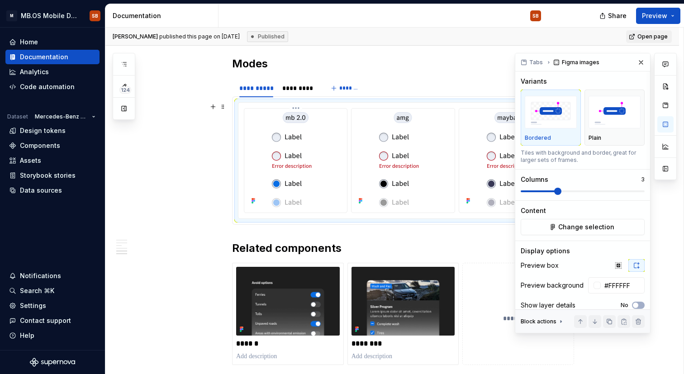
click at [310, 202] on img at bounding box center [296, 159] width 48 height 95
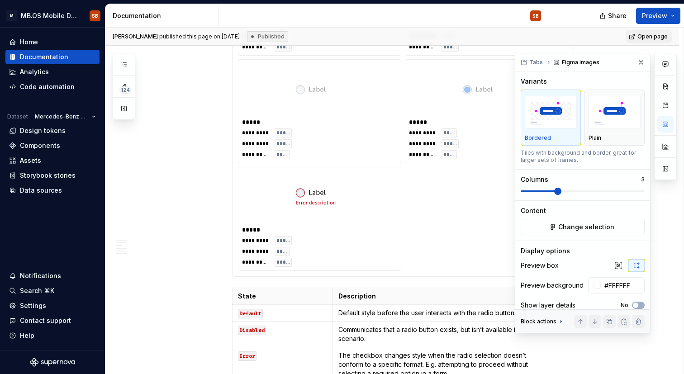
scroll to position [924, 0]
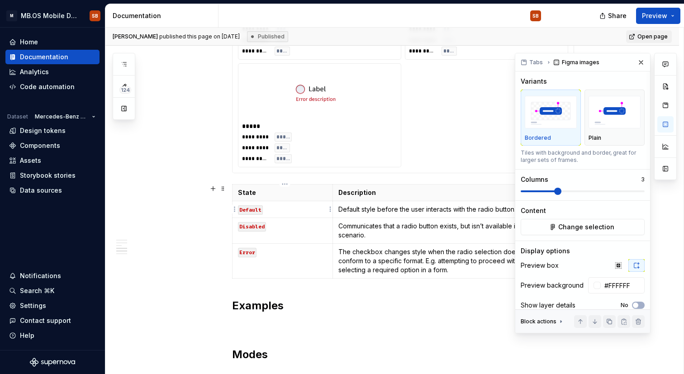
click at [252, 209] on code "Default" at bounding box center [250, 210] width 25 height 10
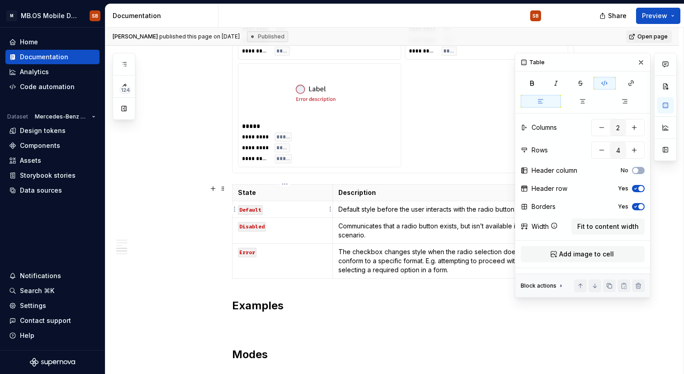
click at [252, 209] on code "Default" at bounding box center [250, 210] width 25 height 10
click at [257, 210] on code "Default" at bounding box center [250, 210] width 25 height 10
click at [273, 210] on p "Default" at bounding box center [282, 209] width 89 height 9
click at [255, 212] on code "Default" at bounding box center [250, 210] width 25 height 10
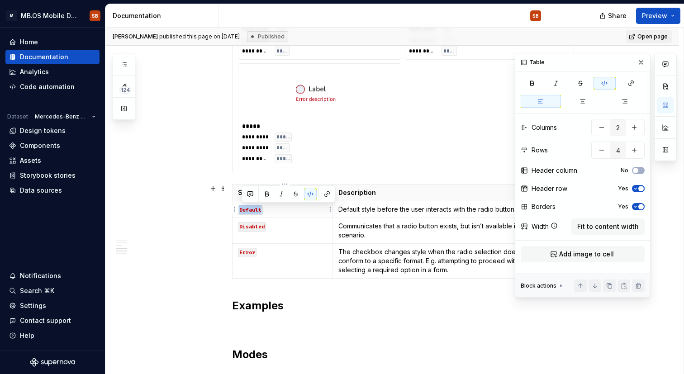
click at [255, 212] on code "Default" at bounding box center [250, 210] width 25 height 10
click at [164, 228] on div "**********" at bounding box center [394, 201] width 578 height 347
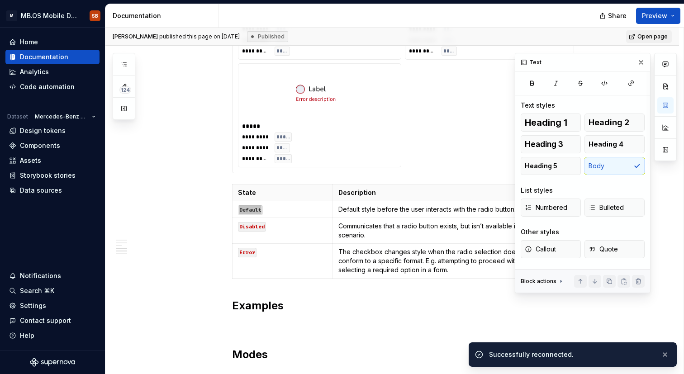
type textarea "*"
